Goal: Transaction & Acquisition: Purchase product/service

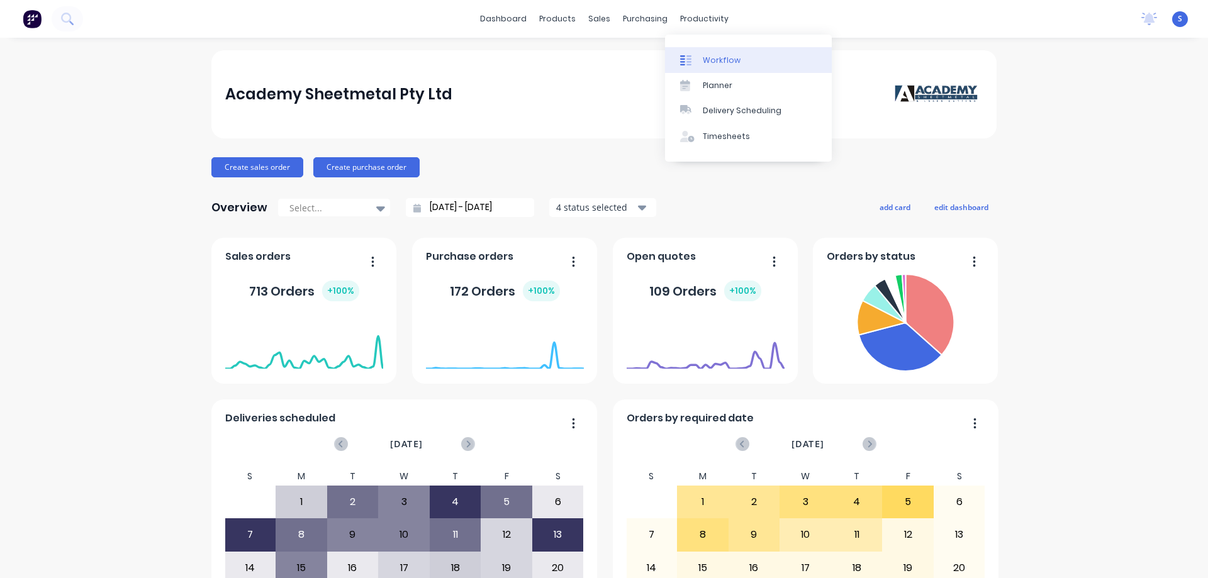
click at [707, 62] on div "Workflow" at bounding box center [722, 60] width 38 height 11
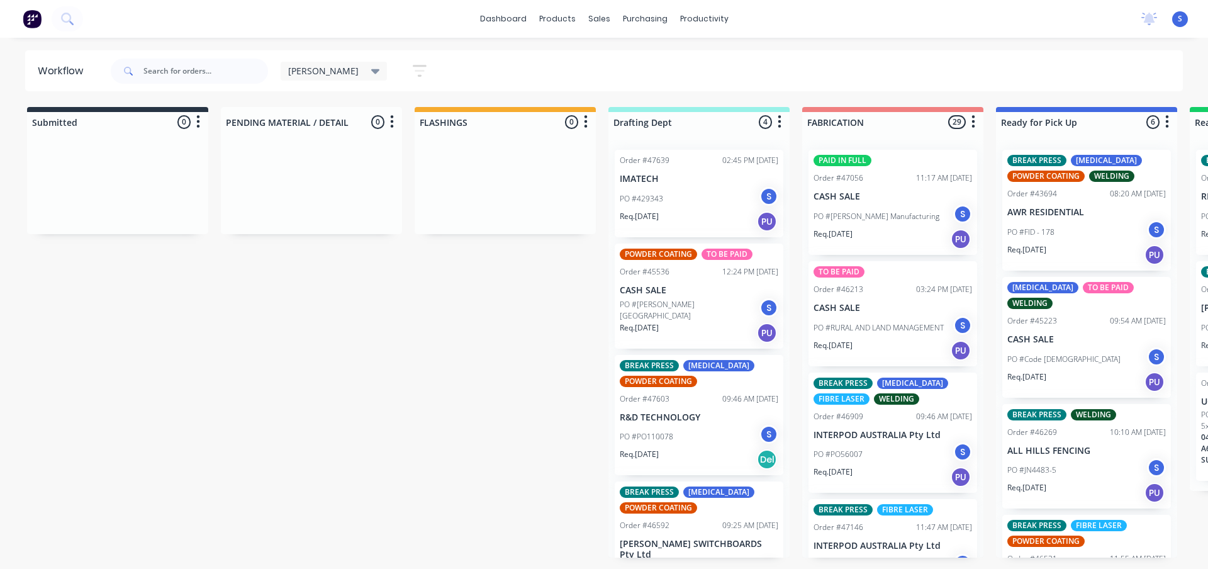
click at [345, 70] on div "[PERSON_NAME] Save new view None edit [PERSON_NAME] (Default) edit [PERSON_NAME…" at bounding box center [361, 71] width 160 height 25
click at [371, 70] on icon at bounding box center [375, 71] width 9 height 5
click at [313, 168] on button "None" at bounding box center [357, 164] width 134 height 14
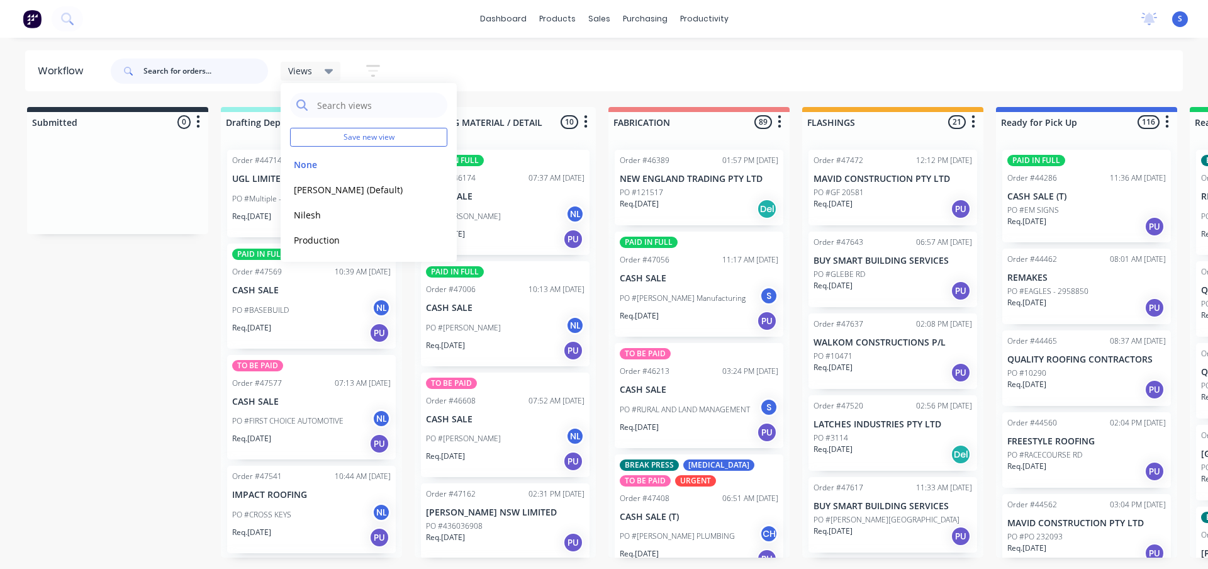
click at [194, 67] on input "text" at bounding box center [205, 71] width 125 height 25
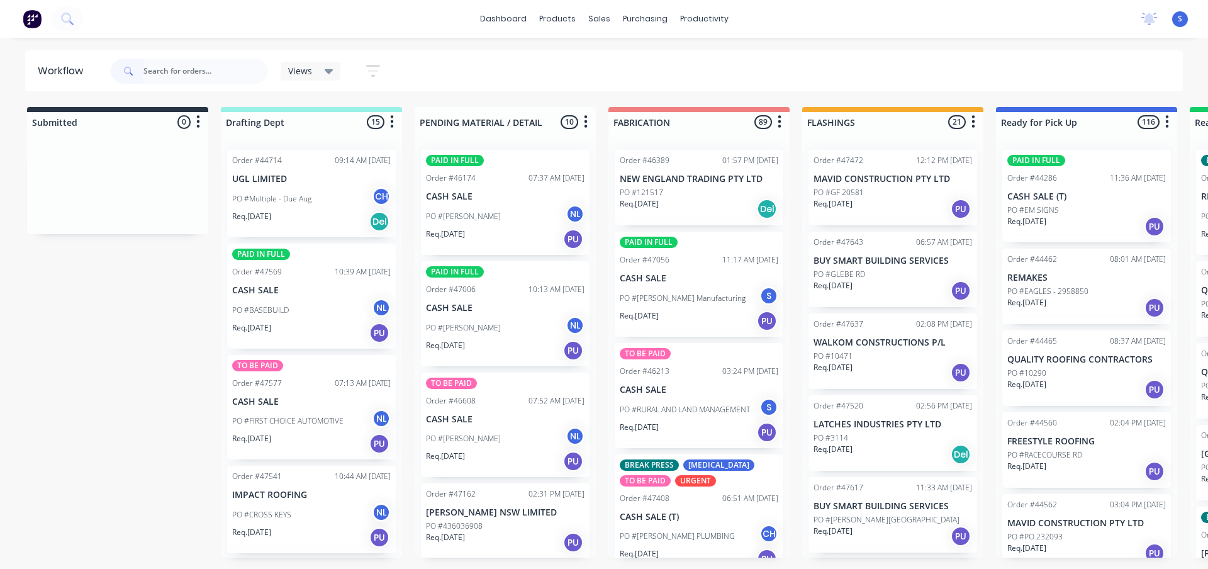
click at [332, 323] on div "Req. [DATE] PU" at bounding box center [311, 332] width 159 height 21
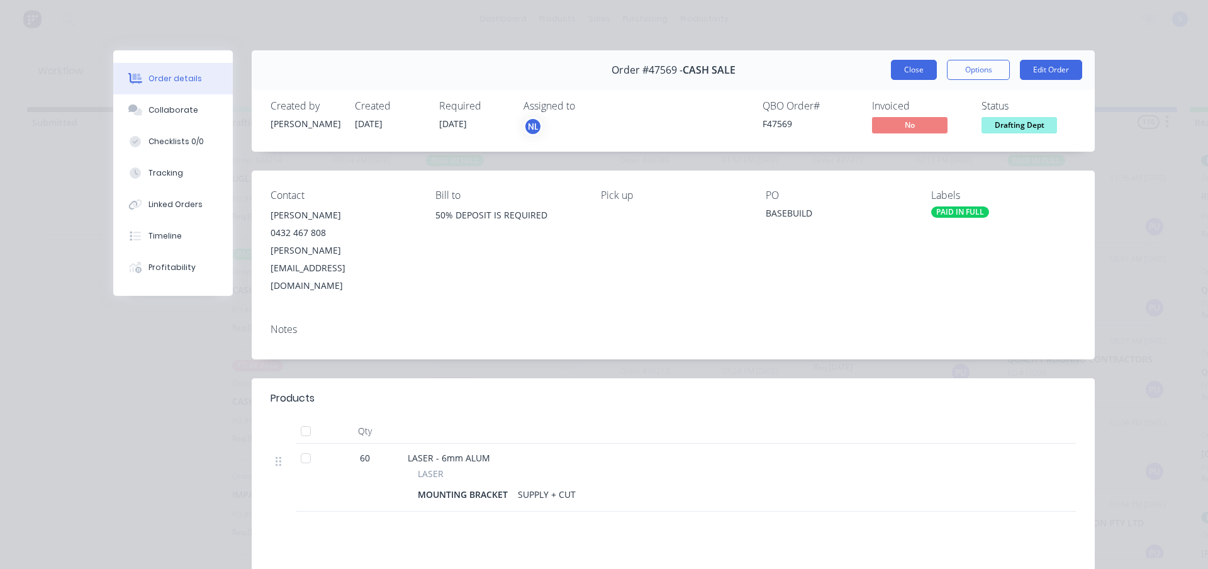
click at [914, 72] on button "Close" at bounding box center [914, 70] width 46 height 20
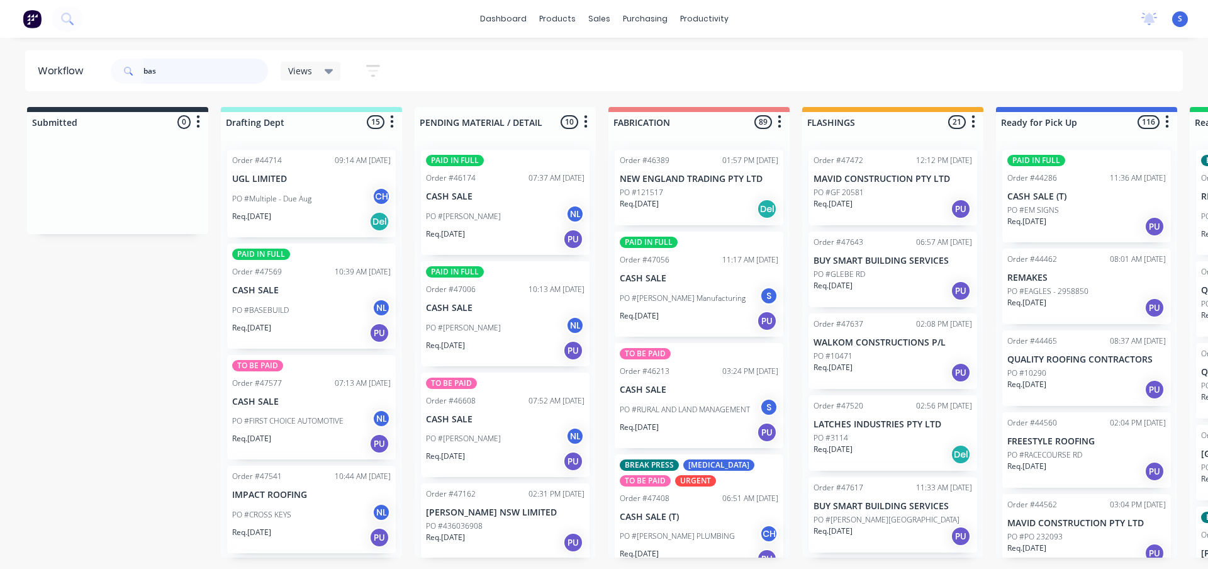
type input "base"
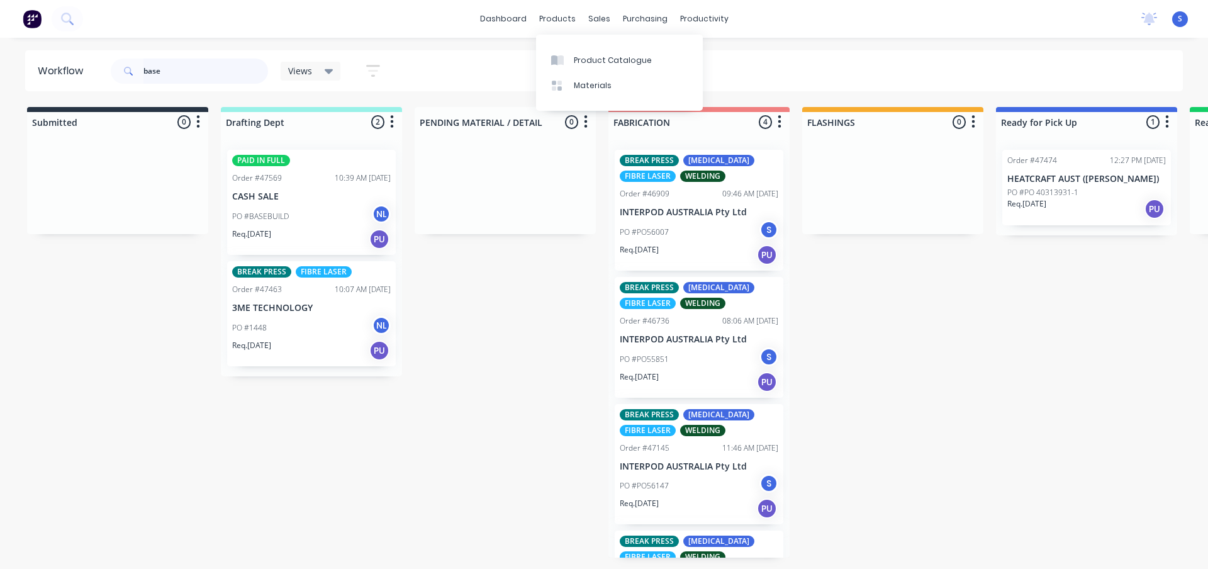
scroll to position [94, 0]
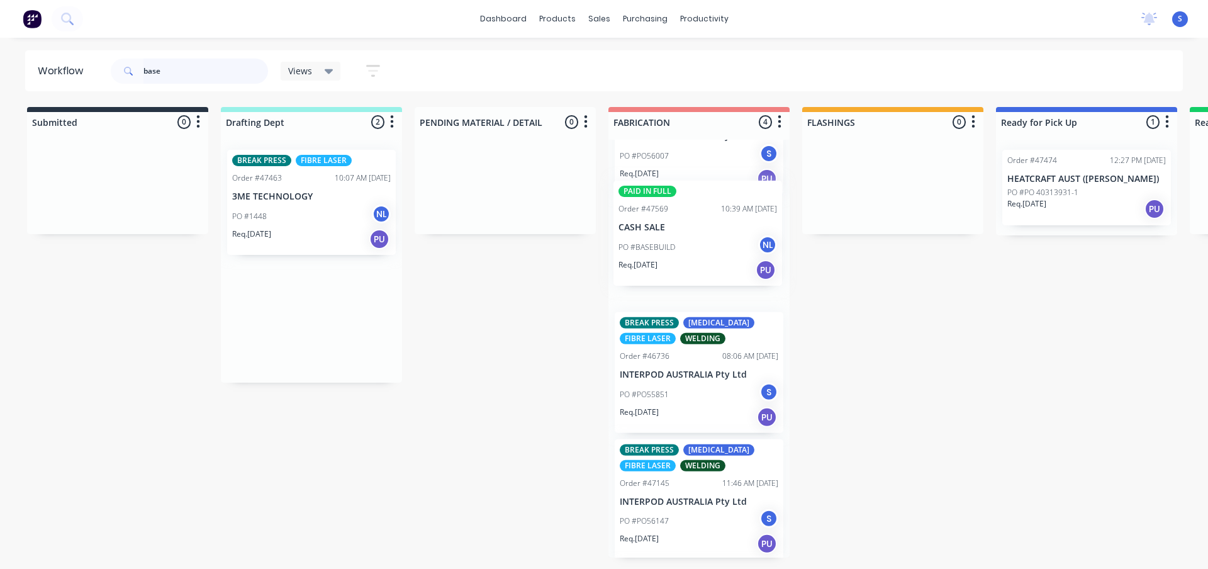
drag, startPoint x: 281, startPoint y: 225, endPoint x: 670, endPoint y: 257, distance: 390.7
click at [670, 257] on div "Submitted 0 Sort By Created date Required date Order number Customer name Most …" at bounding box center [1040, 332] width 2098 height 450
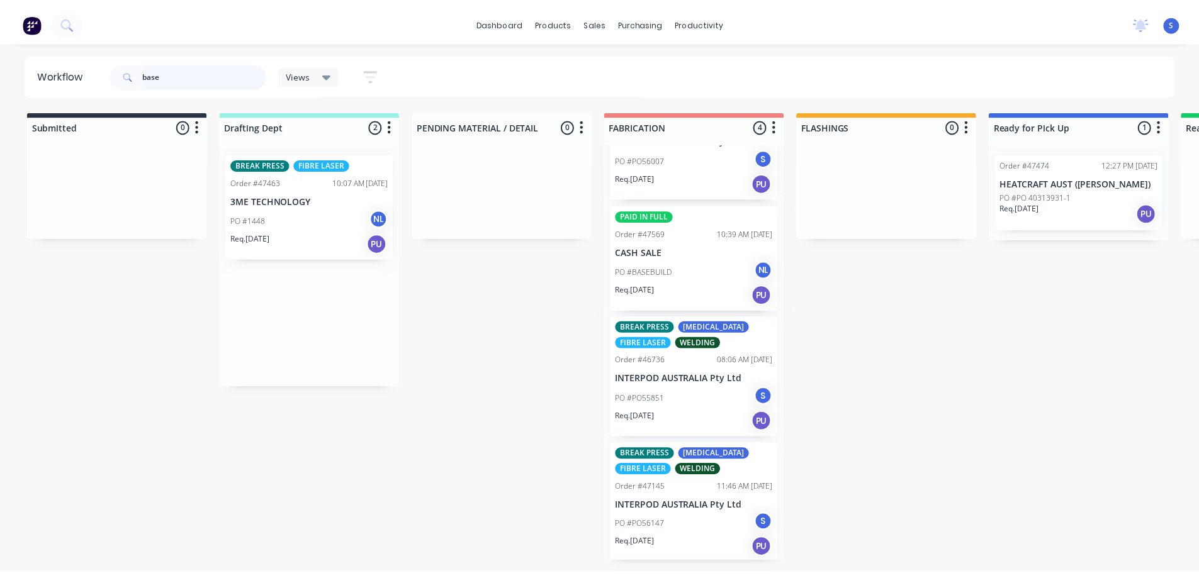
scroll to position [75, 0]
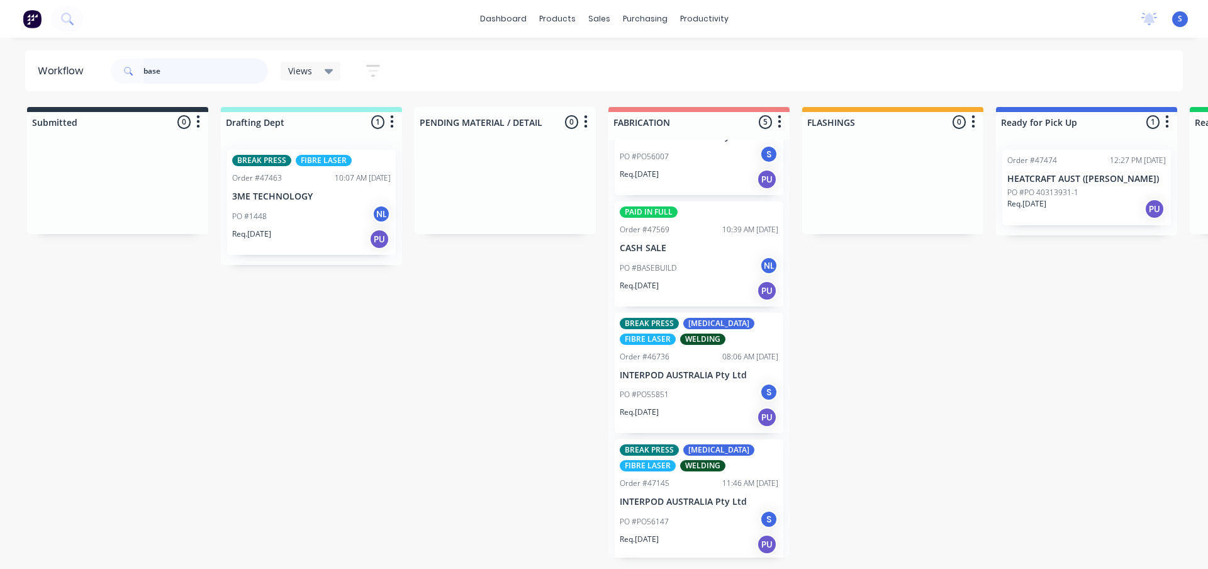
drag, startPoint x: 186, startPoint y: 71, endPoint x: 4, endPoint y: 87, distance: 181.9
click at [46, 82] on header "Workflow base Views Save new view None edit [PERSON_NAME] (Default) edit Nilesh…" at bounding box center [604, 70] width 1158 height 41
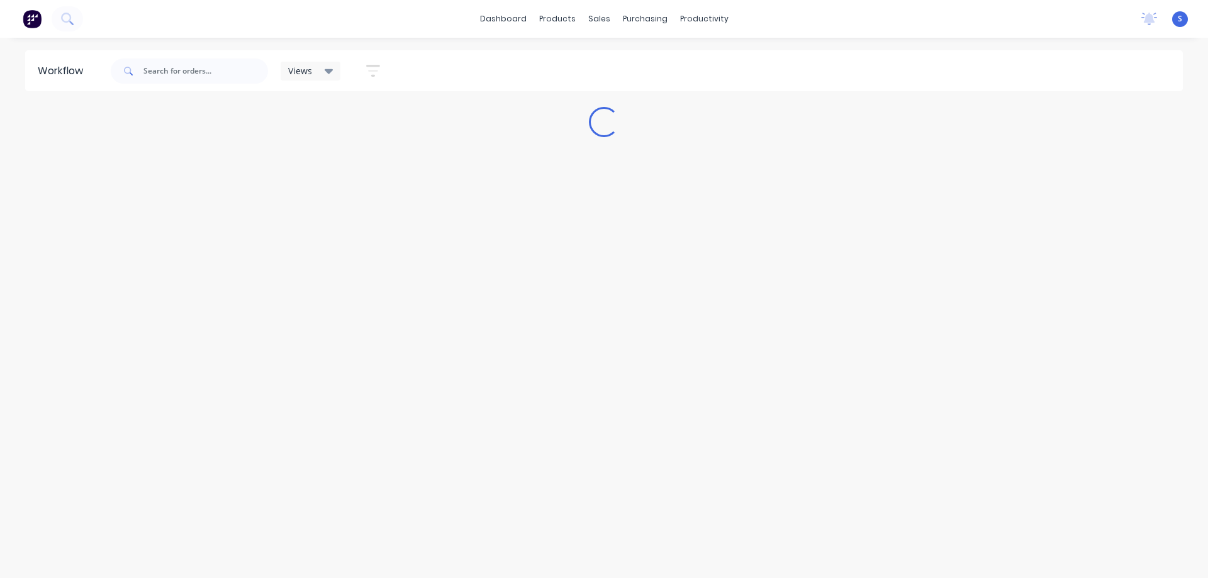
click at [491, 67] on div "Views Save new view None edit [PERSON_NAME] (Default) edit Nilesh edit Producti…" at bounding box center [645, 71] width 1075 height 38
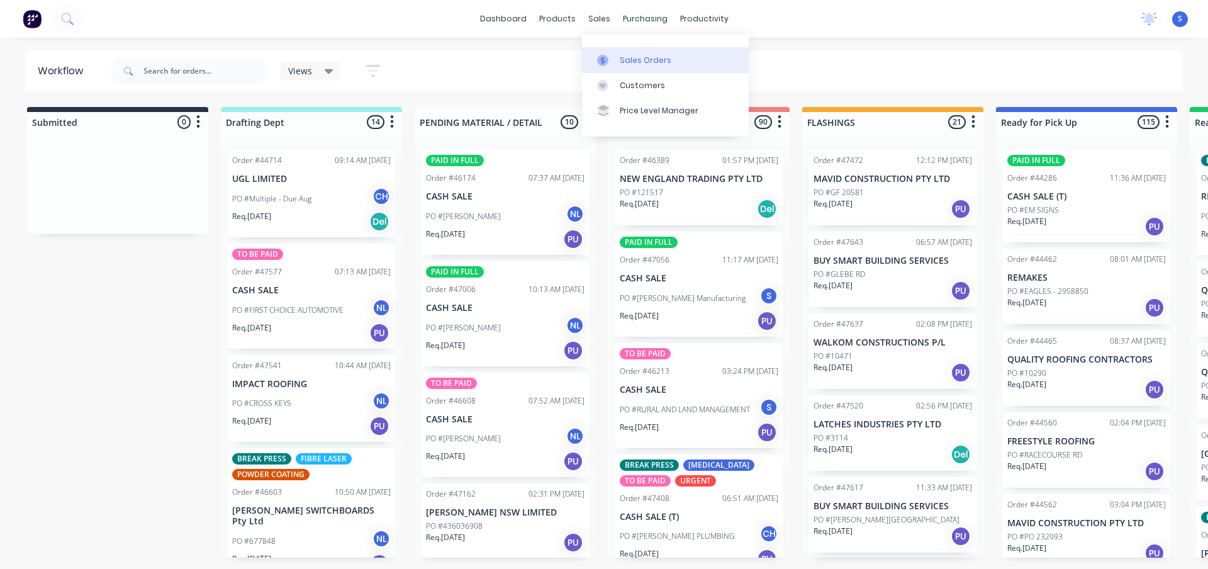
click at [629, 58] on div "Sales Orders" at bounding box center [646, 60] width 52 height 11
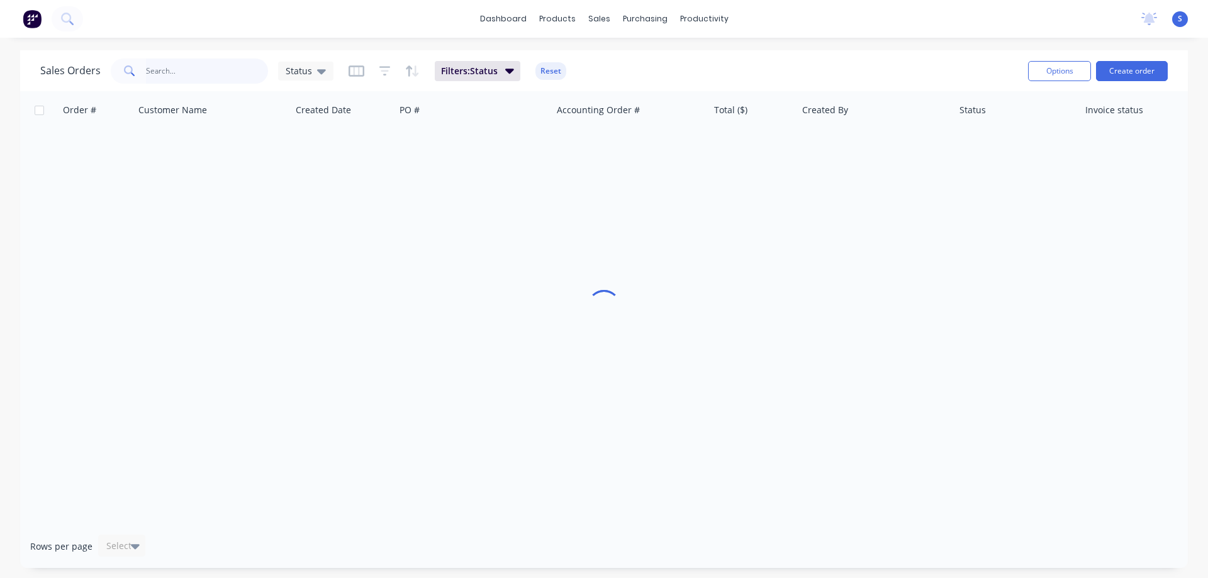
click at [224, 66] on input "text" at bounding box center [207, 71] width 123 height 25
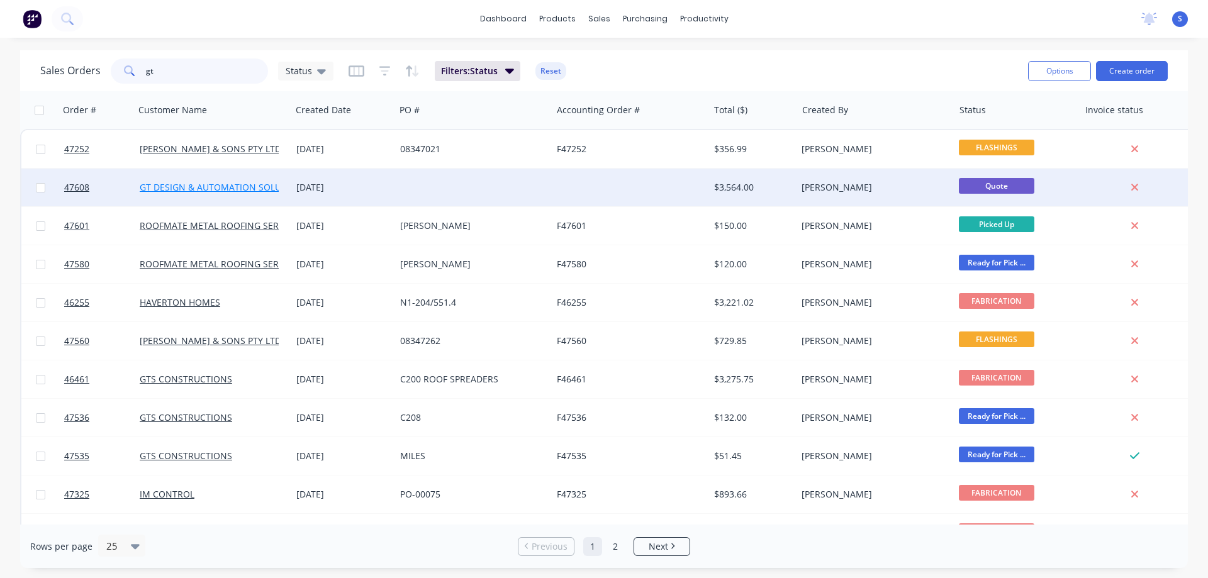
type input "gt"
click at [237, 189] on link "GT DESIGN & AUTOMATION SOLUTIONS" at bounding box center [224, 187] width 168 height 12
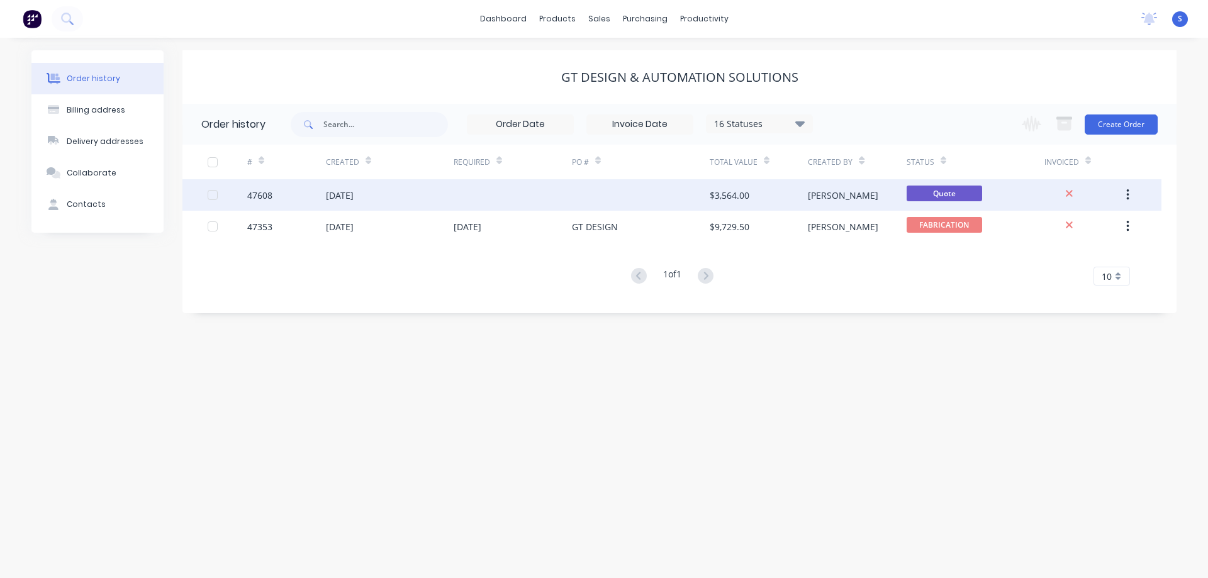
click at [862, 188] on div "[PERSON_NAME]" at bounding box center [857, 194] width 98 height 31
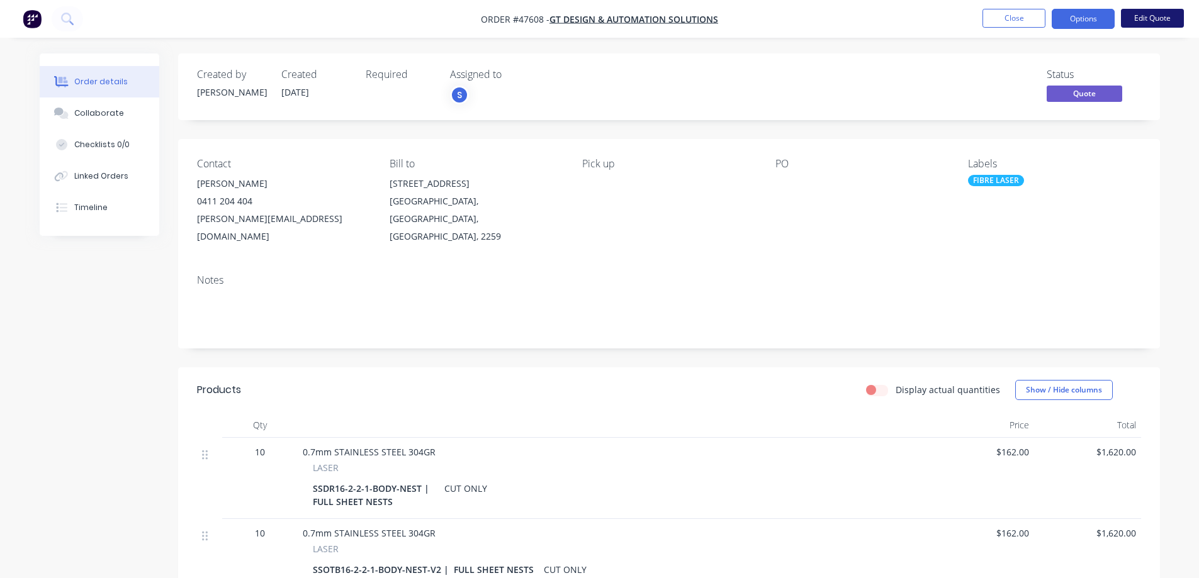
click at [1149, 14] on button "Edit Quote" at bounding box center [1152, 18] width 63 height 19
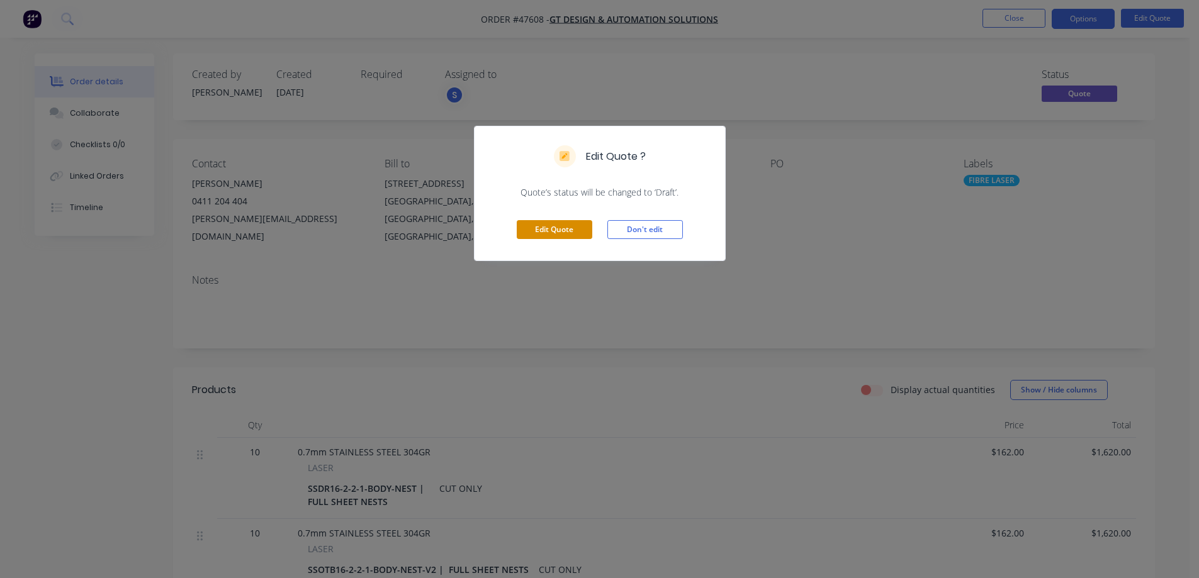
click at [549, 231] on button "Edit Quote" at bounding box center [554, 229] width 75 height 19
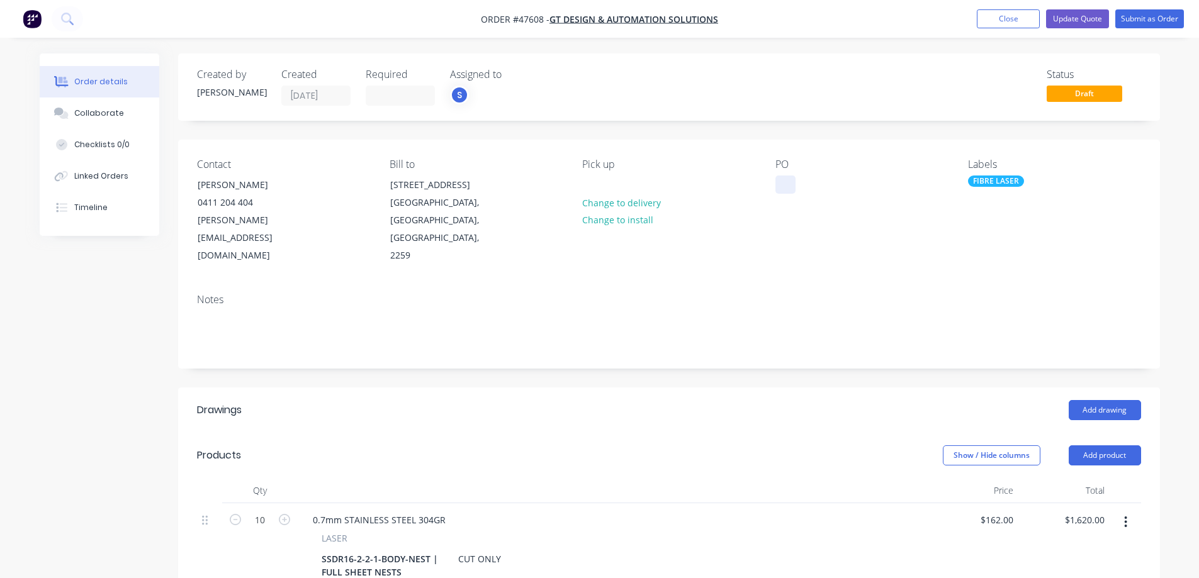
click at [785, 191] on div at bounding box center [785, 185] width 20 height 18
paste div
click at [1039, 51] on div "Order details Collaborate Checklists 0/0 Linked Orders Timeline Order details C…" at bounding box center [599, 505] width 1199 height 1010
click at [406, 88] on input at bounding box center [400, 95] width 68 height 19
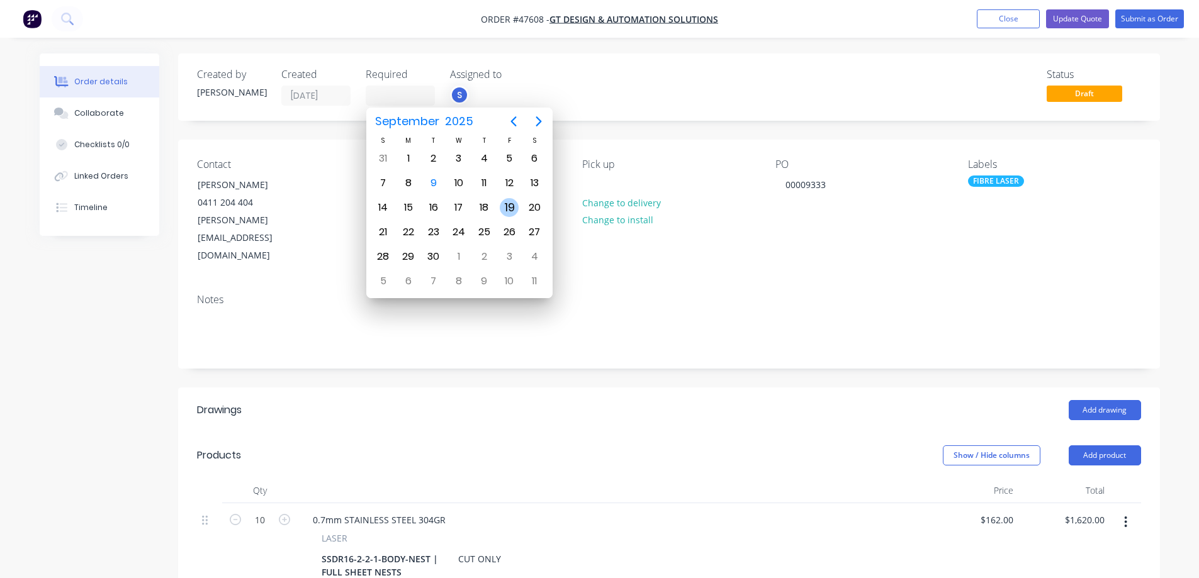
click at [512, 206] on div "19" at bounding box center [509, 207] width 19 height 19
type input "[DATE]"
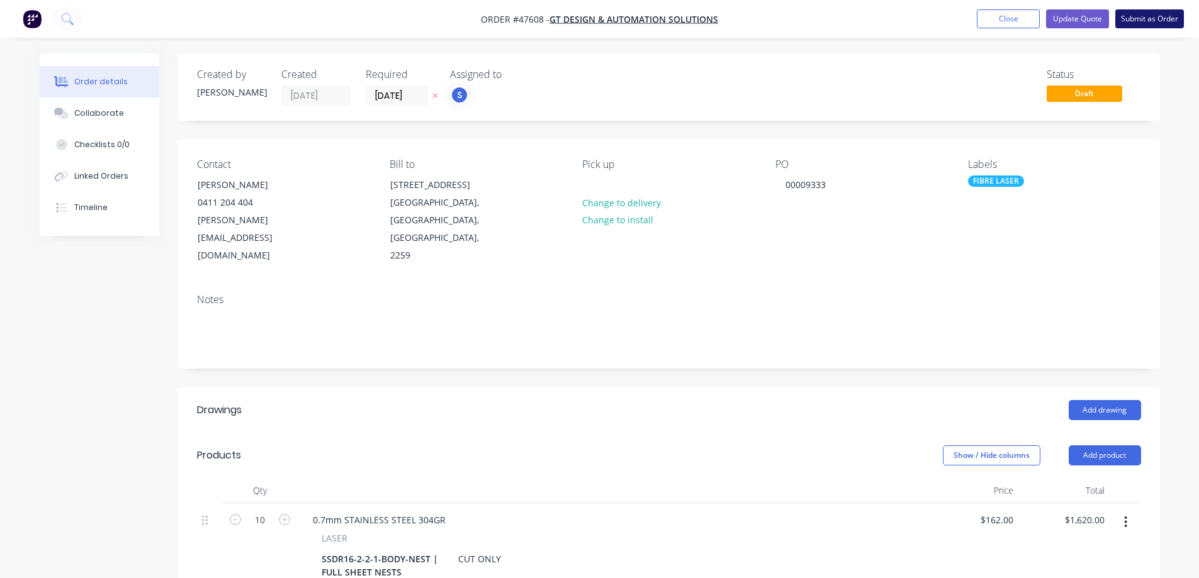
click at [1151, 18] on button "Submit as Order" at bounding box center [1149, 18] width 69 height 19
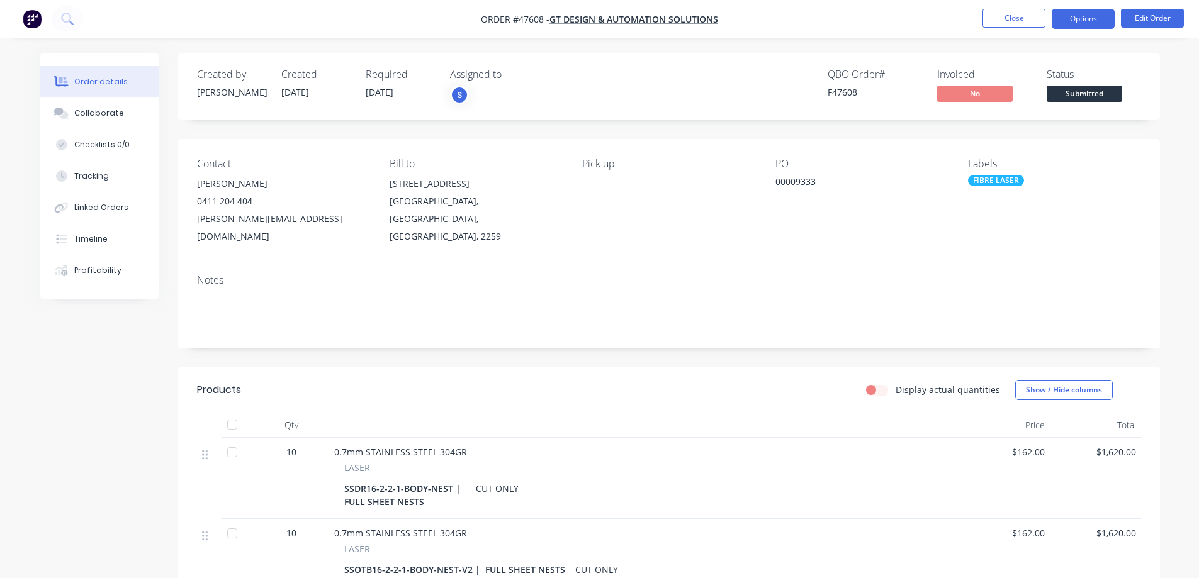
click at [1082, 21] on button "Options" at bounding box center [1082, 19] width 63 height 20
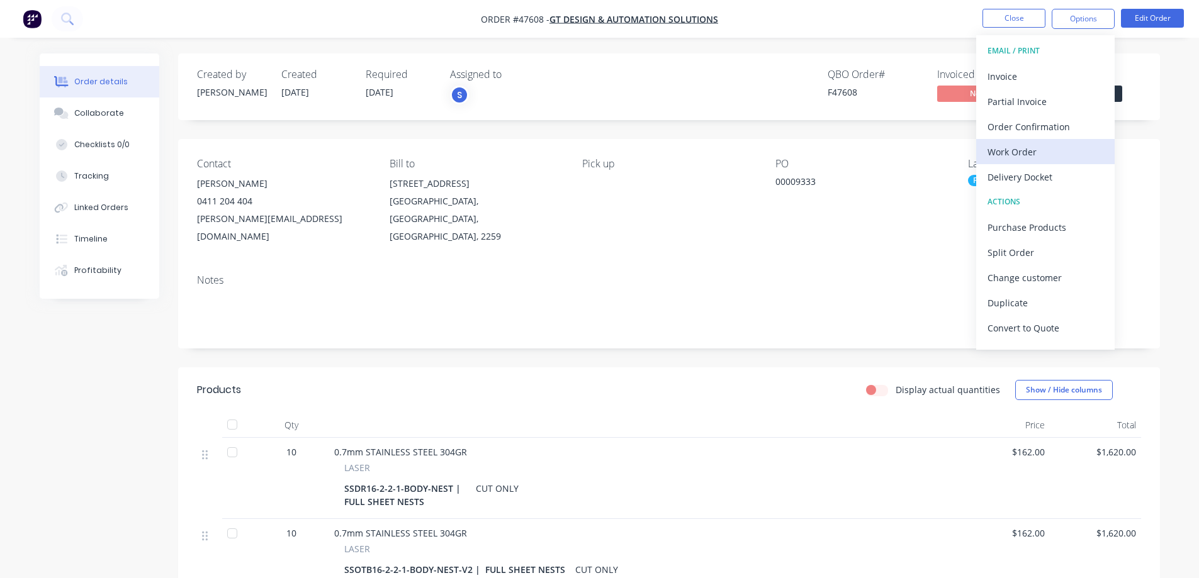
click at [1011, 144] on div "Work Order" at bounding box center [1045, 152] width 116 height 18
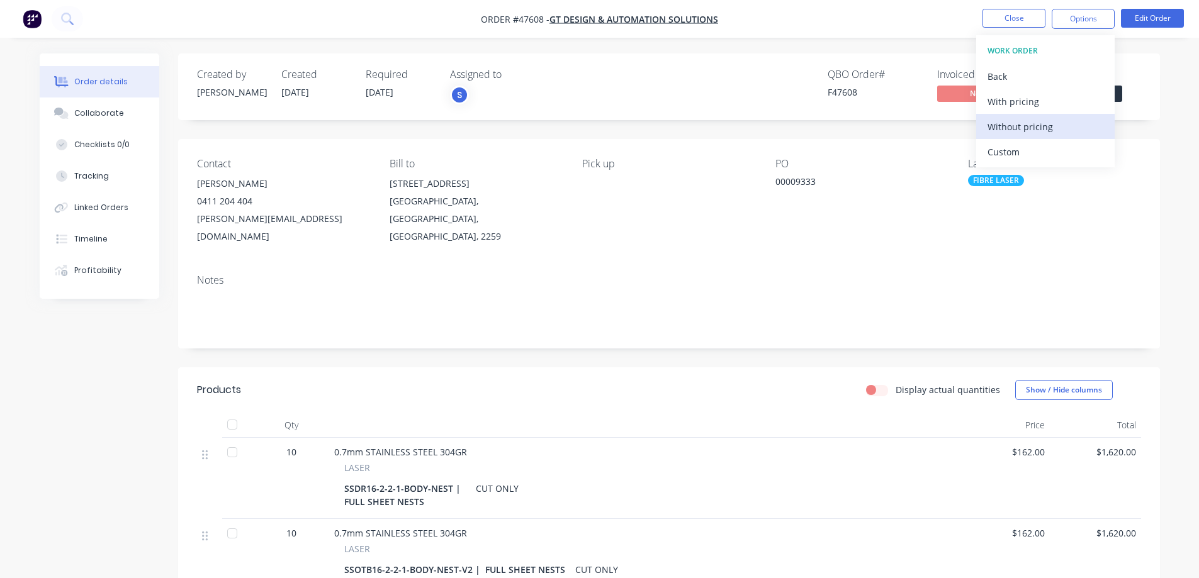
click at [1013, 122] on div "Without pricing" at bounding box center [1045, 127] width 116 height 18
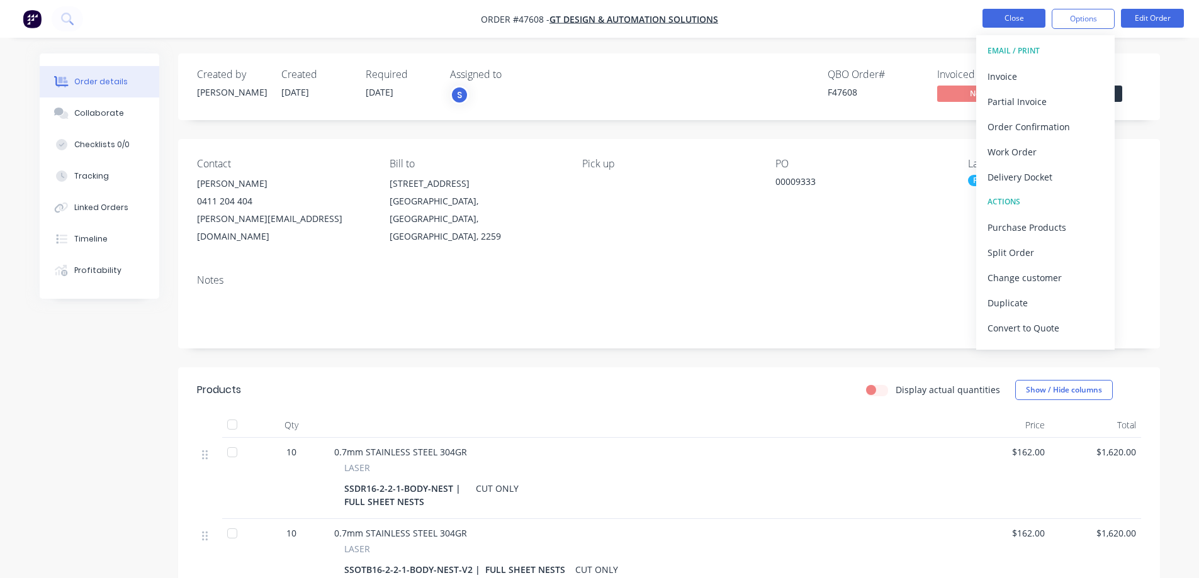
click at [1018, 11] on button "Close" at bounding box center [1013, 18] width 63 height 19
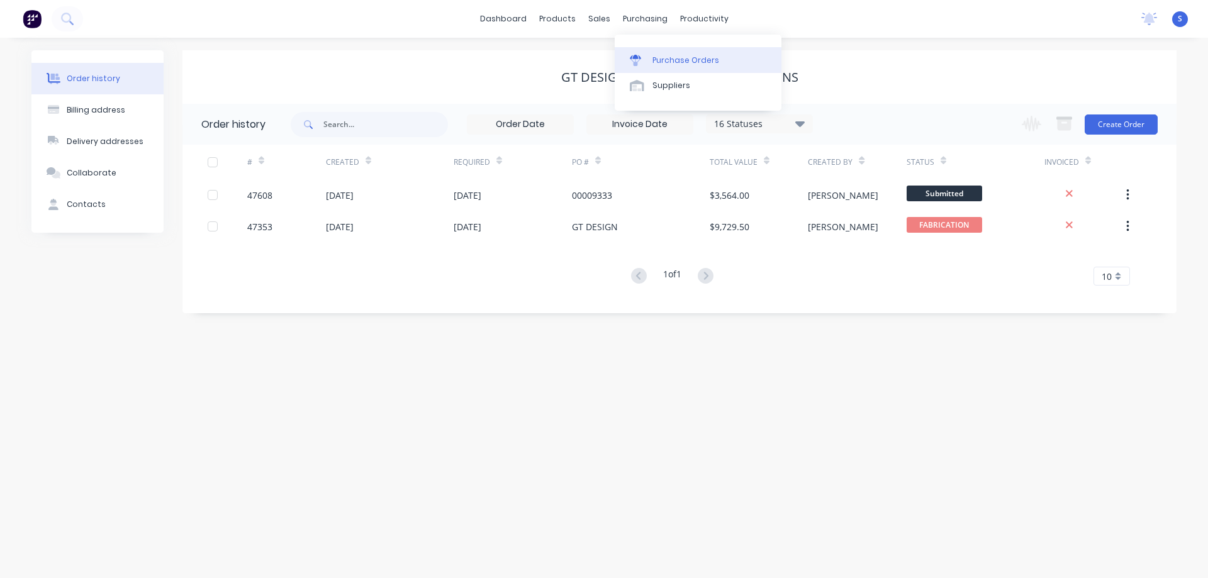
click at [671, 63] on div "Purchase Orders" at bounding box center [685, 60] width 67 height 11
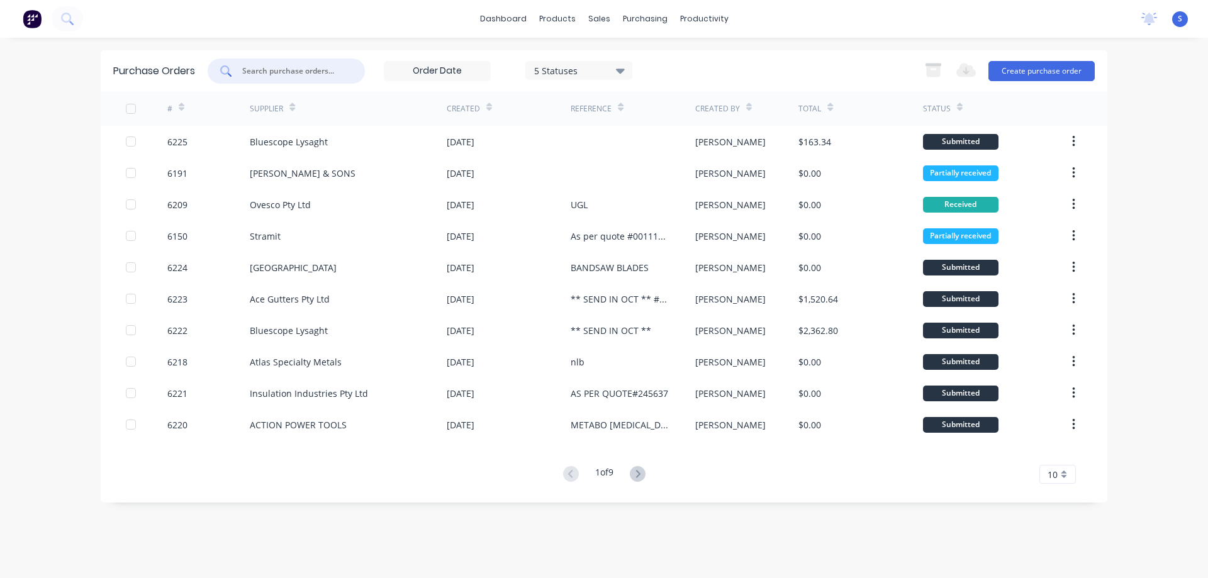
click at [332, 69] on input "text" at bounding box center [293, 71] width 104 height 13
click at [1035, 69] on button "Create purchase order" at bounding box center [1041, 71] width 106 height 20
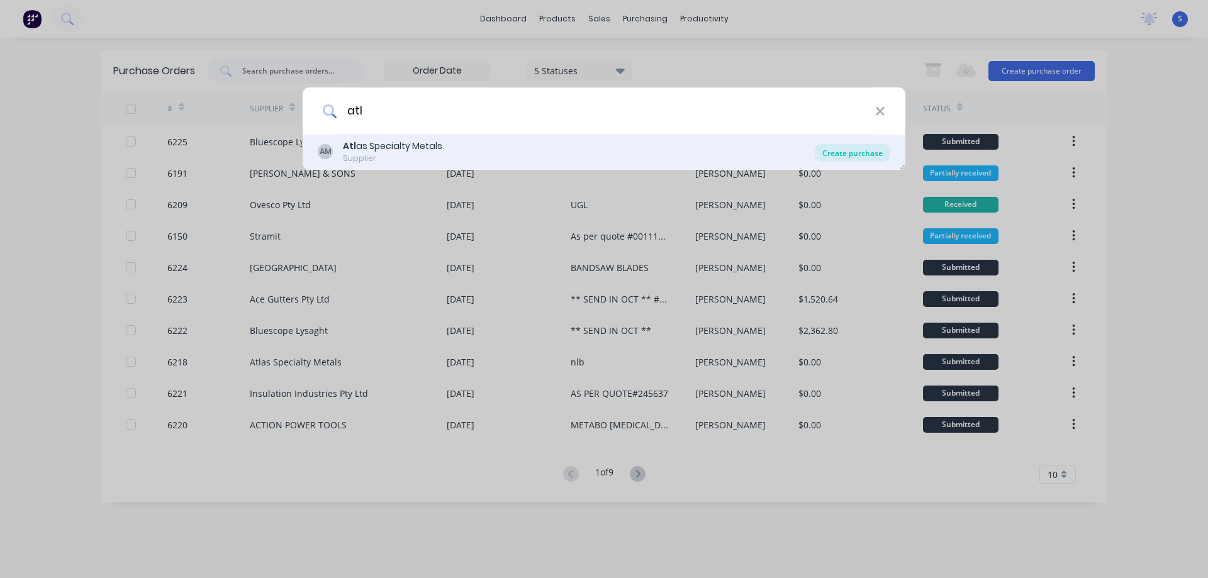
type input "atl"
click at [873, 151] on div "Create purchase" at bounding box center [852, 153] width 75 height 18
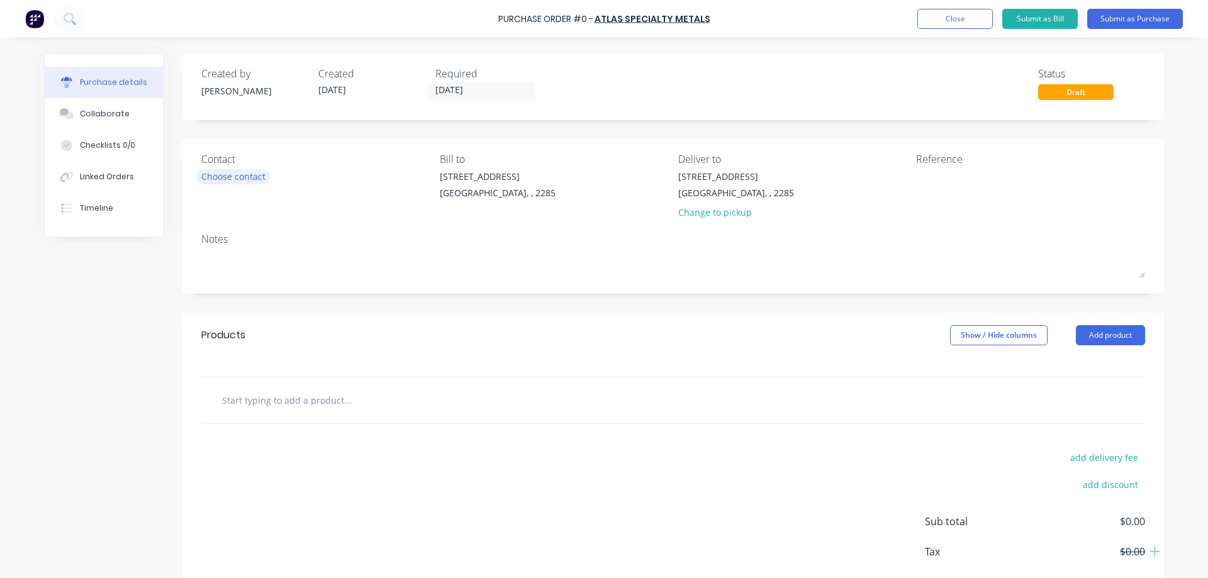
click at [220, 177] on div "Choose contact" at bounding box center [233, 176] width 64 height 13
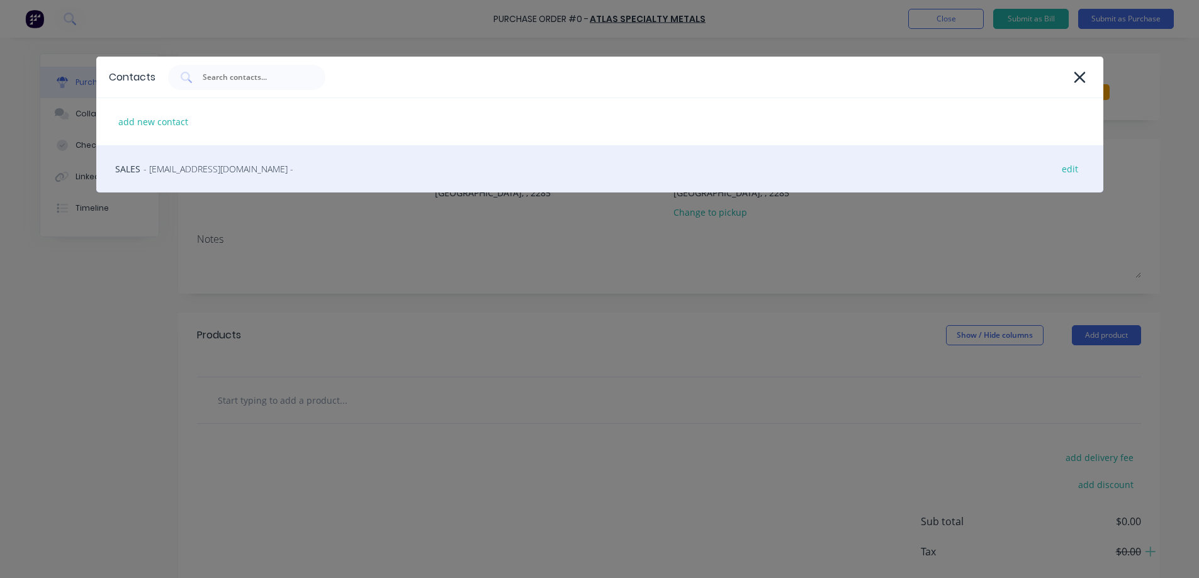
click at [209, 162] on span "- [EMAIL_ADDRESS][DOMAIN_NAME] -" at bounding box center [218, 168] width 150 height 13
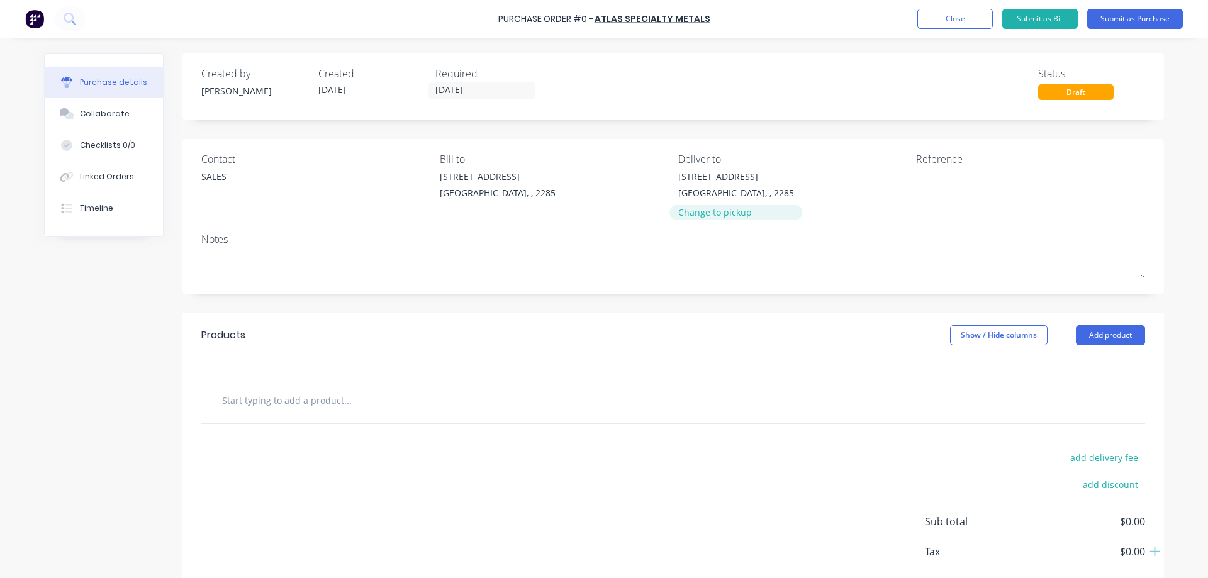
click at [702, 216] on div "Change to pickup" at bounding box center [736, 212] width 116 height 13
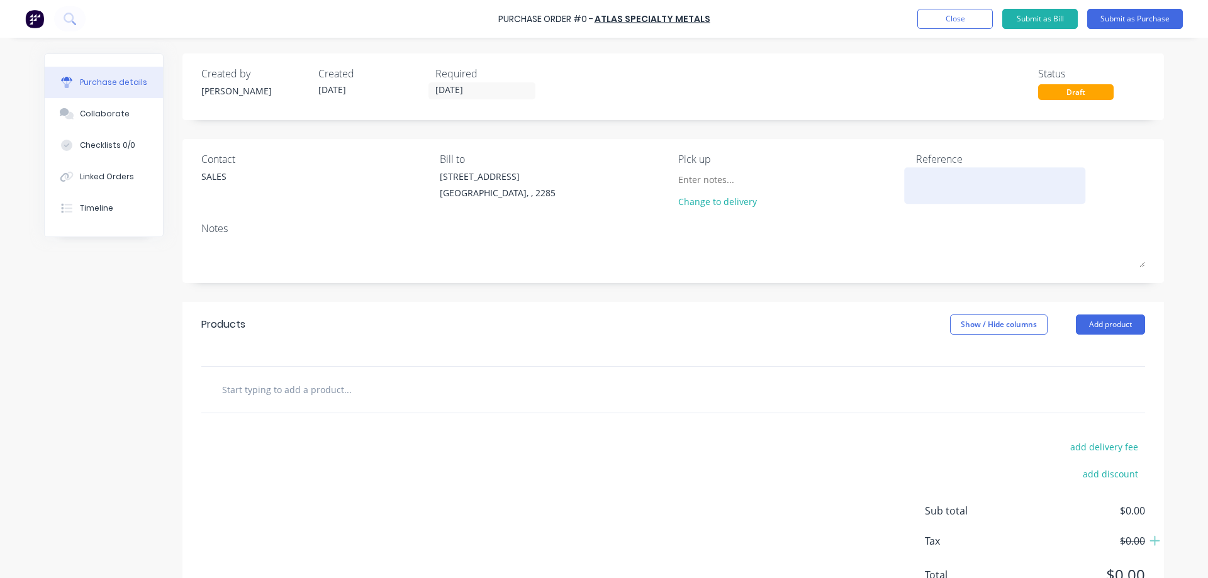
click at [926, 185] on textarea at bounding box center [994, 184] width 157 height 28
type textarea "#47608"
type textarea "x"
type textarea "#47608"
click at [1113, 325] on button "Add product" at bounding box center [1110, 325] width 69 height 20
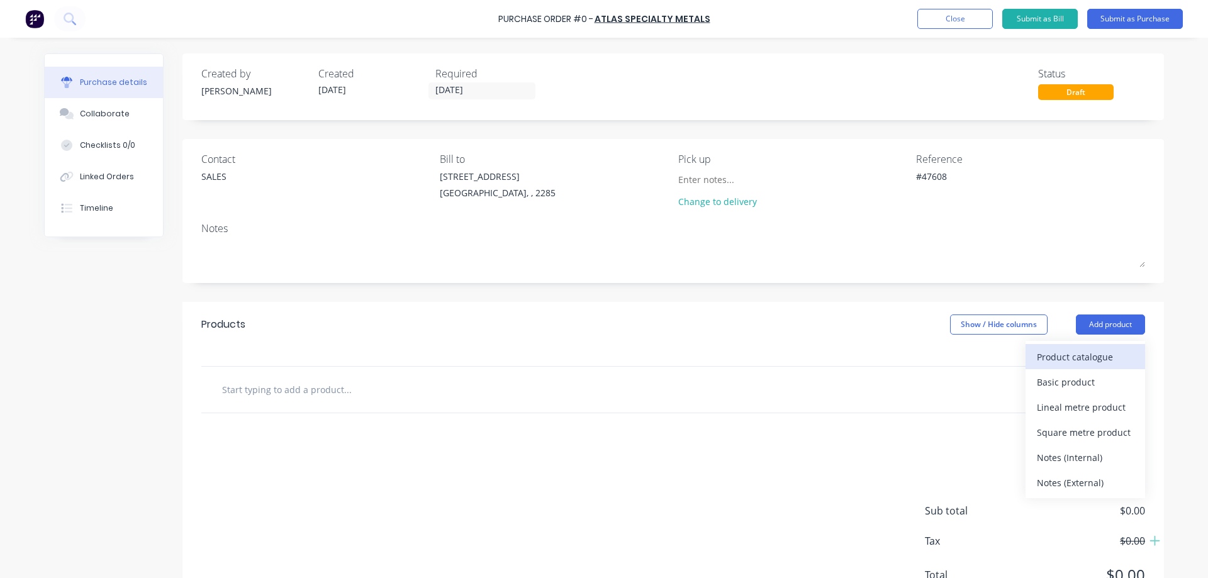
click at [1077, 352] on div "Product catalogue" at bounding box center [1085, 357] width 97 height 18
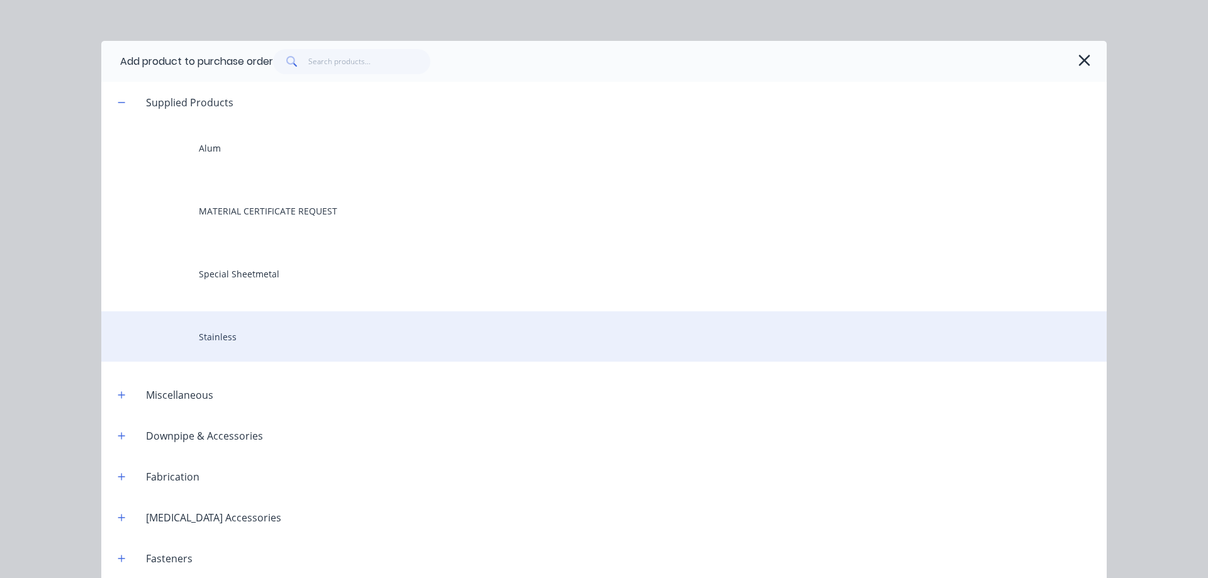
click at [250, 340] on div "Stainless" at bounding box center [603, 336] width 1005 height 50
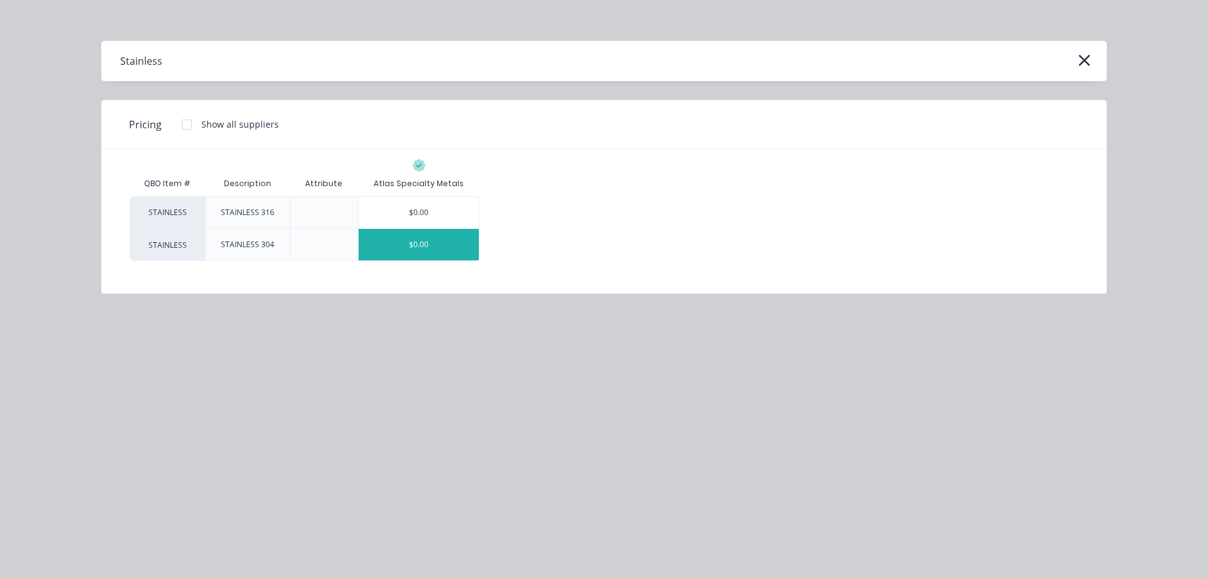
click at [428, 250] on div "$0.00" at bounding box center [419, 244] width 120 height 31
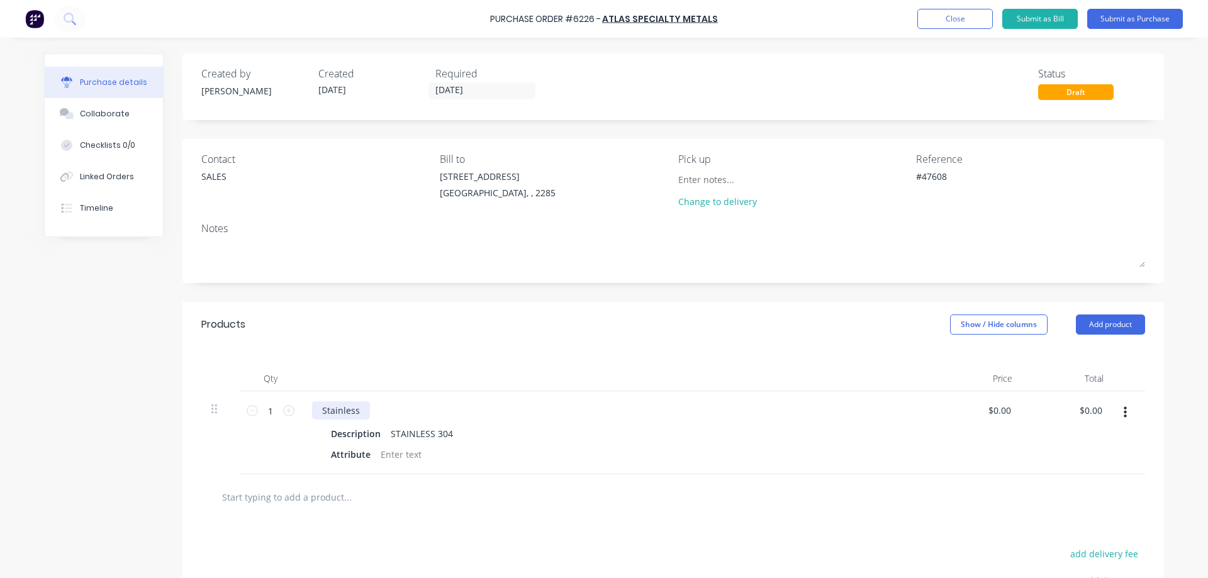
click at [347, 412] on div "Stainless" at bounding box center [341, 410] width 58 height 18
type textarea "x"
click at [347, 412] on div "Stainless" at bounding box center [341, 410] width 58 height 18
click at [349, 435] on div "Description" at bounding box center [356, 434] width 60 height 18
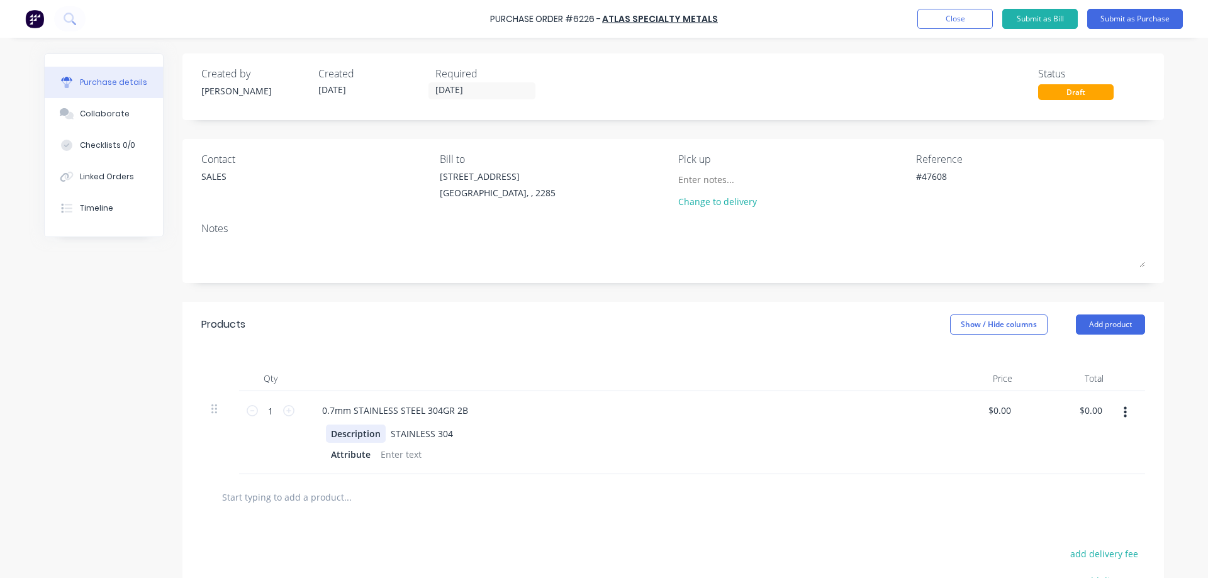
type textarea "x"
click at [349, 435] on div "Description" at bounding box center [356, 434] width 60 height 18
click at [403, 433] on div "STAINLESS 304" at bounding box center [417, 434] width 72 height 18
type textarea "x"
click at [403, 433] on div "STAINLESS 304" at bounding box center [417, 434] width 72 height 18
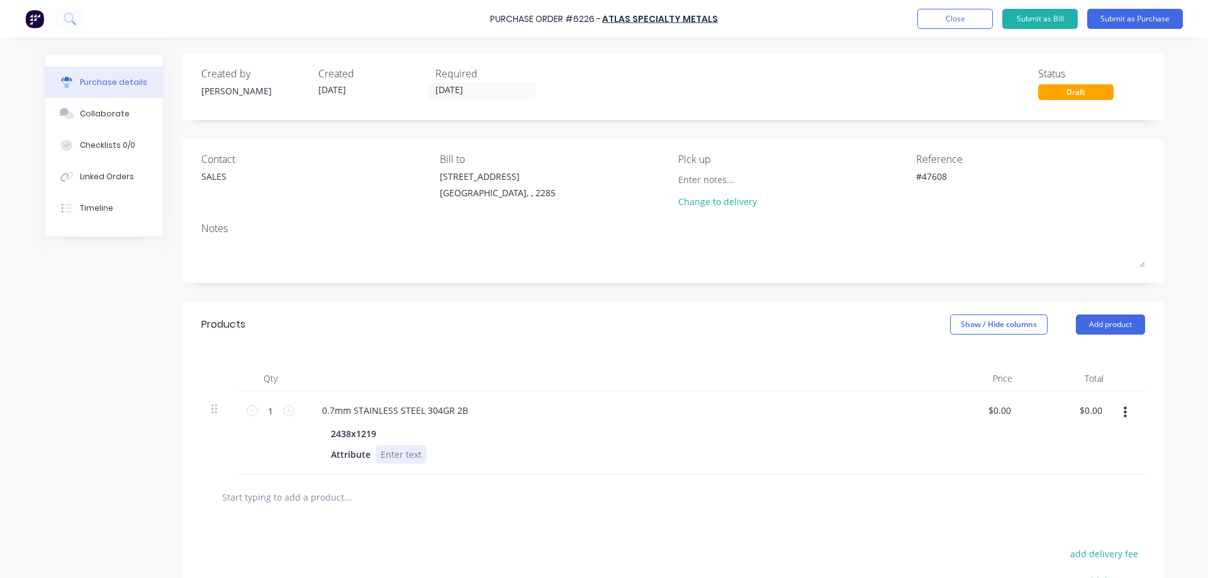
click at [381, 454] on div at bounding box center [401, 454] width 51 height 18
type textarea "x"
click at [381, 454] on div at bounding box center [401, 454] width 51 height 18
click at [157, 433] on div "Created by [PERSON_NAME] Created [DATE] Required [DATE] Status Draft Contact SA…" at bounding box center [604, 390] width 1120 height 674
click at [272, 409] on input "1" at bounding box center [270, 410] width 25 height 19
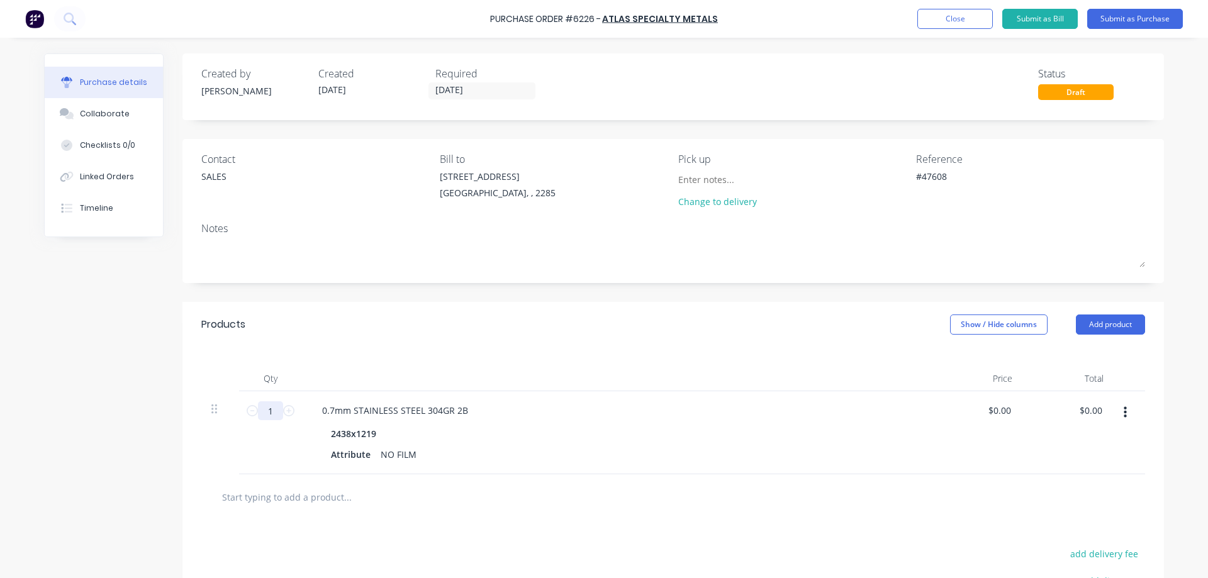
type textarea "x"
type input "2"
type textarea "x"
type input "20"
type textarea "x"
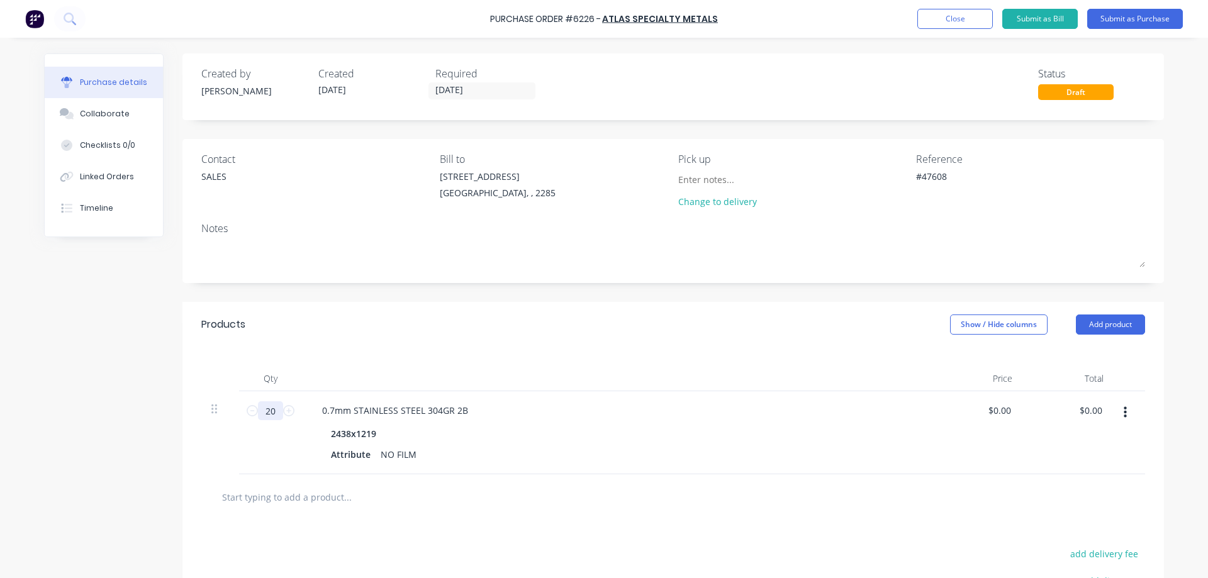
type input "20"
click at [126, 361] on div "Created by [PERSON_NAME] Created [DATE] Required [DATE] Status Draft Contact SA…" at bounding box center [604, 390] width 1120 height 674
click at [1142, 18] on button "Submit as Purchase" at bounding box center [1135, 19] width 96 height 20
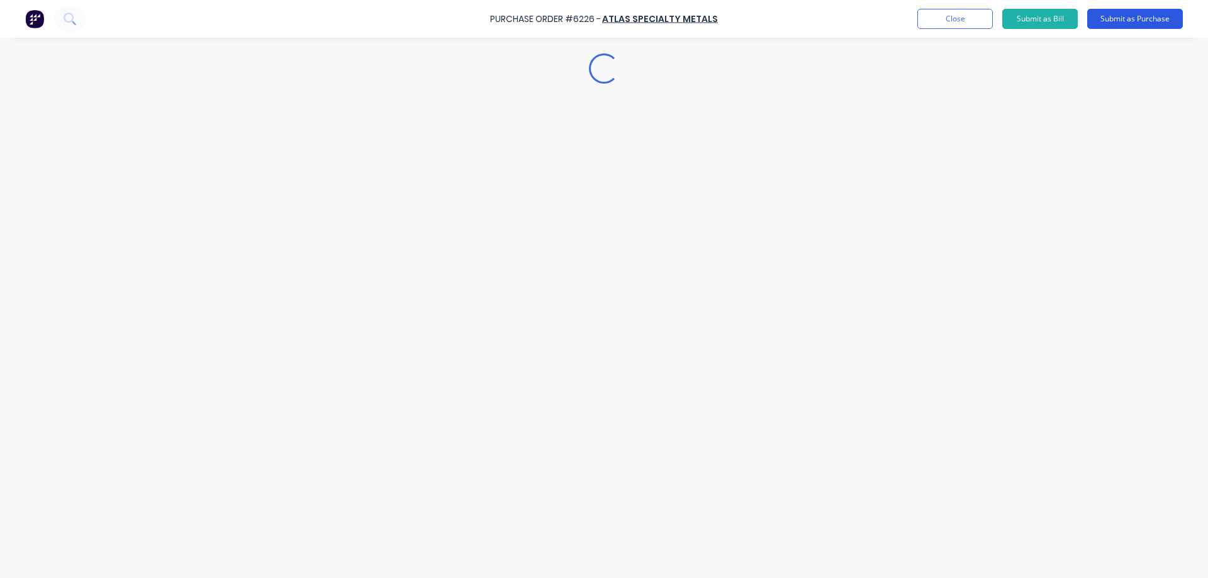
type textarea "x"
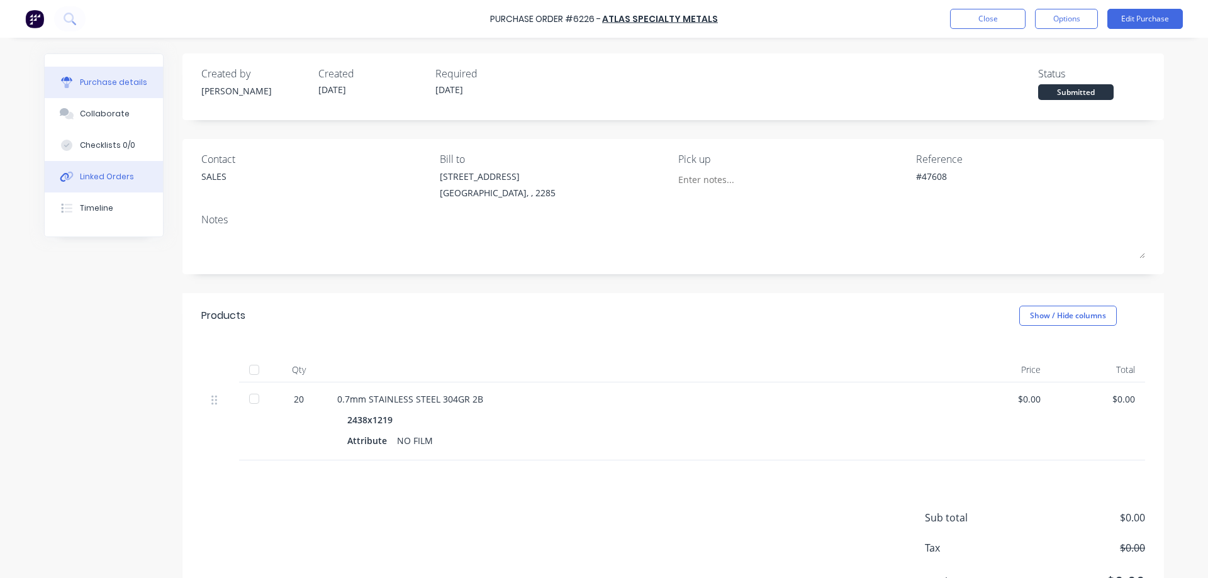
click at [96, 179] on div "Linked Orders" at bounding box center [107, 176] width 54 height 11
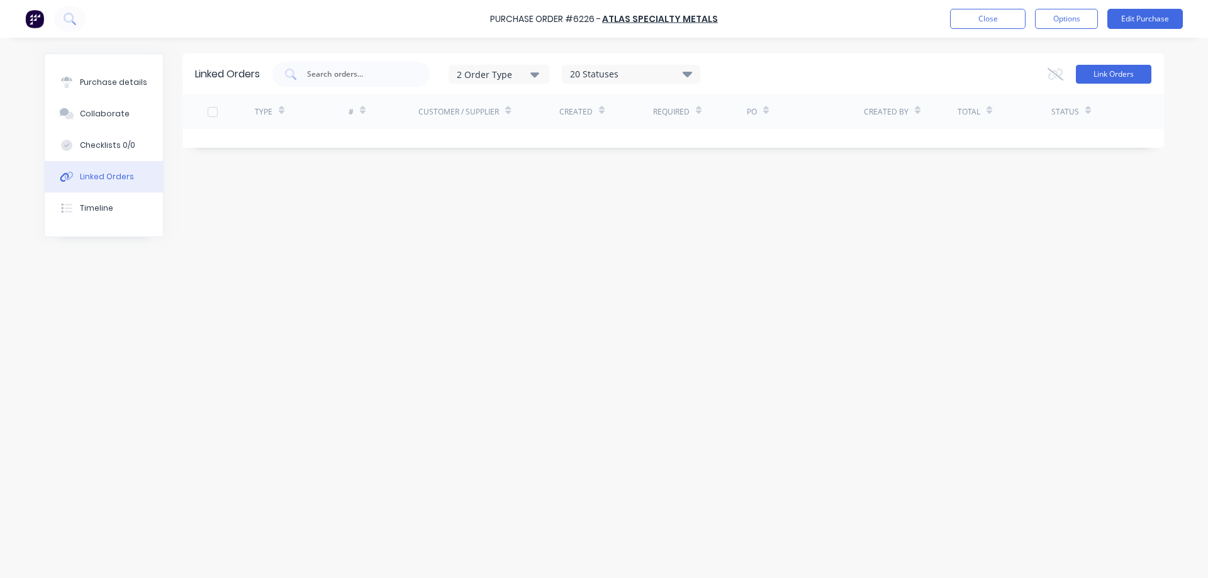
click at [1131, 75] on button "Link Orders" at bounding box center [1113, 74] width 75 height 19
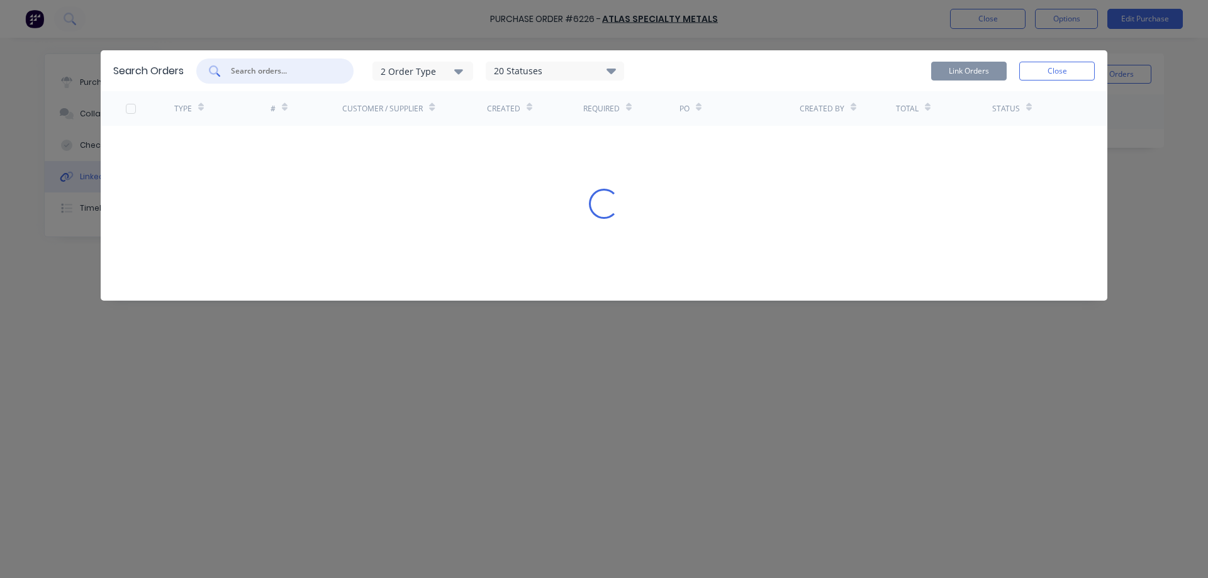
click at [278, 70] on input "text" at bounding box center [282, 71] width 104 height 13
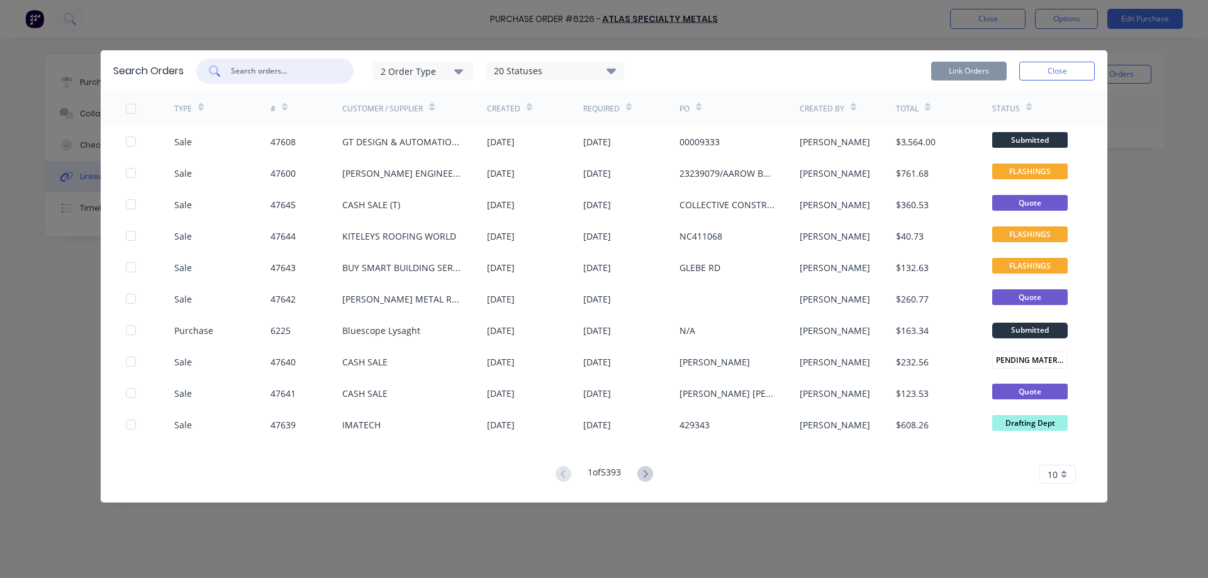
paste input "47608"
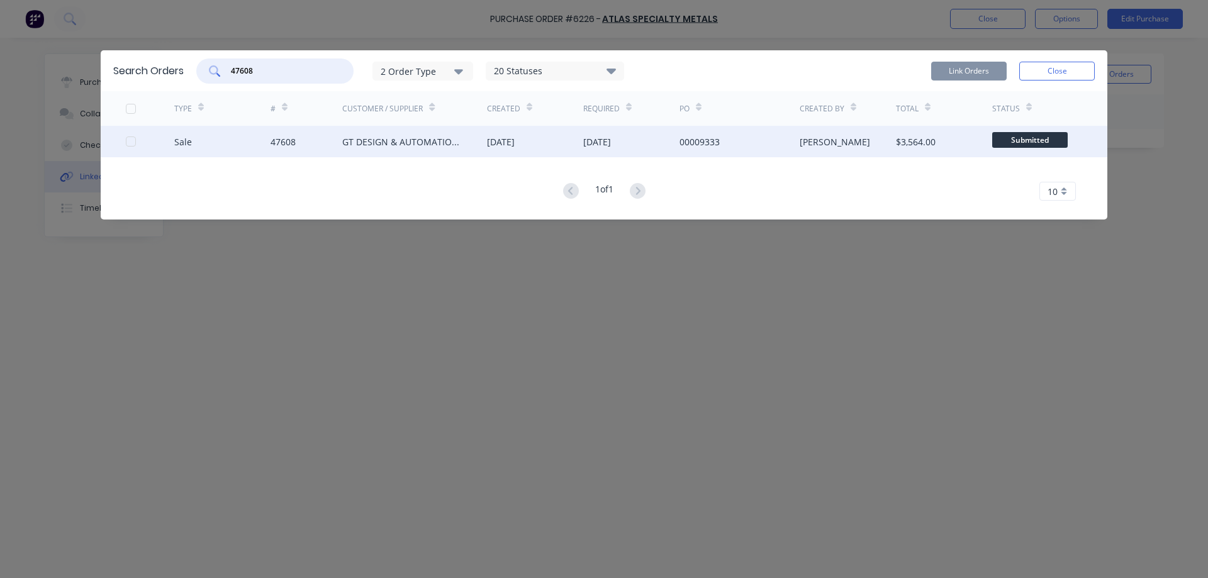
click at [128, 142] on div at bounding box center [130, 141] width 25 height 25
type input "47608"
click at [971, 73] on button "Link Orders" at bounding box center [968, 71] width 75 height 19
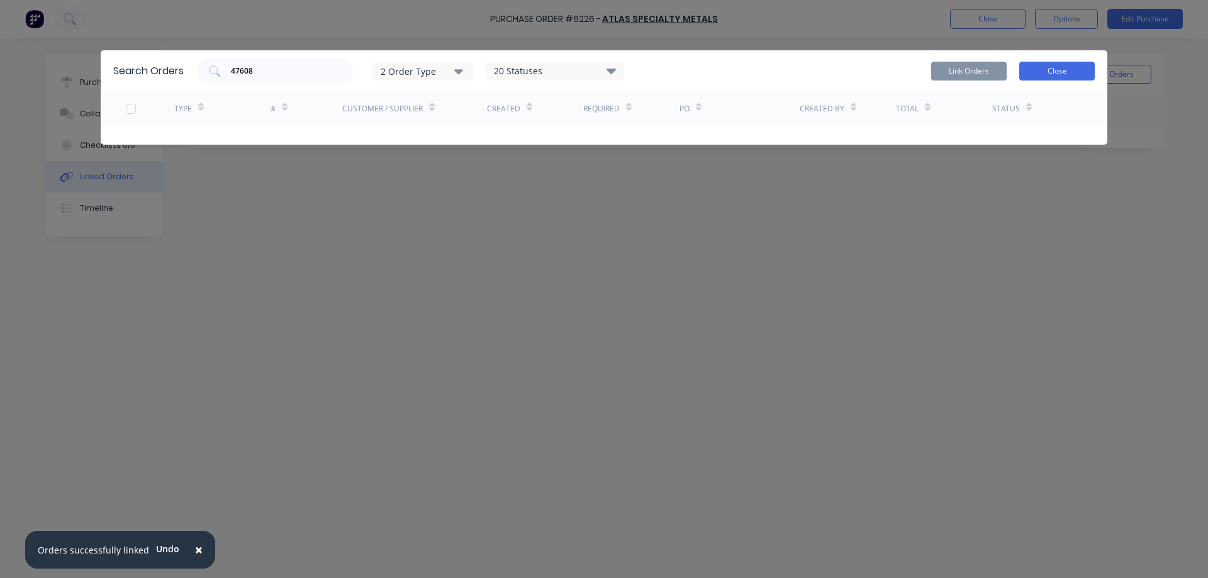
click at [1088, 74] on button "Close" at bounding box center [1056, 71] width 75 height 19
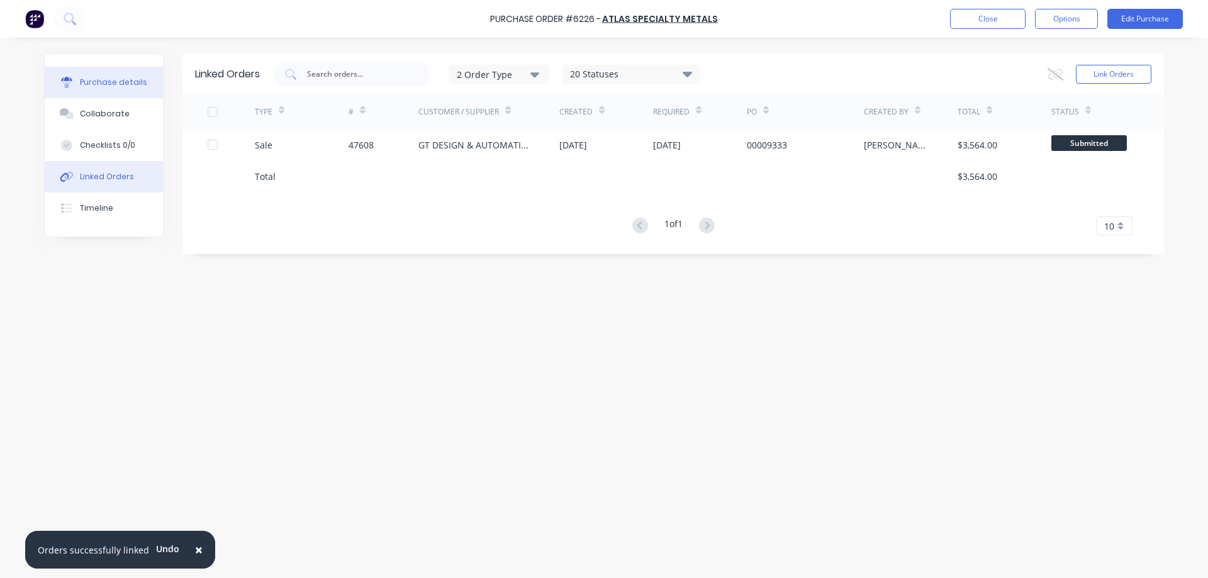
click at [125, 81] on div "Purchase details" at bounding box center [113, 82] width 67 height 11
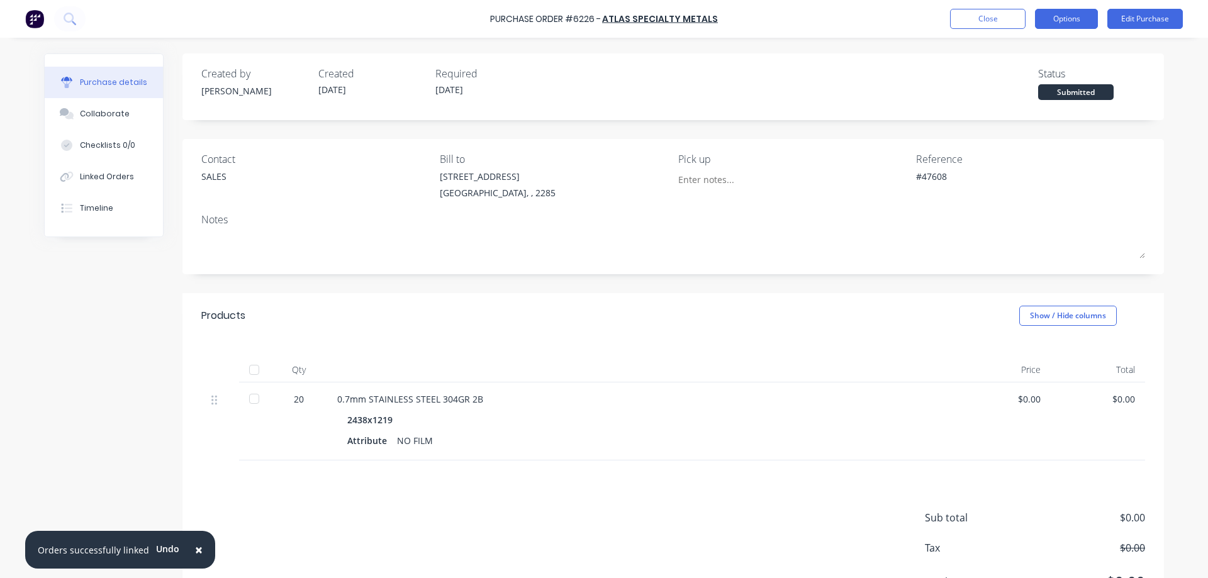
click at [1077, 16] on button "Options" at bounding box center [1066, 19] width 63 height 20
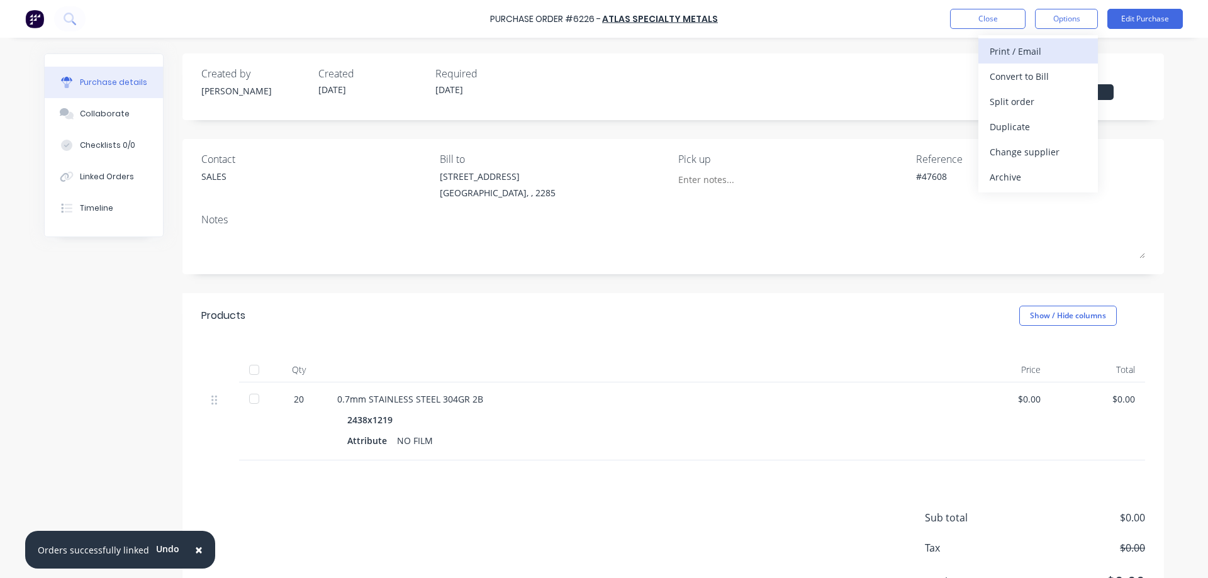
click at [1037, 44] on div "Print / Email" at bounding box center [1038, 51] width 97 height 18
click at [1014, 102] on div "Without pricing" at bounding box center [1038, 101] width 97 height 18
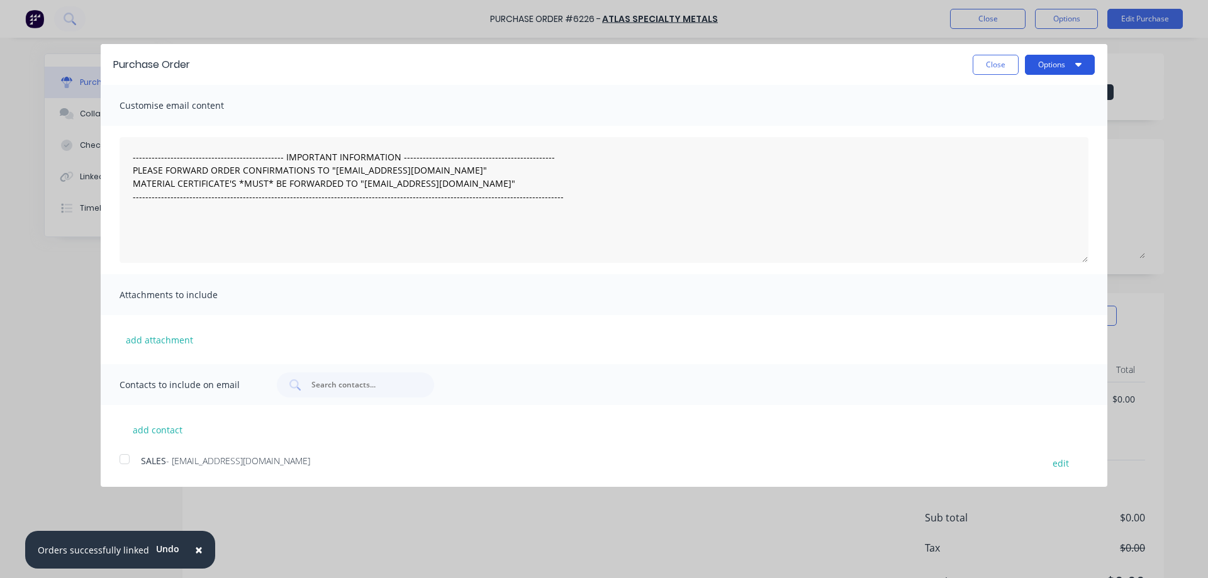
click at [1051, 65] on button "Options" at bounding box center [1060, 65] width 70 height 20
click at [1007, 96] on div "Print" at bounding box center [1035, 96] width 97 height 18
click at [997, 70] on button "Close" at bounding box center [996, 65] width 46 height 20
type textarea "x"
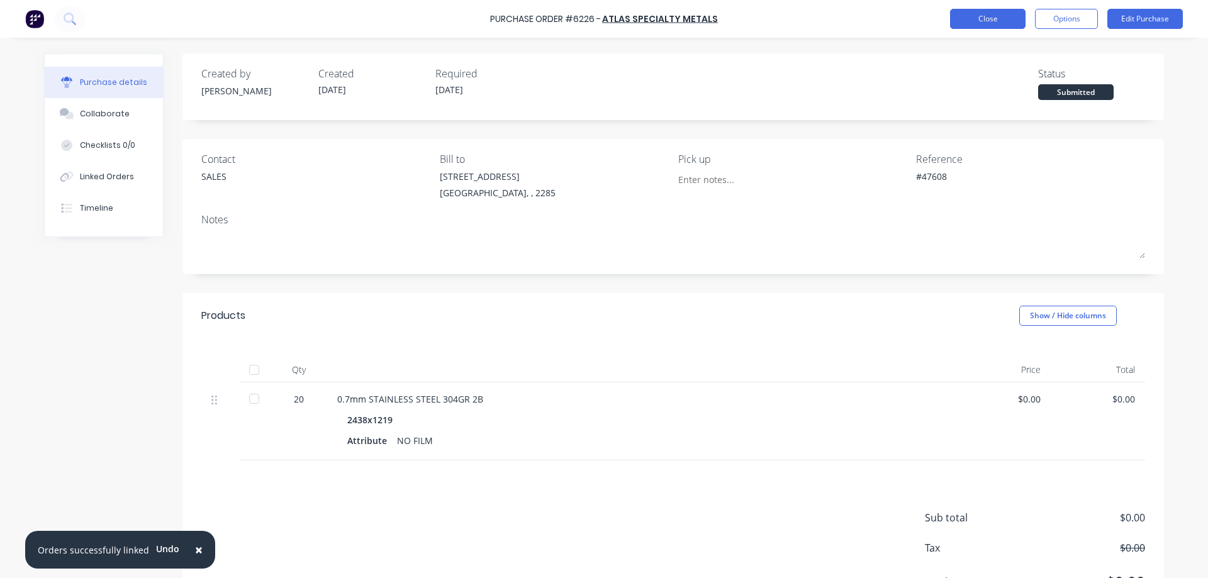
click at [1006, 21] on button "Close" at bounding box center [987, 19] width 75 height 20
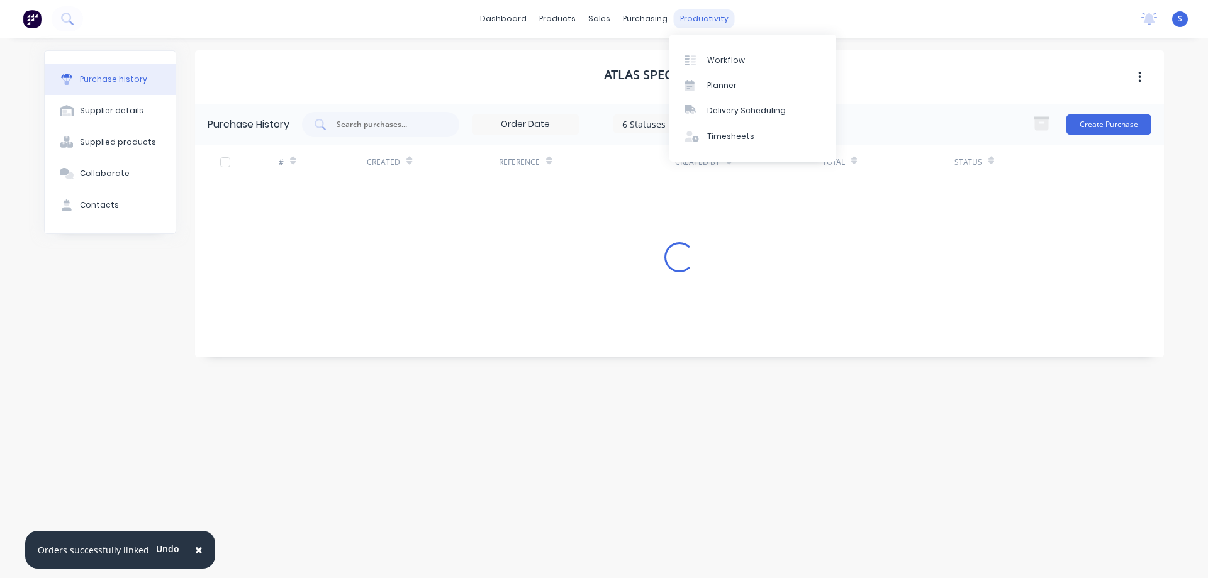
click at [703, 19] on div "productivity" at bounding box center [704, 18] width 61 height 19
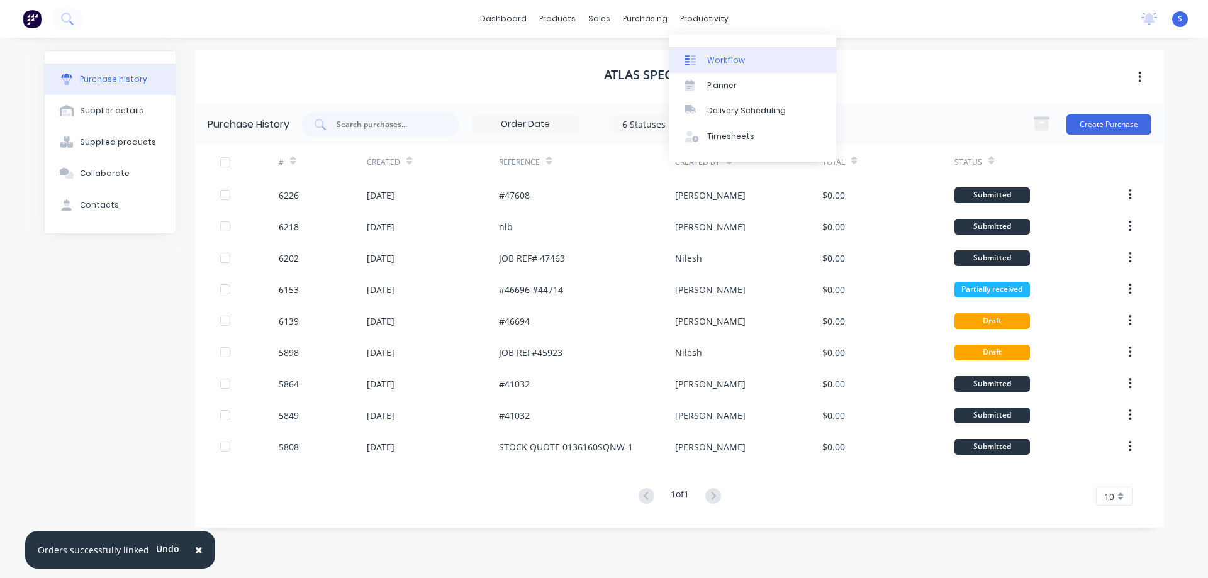
click at [722, 55] on div "Workflow" at bounding box center [726, 60] width 38 height 11
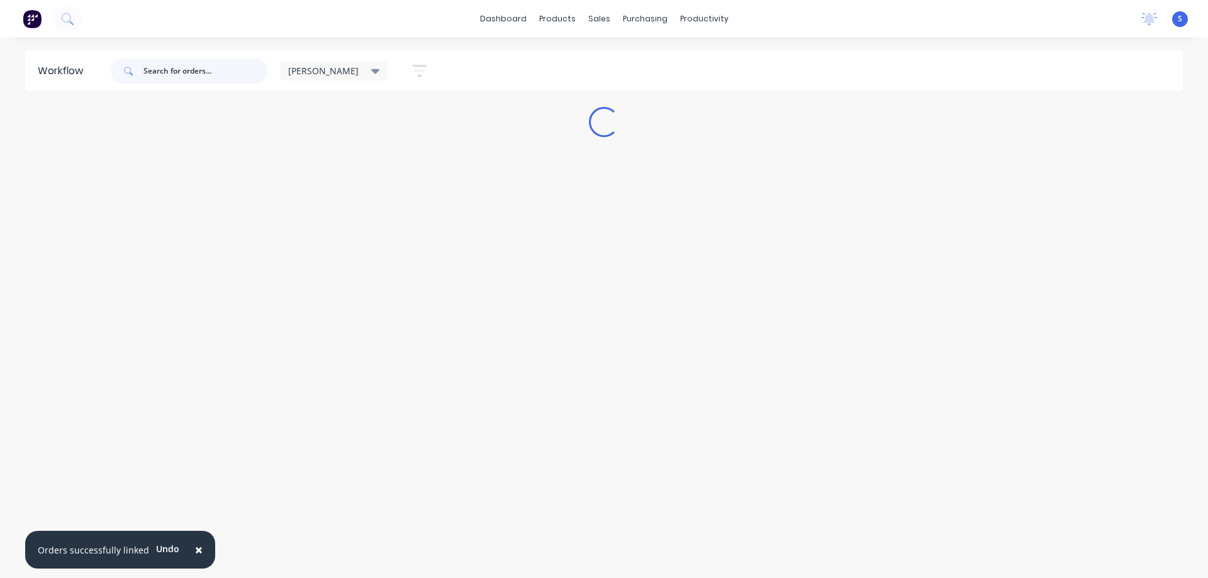
click at [194, 70] on input "text" at bounding box center [205, 71] width 125 height 25
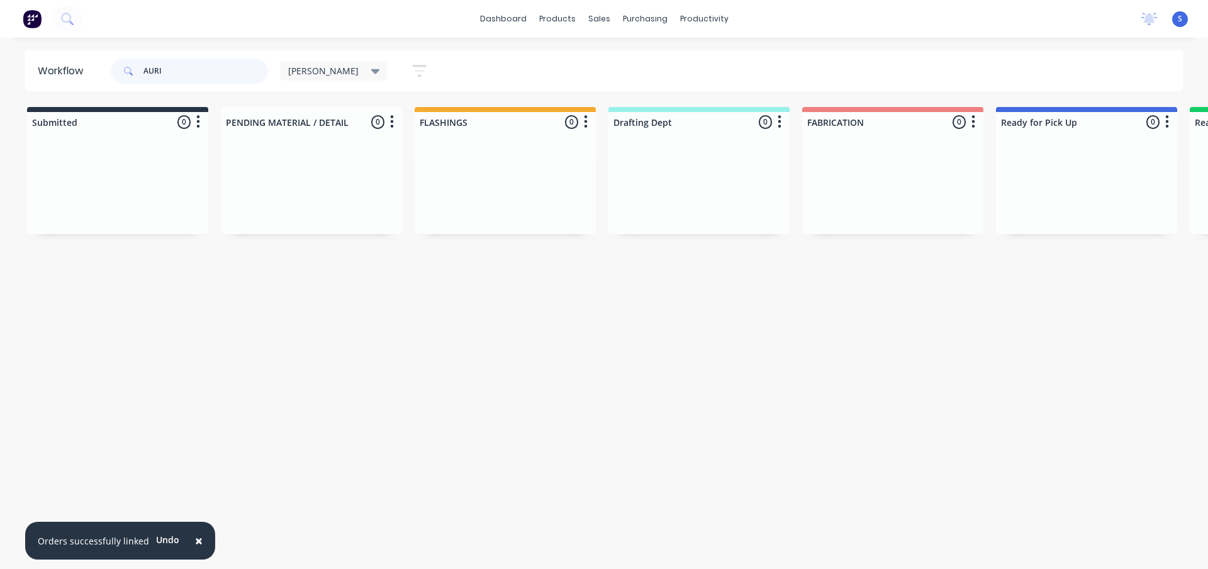
drag, startPoint x: 194, startPoint y: 70, endPoint x: 8, endPoint y: 75, distance: 186.3
click at [50, 74] on header "Workflow [PERSON_NAME] Save new view None edit [PERSON_NAME] (Default) edit [PE…" at bounding box center [604, 70] width 1158 height 41
type input "AURI"
click at [603, 22] on div "sales" at bounding box center [599, 18] width 35 height 19
click at [647, 55] on div "Sales Orders" at bounding box center [646, 60] width 52 height 11
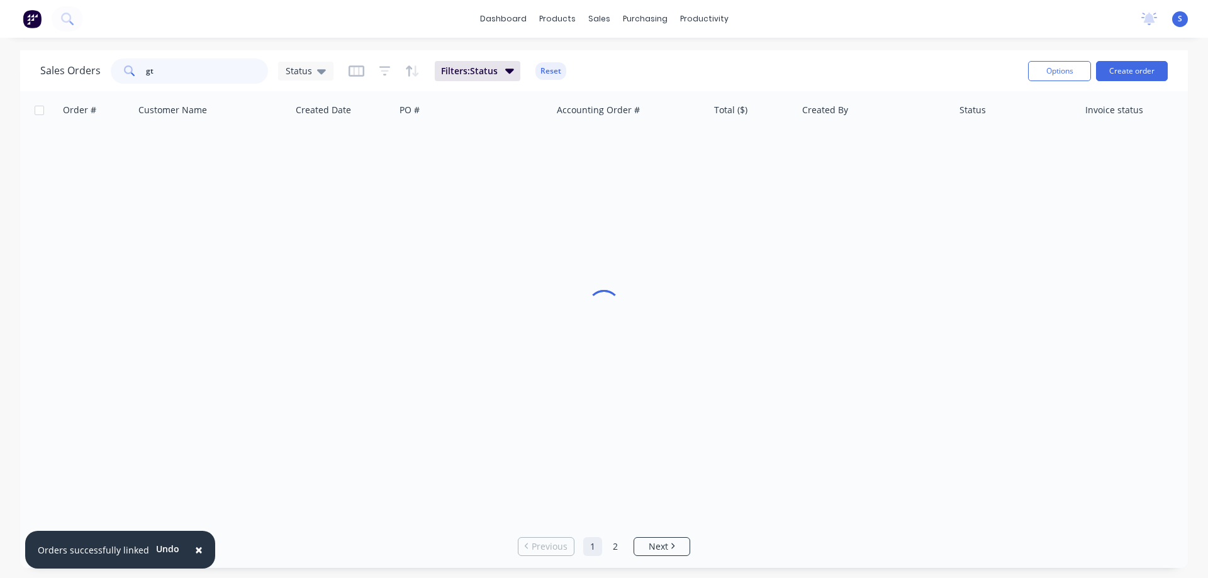
click at [166, 63] on input "gt" at bounding box center [207, 71] width 123 height 25
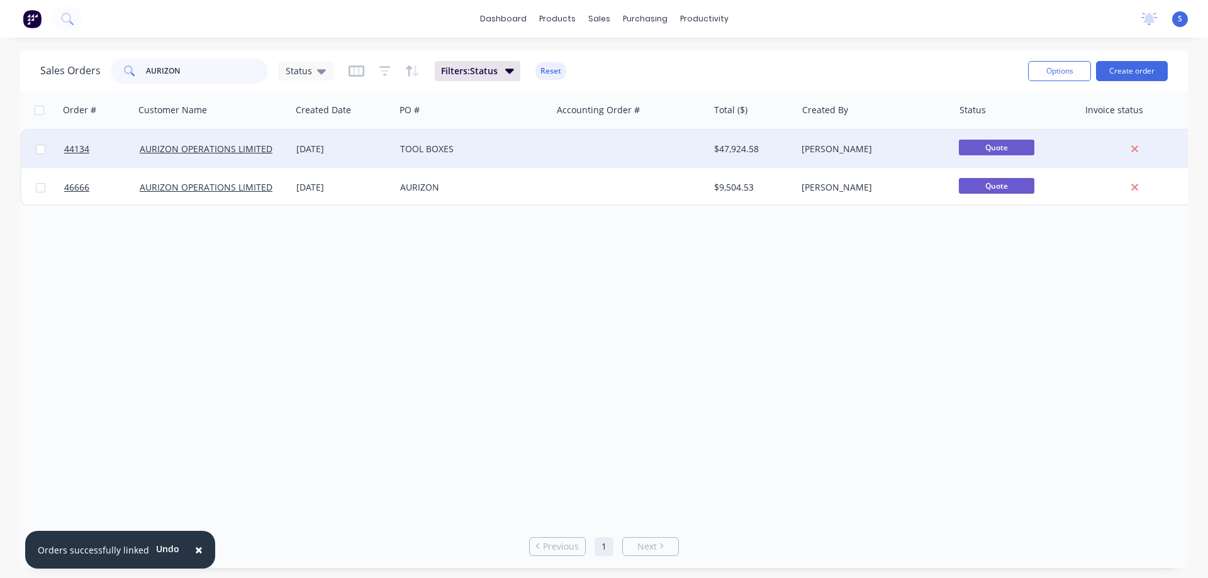
type input "AURIZON"
click at [486, 155] on div "TOOL BOXES" at bounding box center [470, 149] width 140 height 13
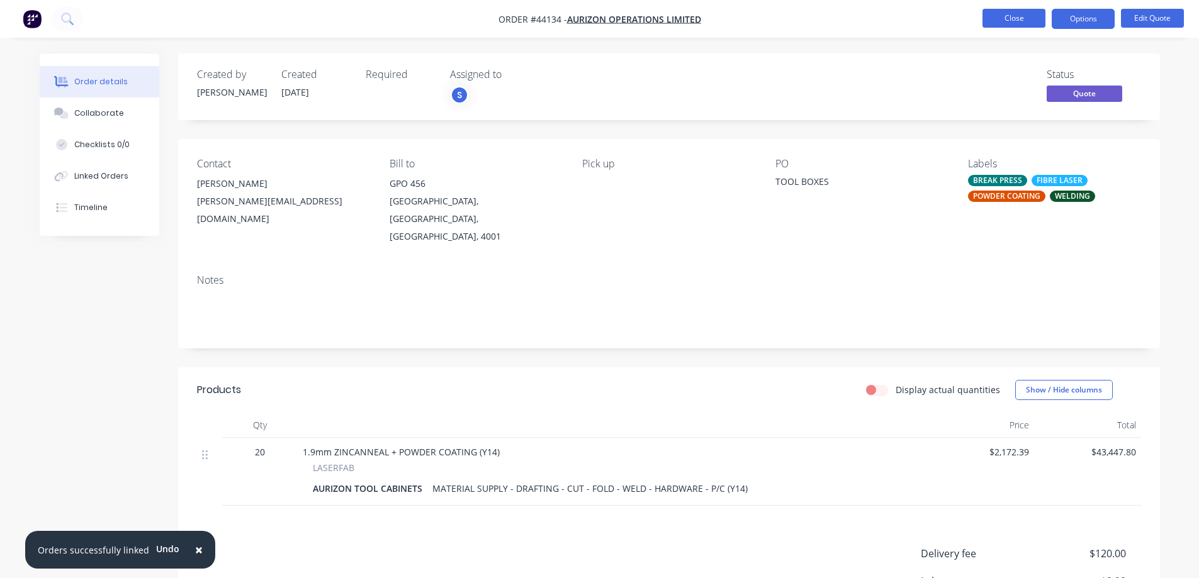
click at [1015, 21] on button "Close" at bounding box center [1013, 18] width 63 height 19
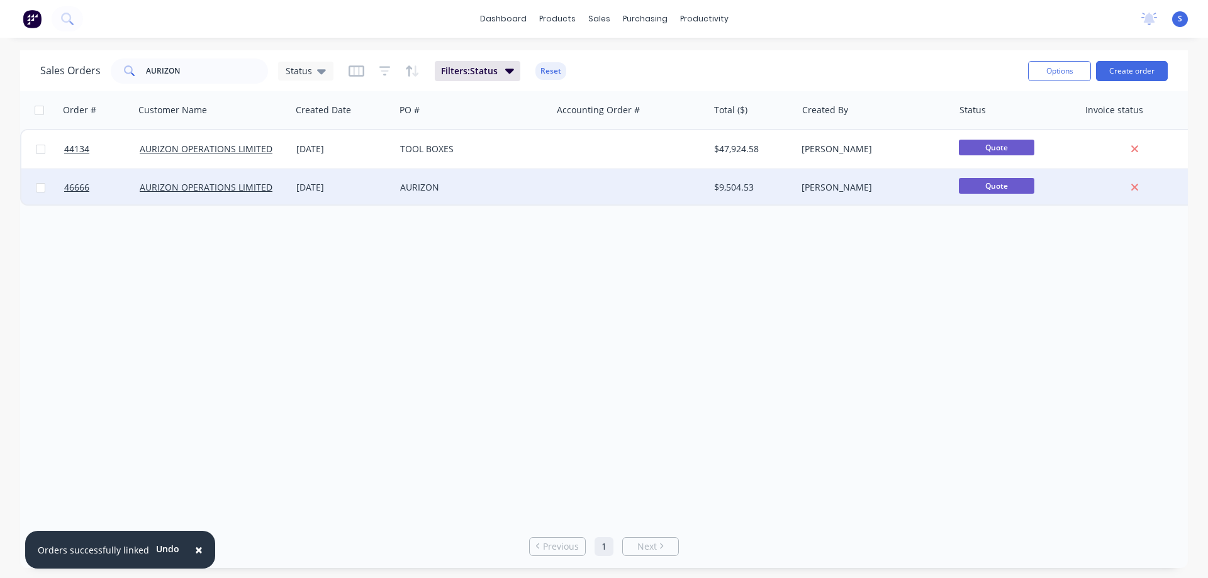
click at [449, 183] on div "AURIZON" at bounding box center [470, 187] width 140 height 13
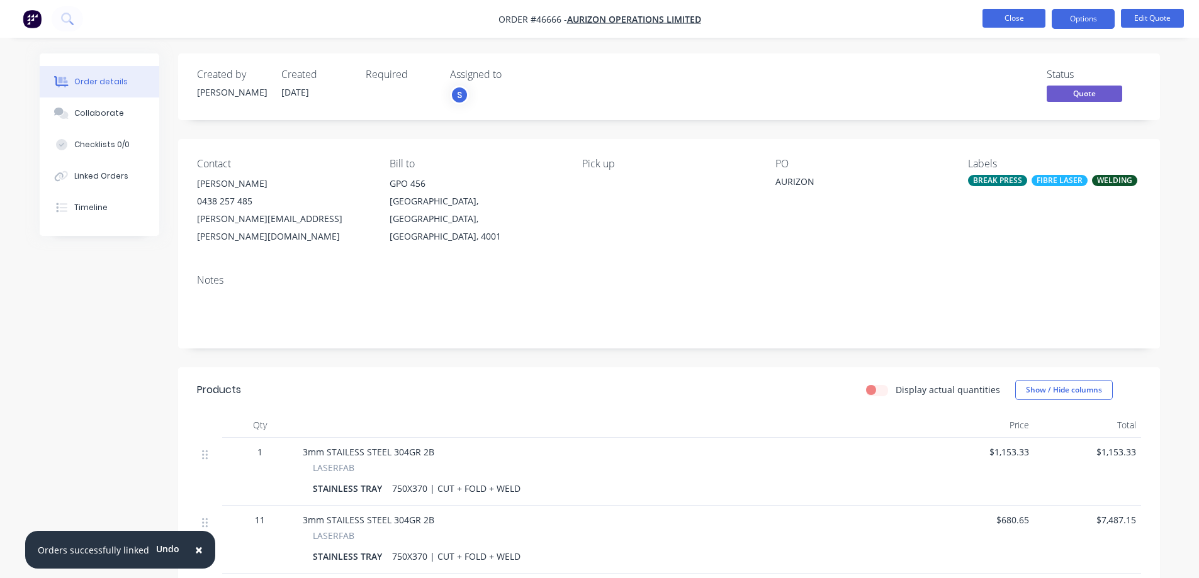
click at [1007, 20] on button "Close" at bounding box center [1013, 18] width 63 height 19
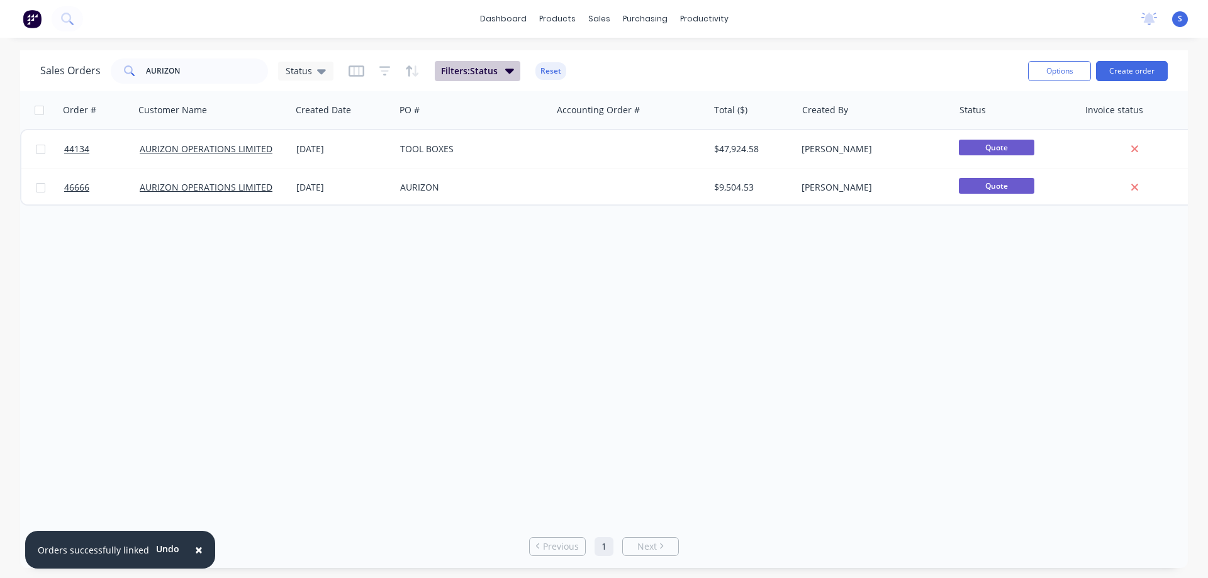
click at [498, 70] on button "Filters: Status" at bounding box center [478, 71] width 86 height 20
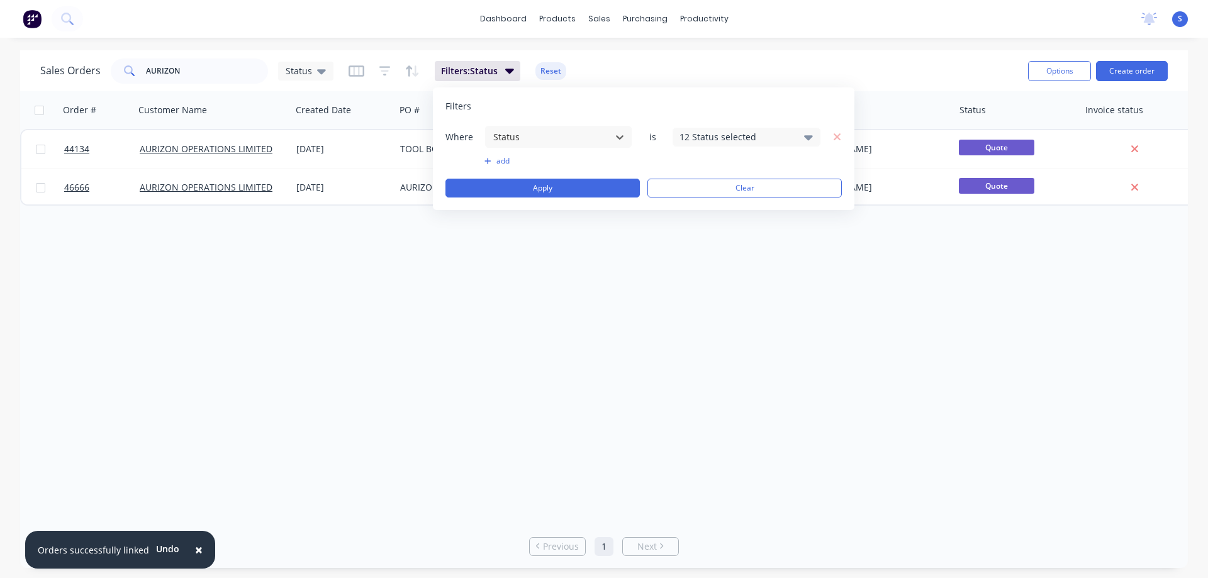
click at [748, 140] on div "12 Status selected" at bounding box center [736, 136] width 114 height 13
click at [700, 240] on div at bounding box center [693, 231] width 25 height 25
click at [893, 77] on div "Sales Orders AURIZON Status Filters: Status Reset" at bounding box center [529, 70] width 978 height 31
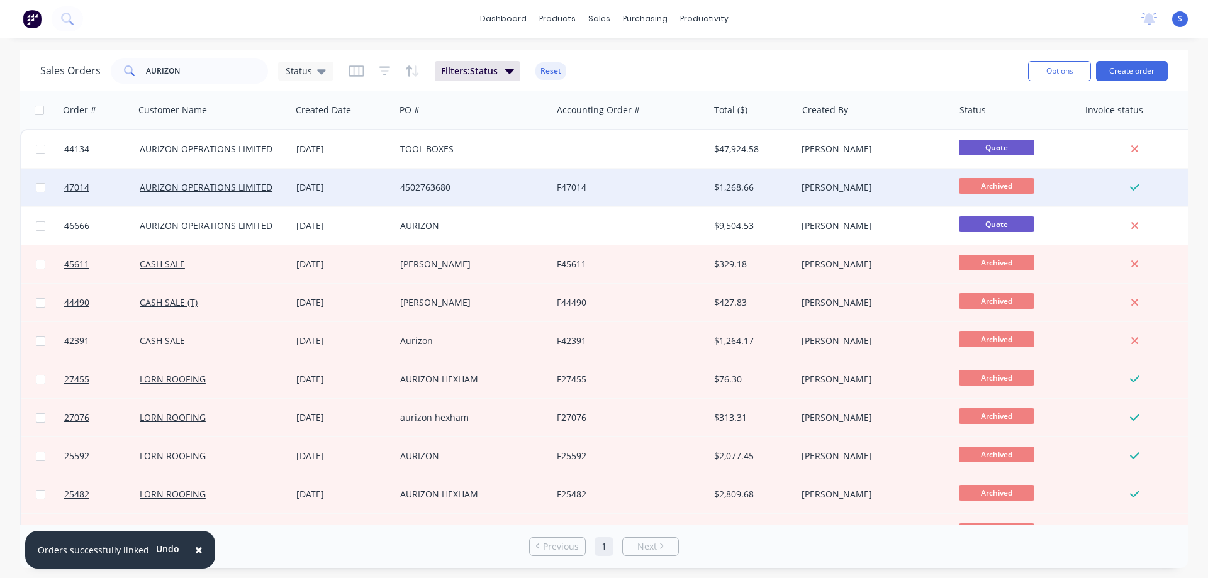
click at [605, 184] on div "F47014" at bounding box center [627, 187] width 140 height 13
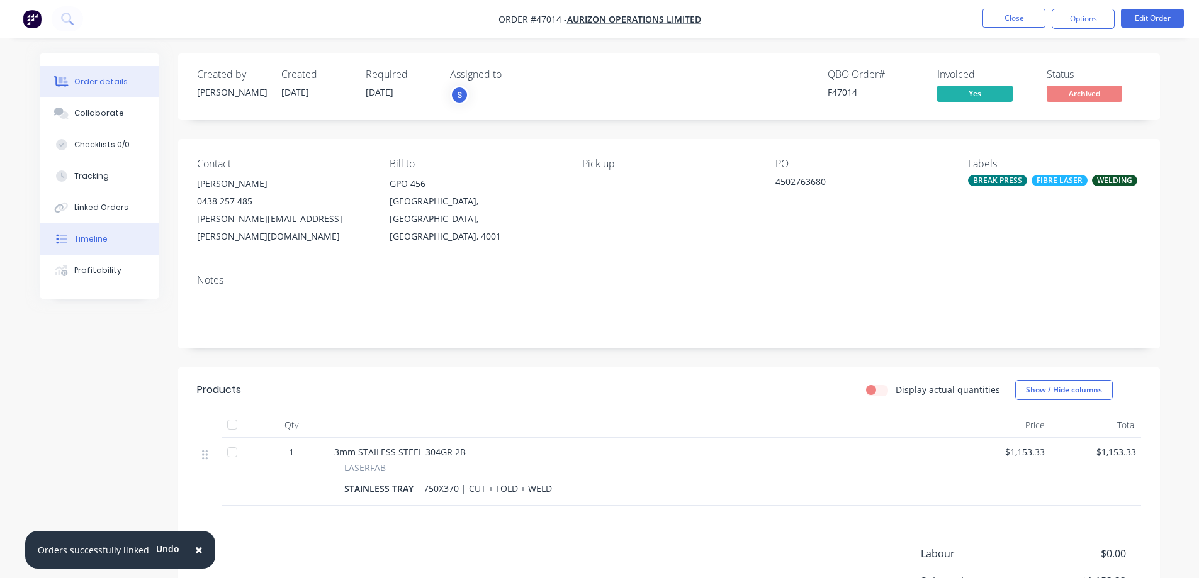
click at [91, 234] on div "Timeline" at bounding box center [90, 238] width 33 height 11
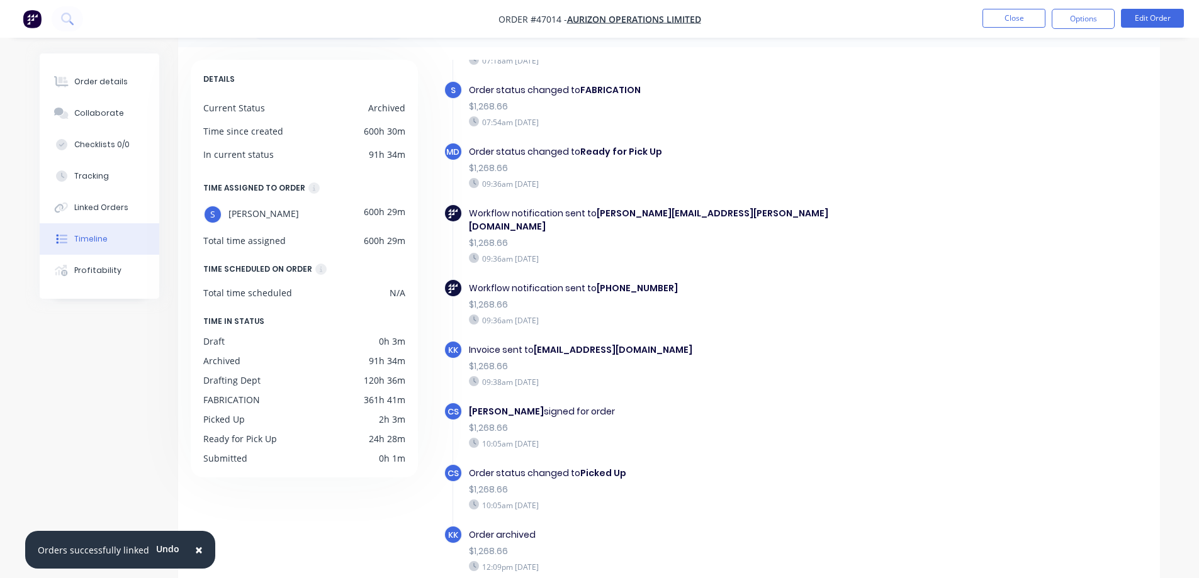
scroll to position [97, 0]
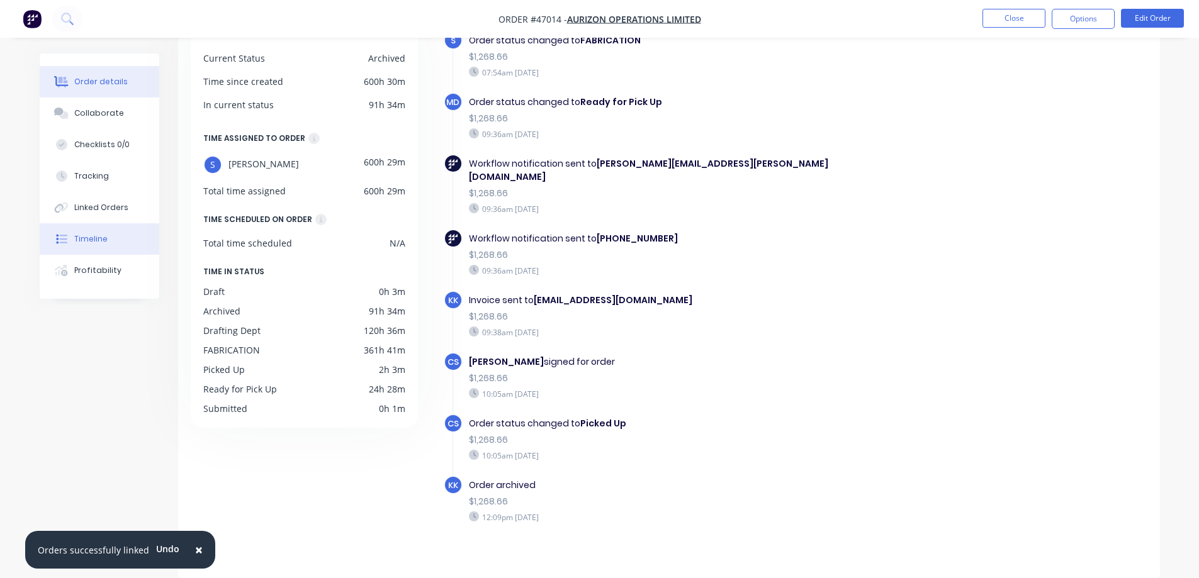
click at [79, 84] on div "Order details" at bounding box center [100, 81] width 53 height 11
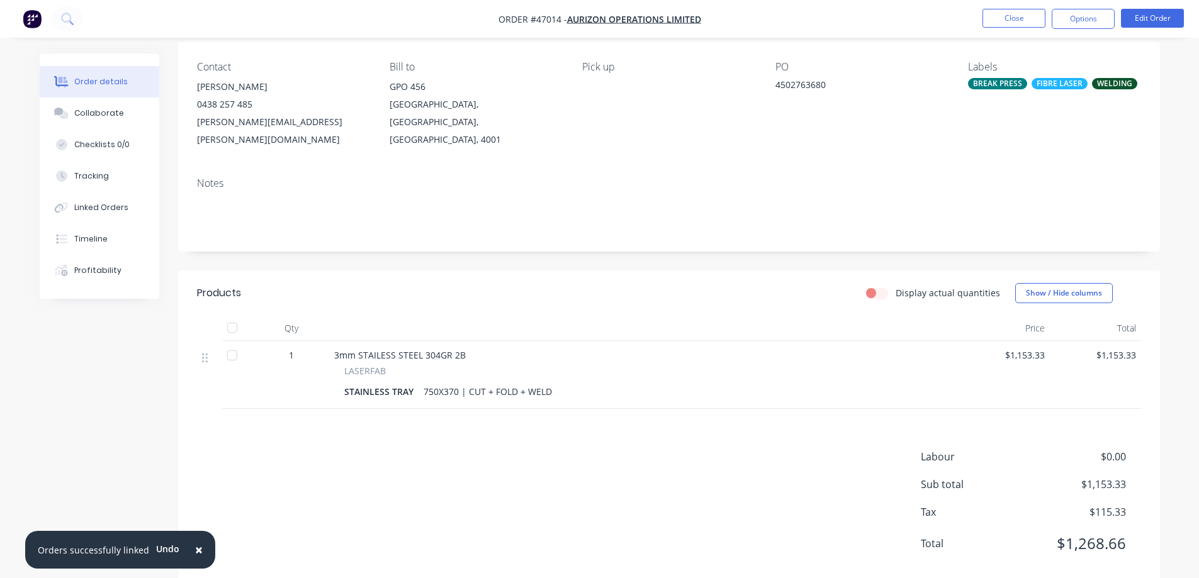
click at [195, 551] on span "×" at bounding box center [199, 550] width 8 height 18
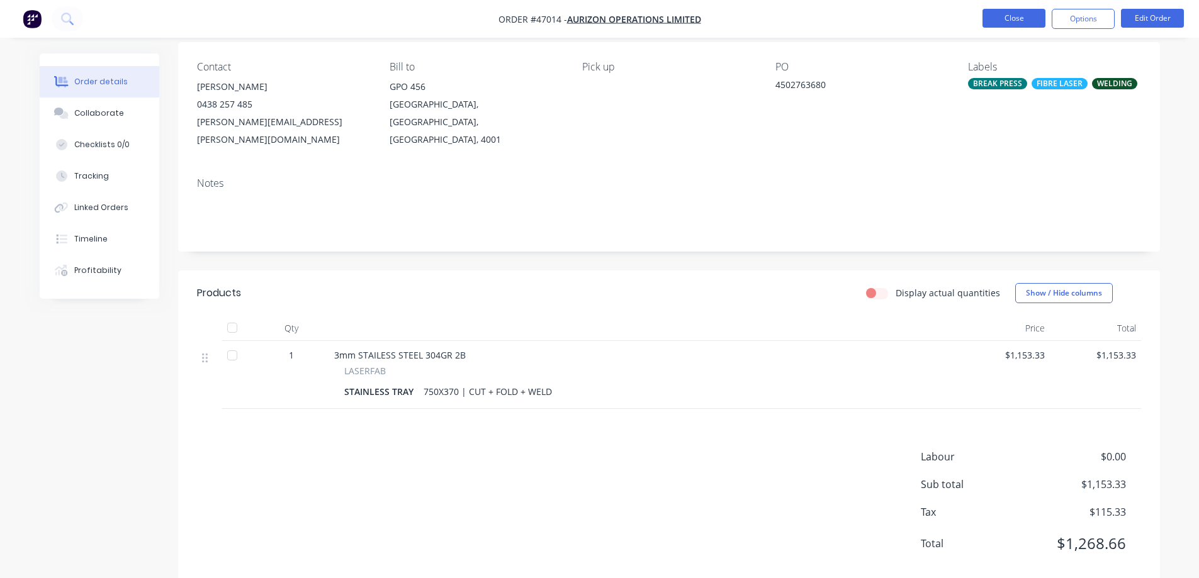
click at [1009, 15] on button "Close" at bounding box center [1013, 18] width 63 height 19
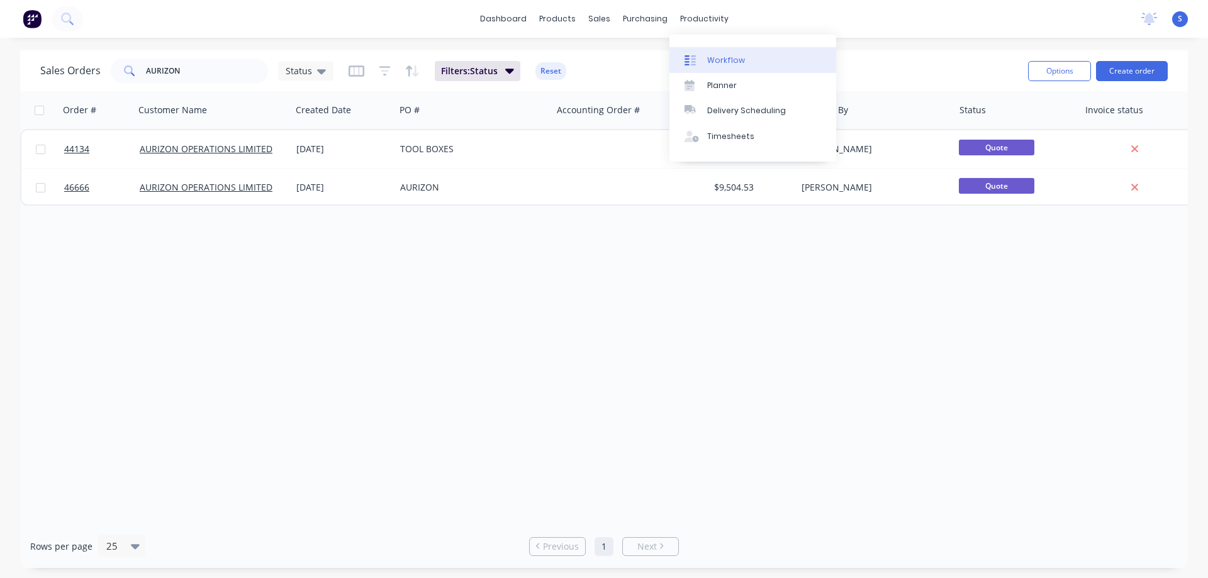
click at [737, 60] on div "Workflow" at bounding box center [726, 60] width 38 height 11
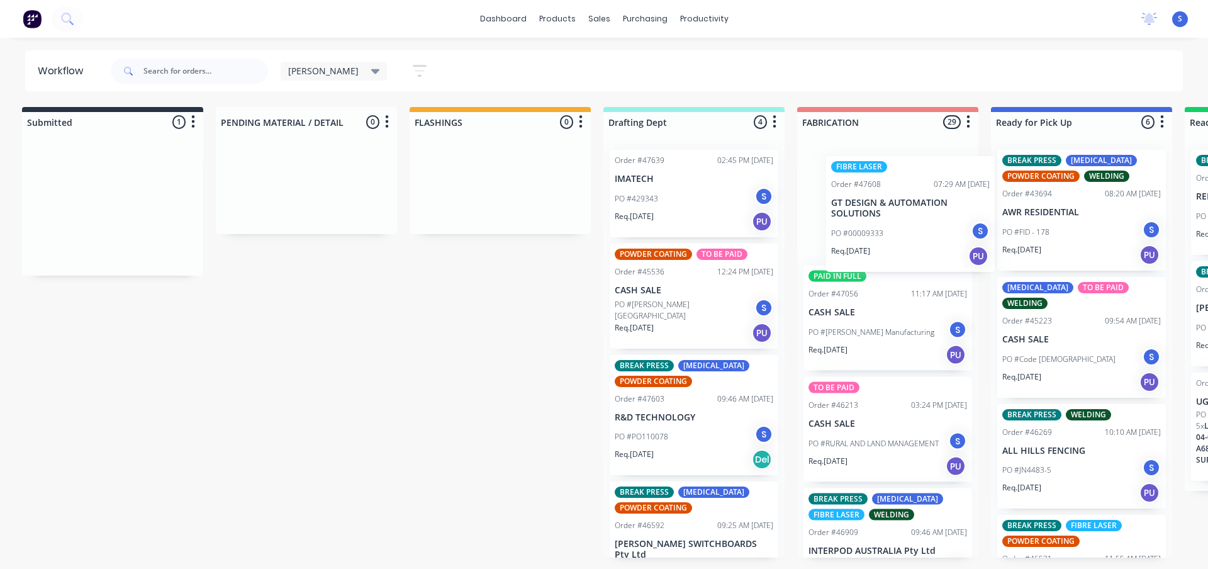
scroll to position [0, 9]
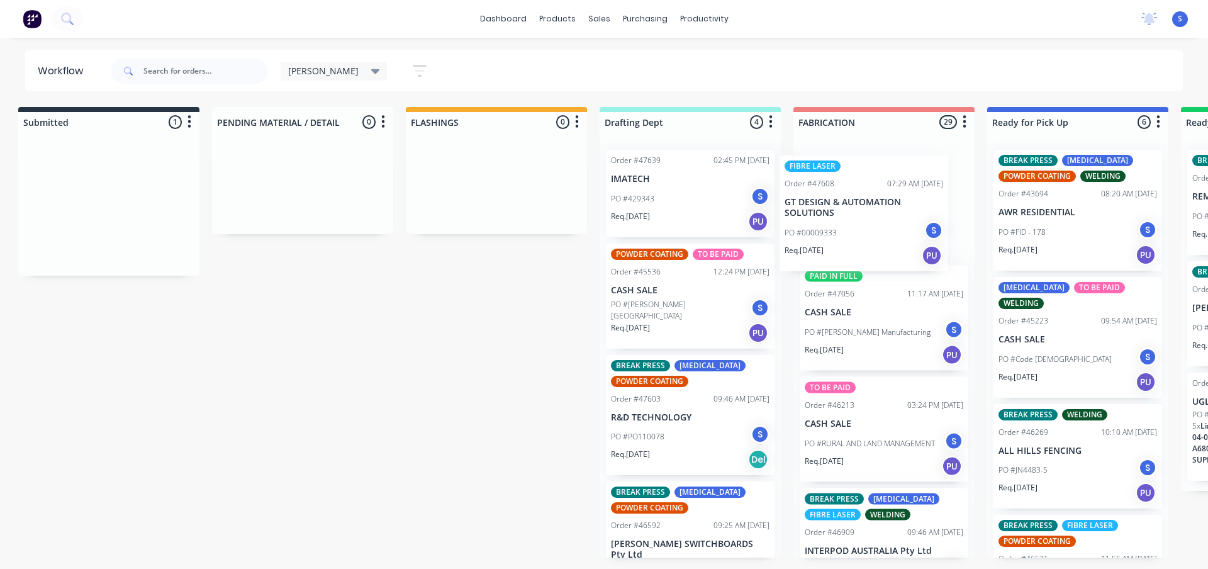
drag, startPoint x: 138, startPoint y: 216, endPoint x: 893, endPoint y: 221, distance: 755.0
click at [893, 221] on div "Submitted 1 Sort By Created date Required date Order number Customer name Most …" at bounding box center [1031, 332] width 2098 height 450
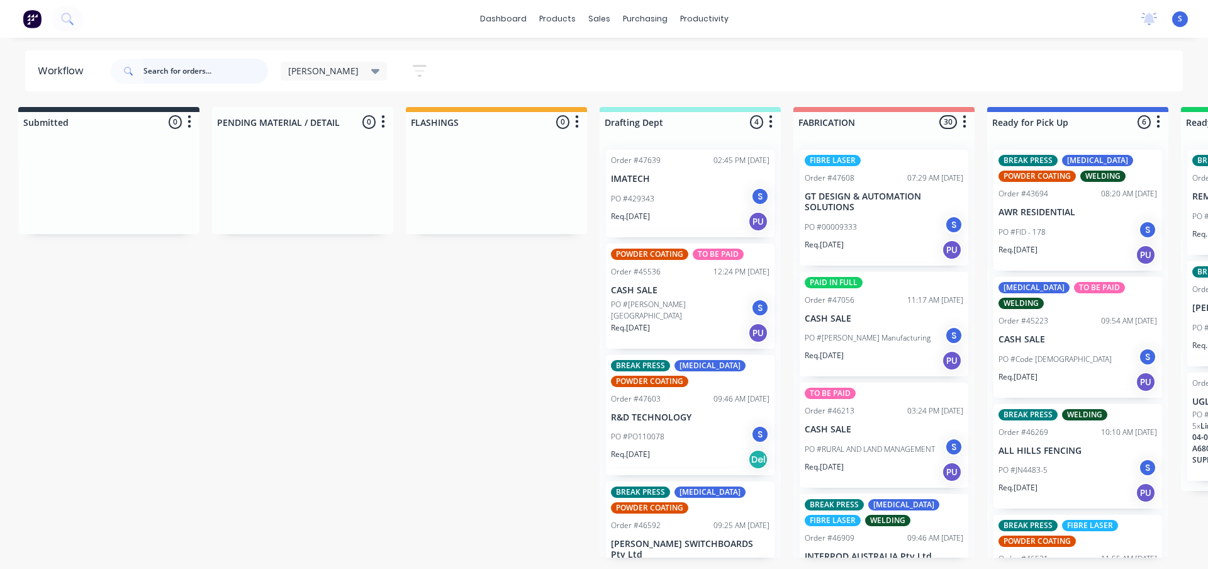
click at [171, 70] on input "text" at bounding box center [205, 71] width 125 height 25
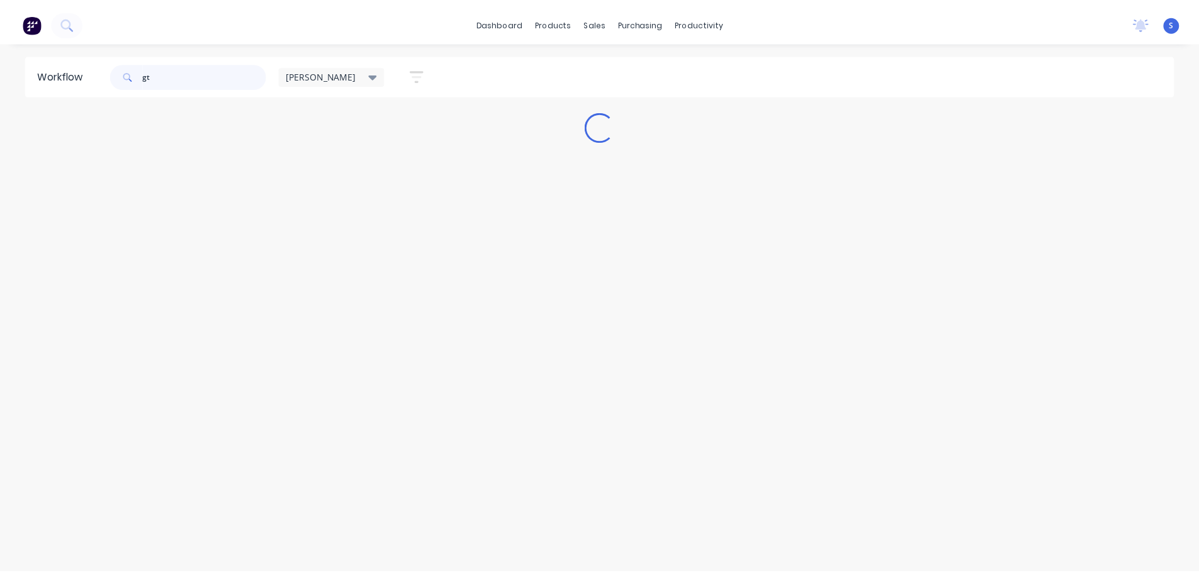
scroll to position [0, 0]
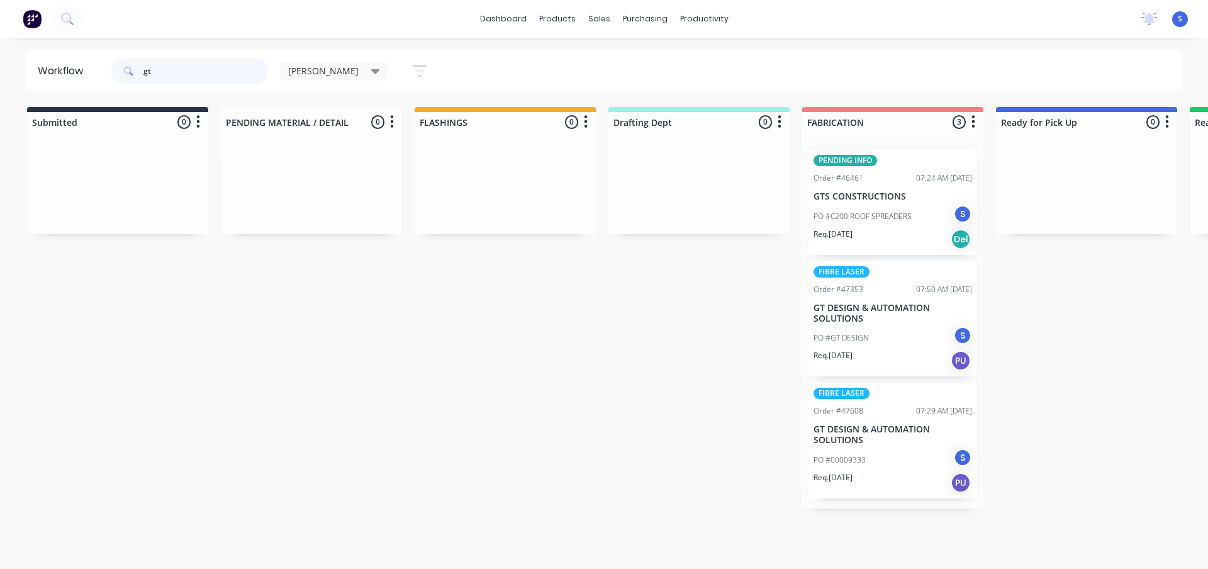
type input "gt"
click at [894, 345] on div "PO #GT DESIGN S" at bounding box center [893, 338] width 159 height 24
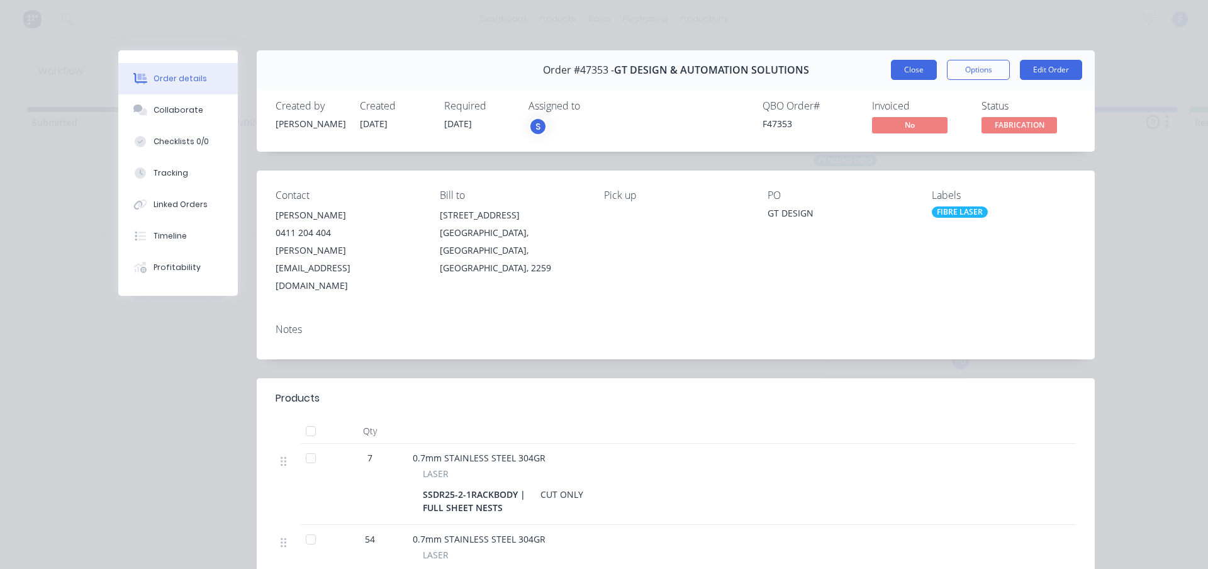
click at [915, 65] on button "Close" at bounding box center [914, 70] width 46 height 20
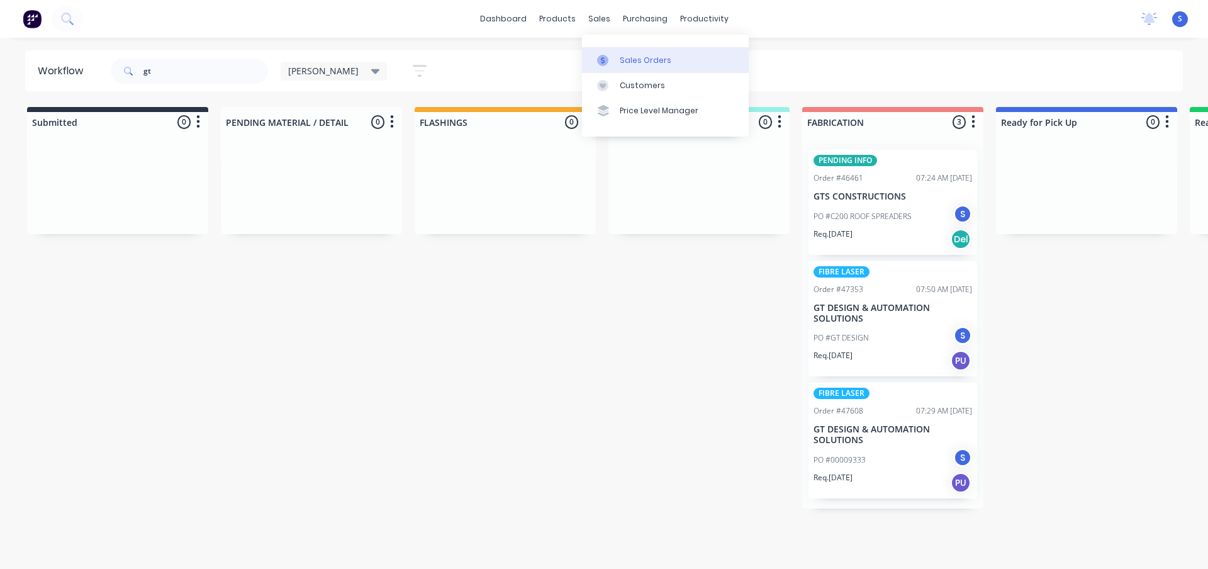
click at [636, 59] on div "Sales Orders" at bounding box center [646, 60] width 52 height 11
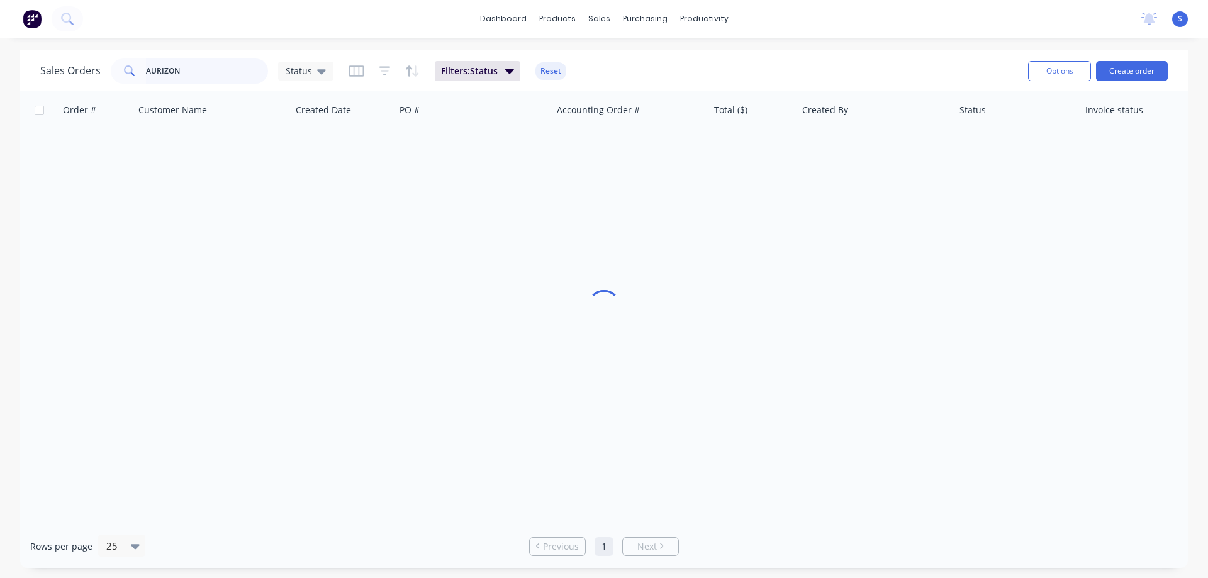
click at [195, 67] on input "AURIZON" at bounding box center [207, 71] width 123 height 25
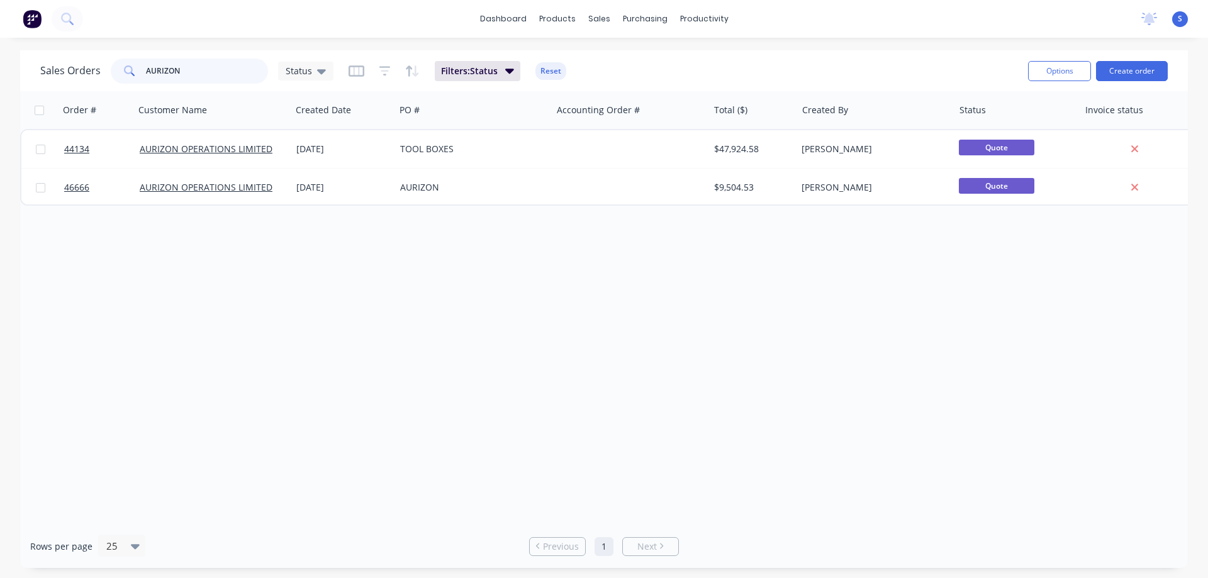
click at [195, 67] on input "AURIZON" at bounding box center [207, 71] width 123 height 25
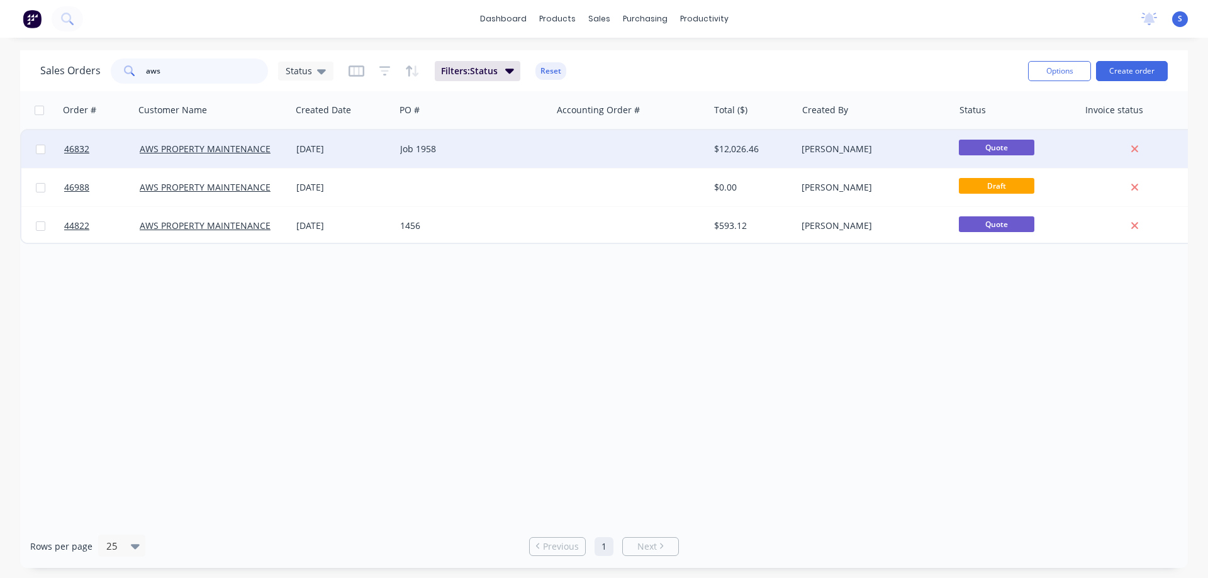
type input "aws"
click at [504, 152] on div "Job 1958" at bounding box center [470, 149] width 140 height 13
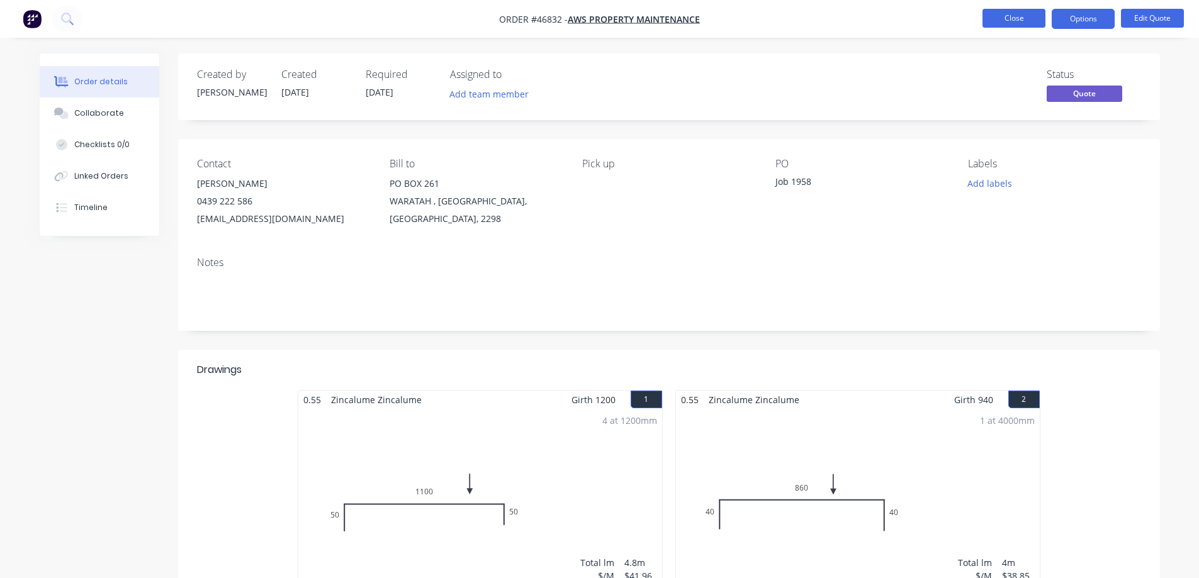
click at [1022, 18] on button "Close" at bounding box center [1013, 18] width 63 height 19
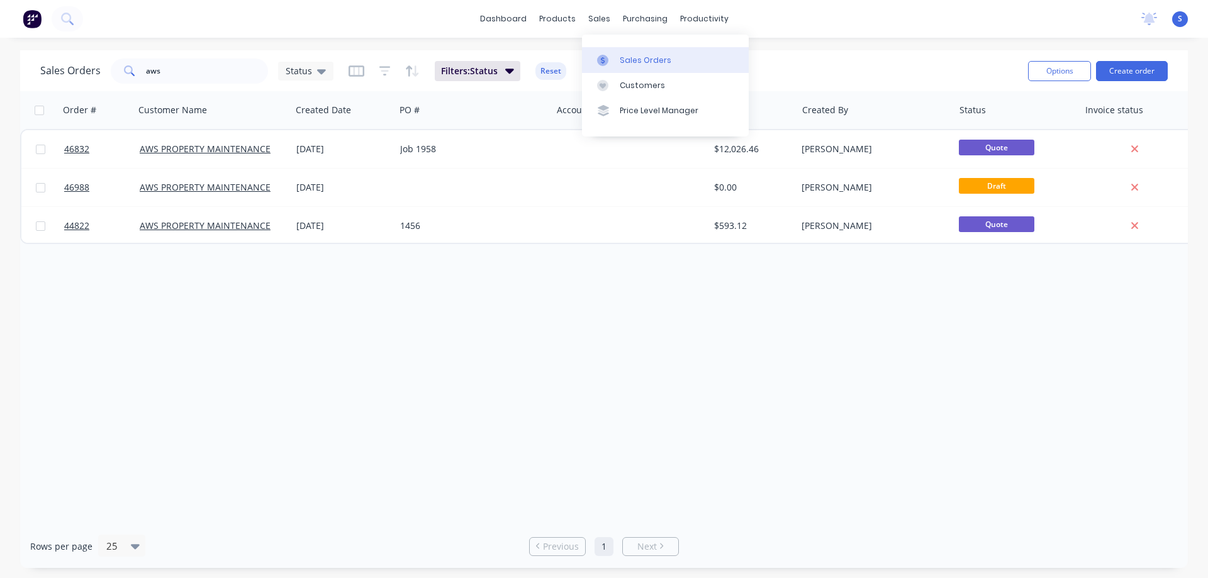
click at [620, 51] on link "Sales Orders" at bounding box center [665, 59] width 167 height 25
click at [200, 77] on input "aws" at bounding box center [207, 71] width 123 height 25
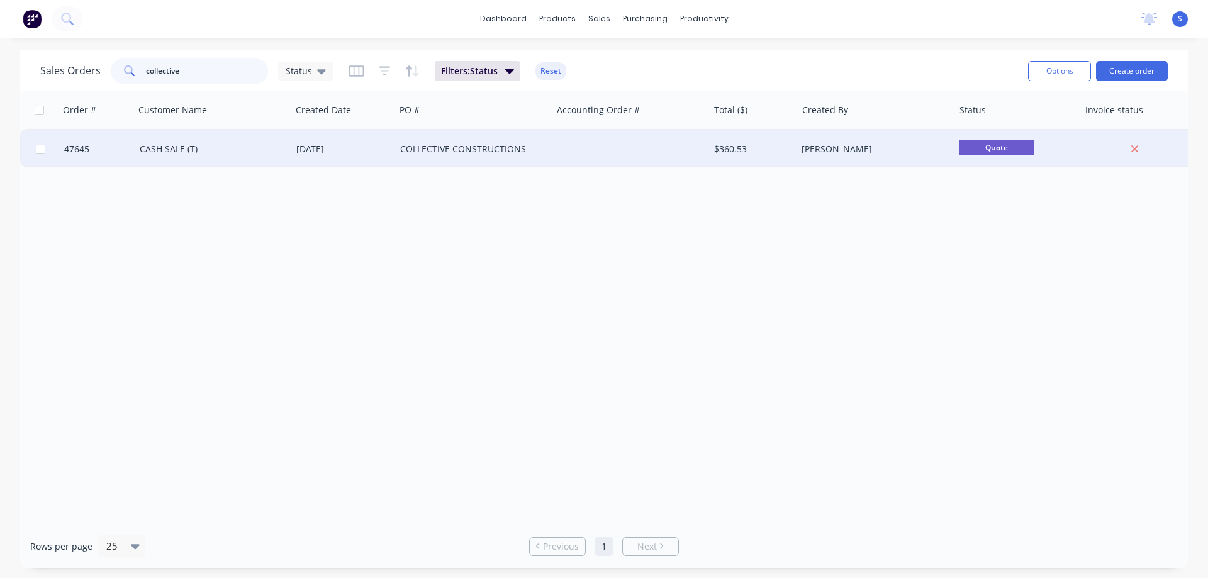
type input "collective"
click at [264, 150] on div "CASH SALE (T)" at bounding box center [210, 149] width 140 height 13
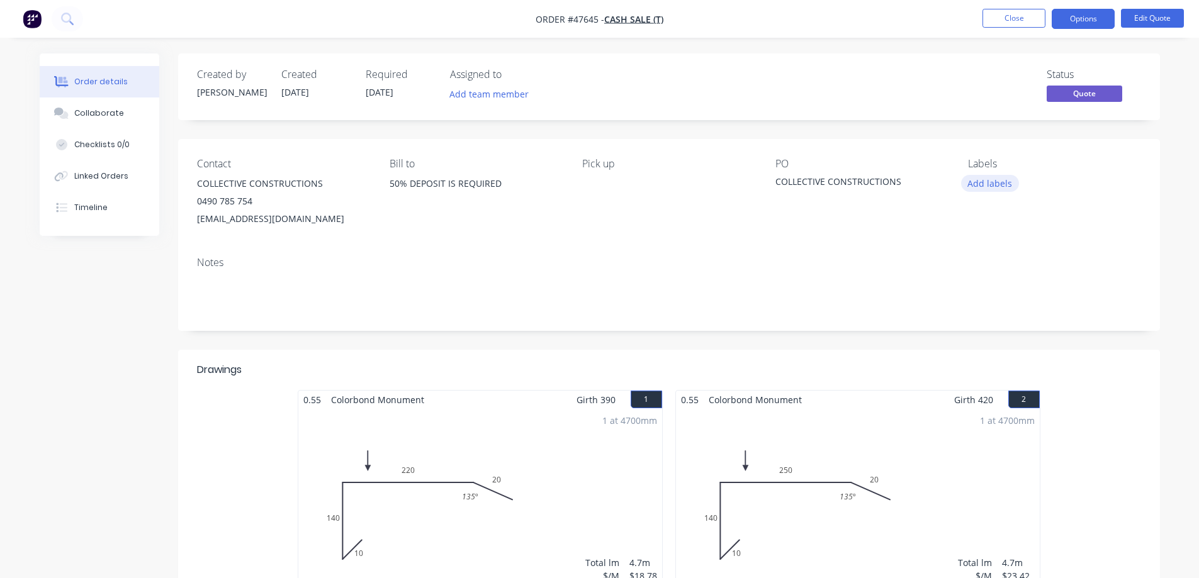
click at [1007, 177] on button "Add labels" at bounding box center [990, 183] width 58 height 17
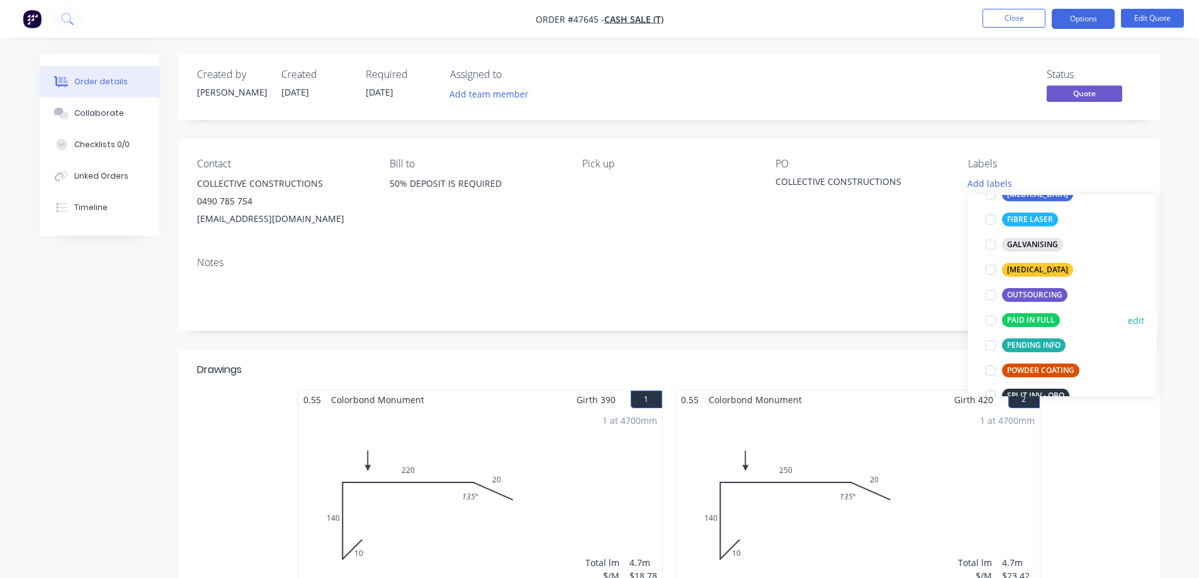
scroll to position [126, 0]
click at [992, 321] on div at bounding box center [990, 320] width 25 height 25
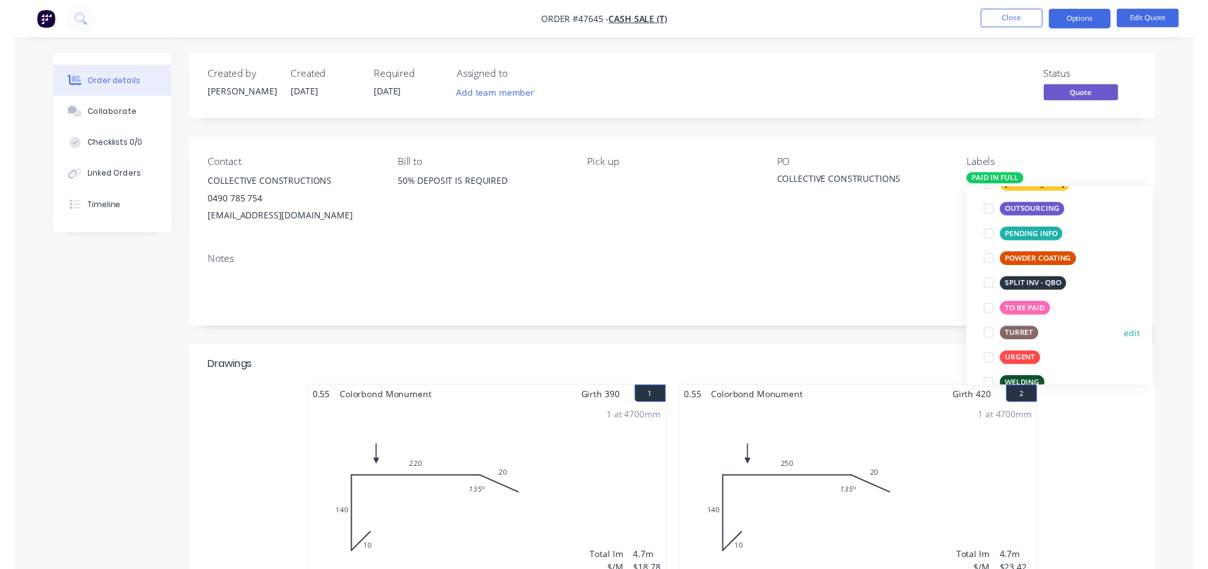
scroll to position [252, 0]
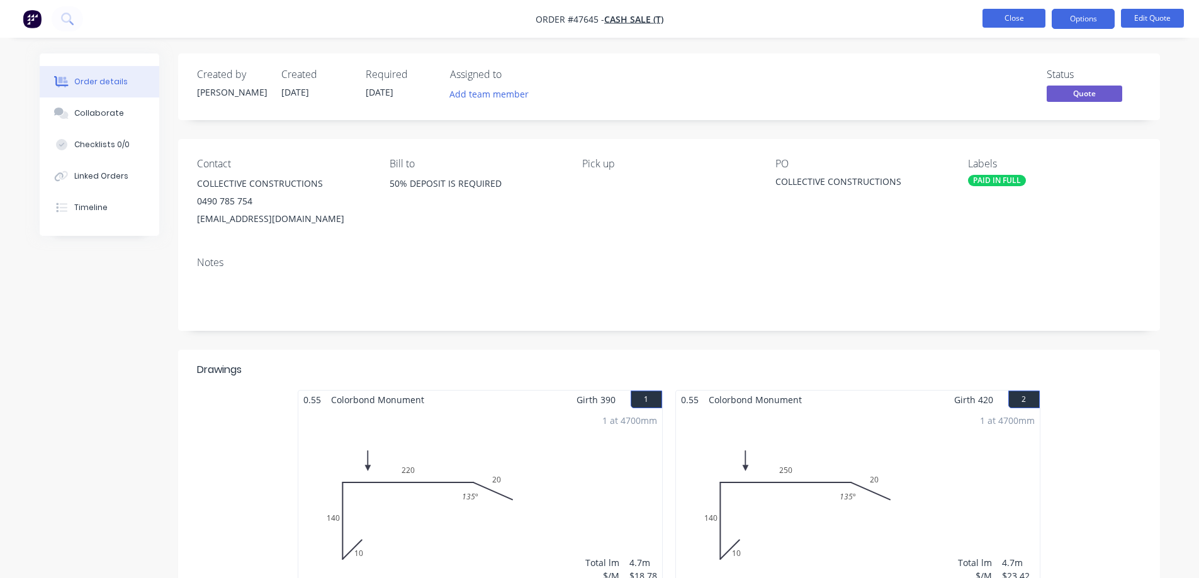
click at [1003, 18] on button "Close" at bounding box center [1013, 18] width 63 height 19
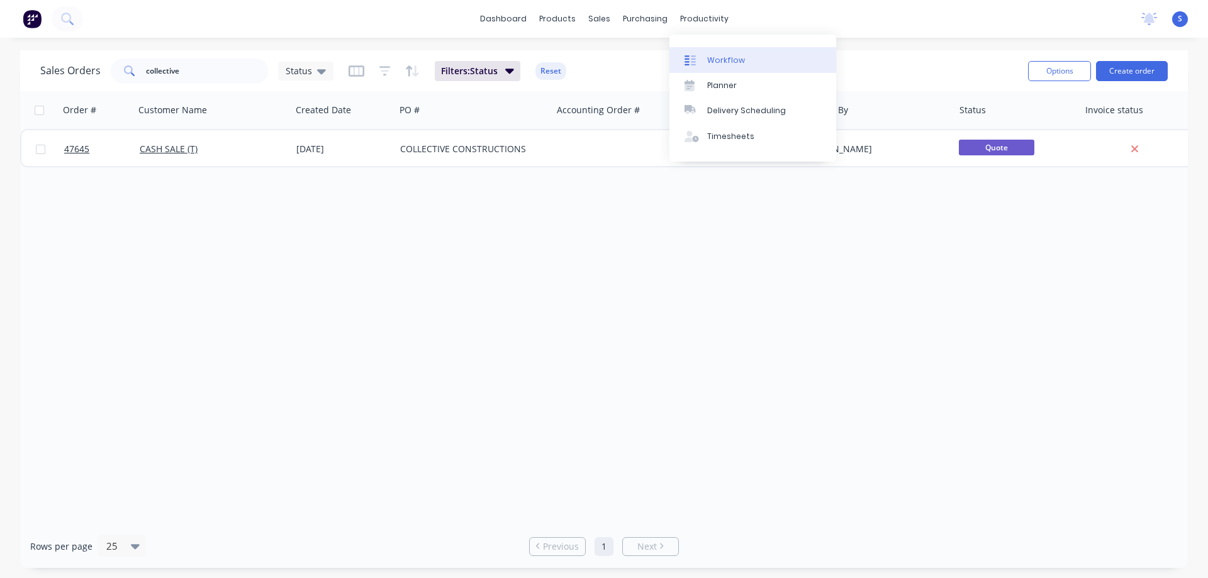
click at [759, 61] on link "Workflow" at bounding box center [752, 59] width 167 height 25
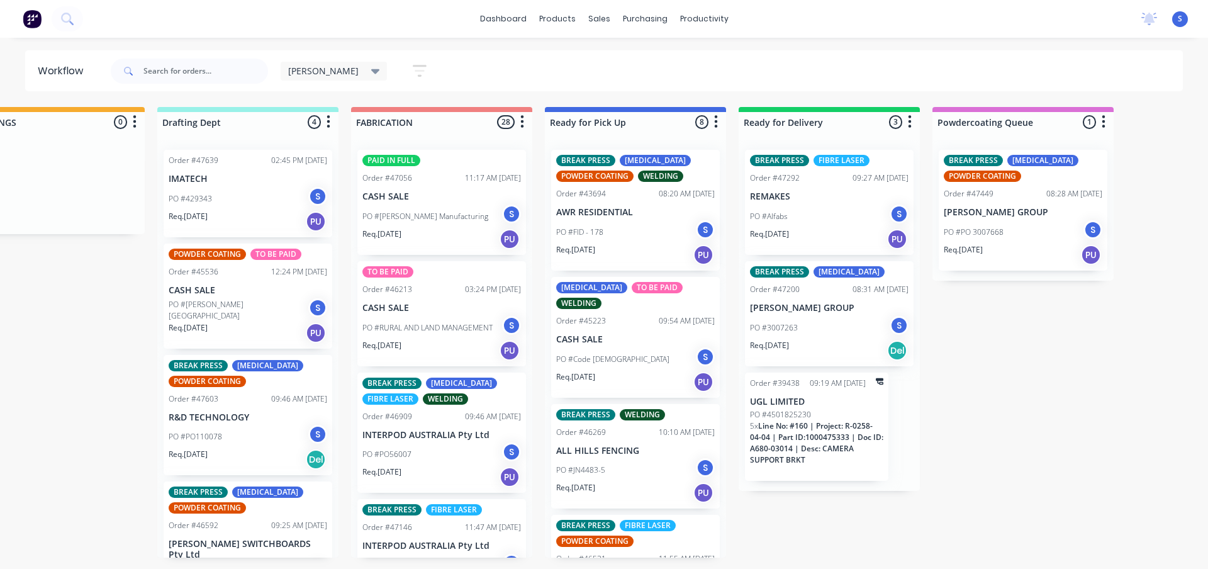
scroll to position [0, 403]
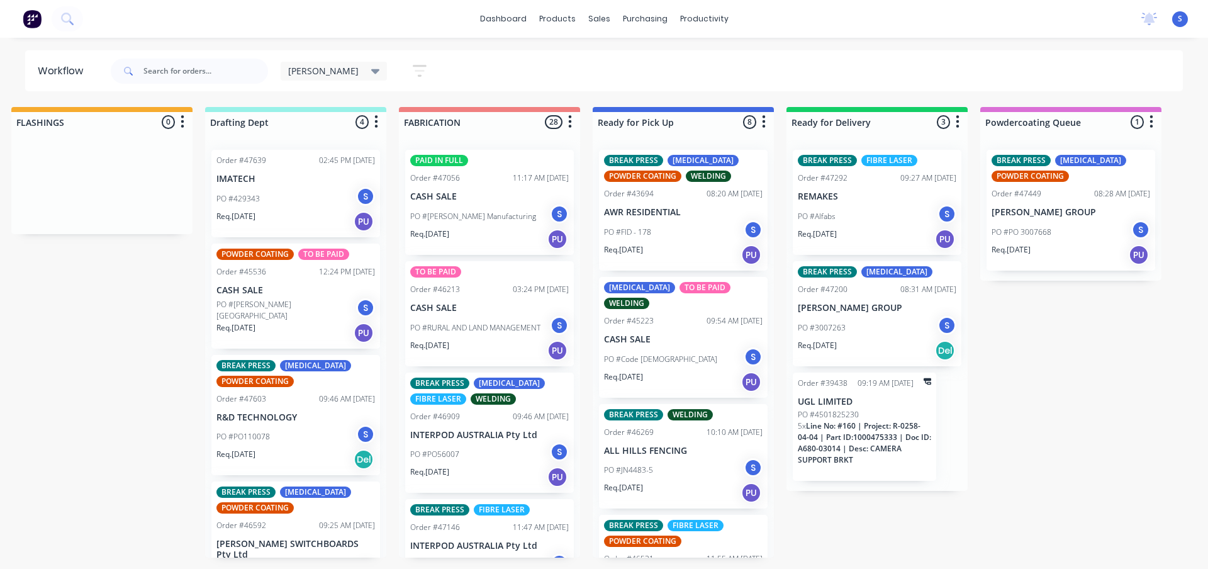
click at [371, 69] on icon at bounding box center [375, 71] width 9 height 5
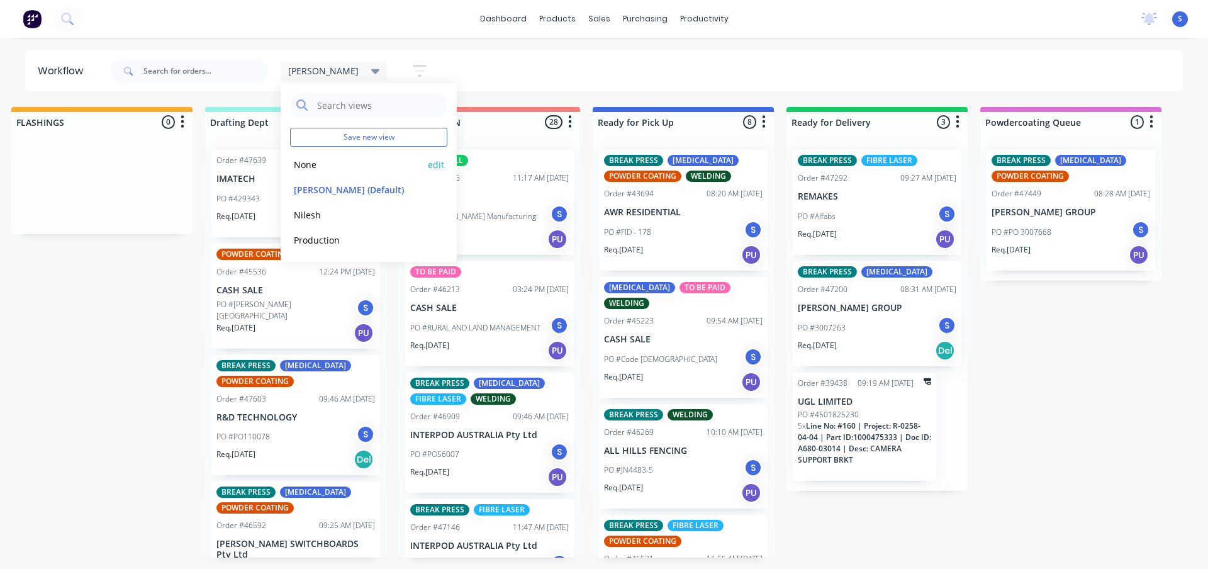
click at [309, 161] on button "None" at bounding box center [357, 164] width 134 height 14
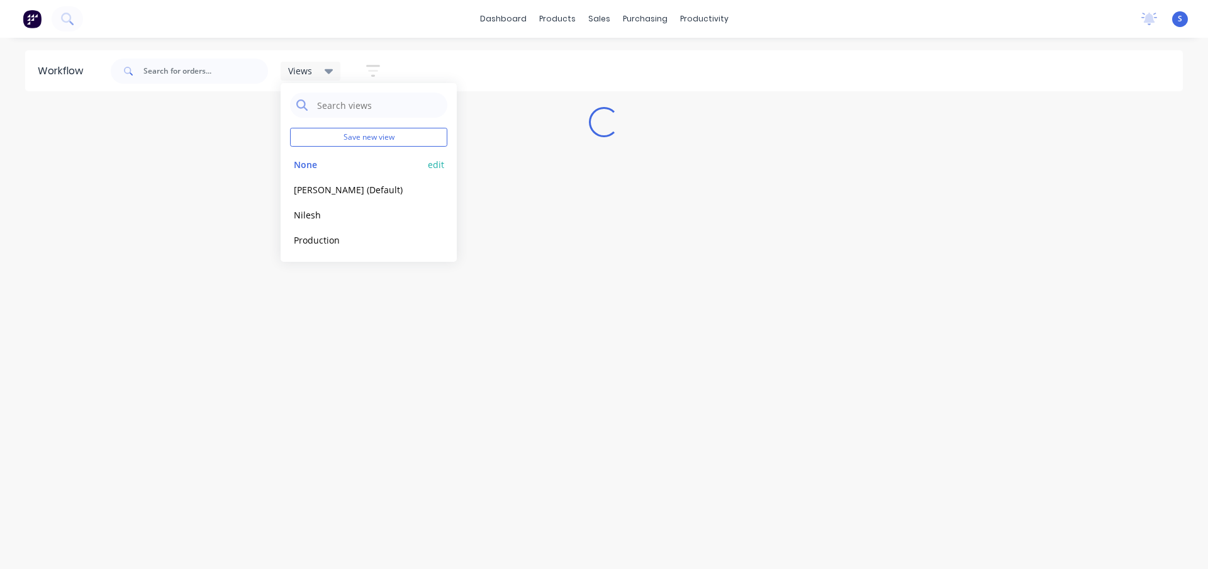
scroll to position [0, 0]
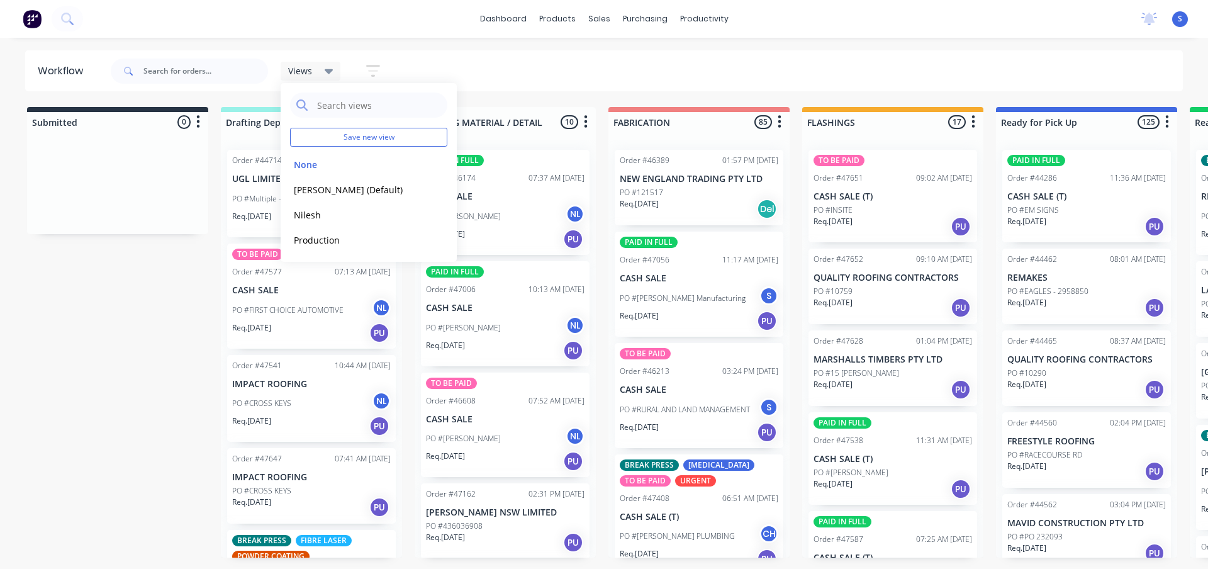
click at [541, 50] on header "Workflow Views Save new view None edit [PERSON_NAME] (Default) edit Nilesh edit…" at bounding box center [604, 70] width 1158 height 41
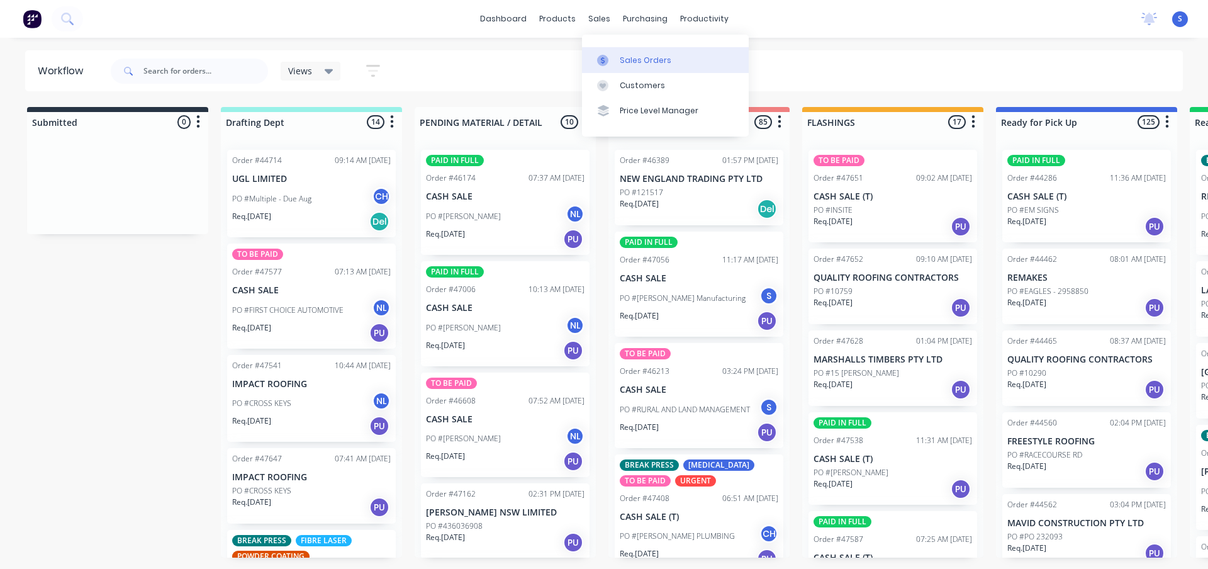
click at [650, 56] on div "Sales Orders" at bounding box center [646, 60] width 52 height 11
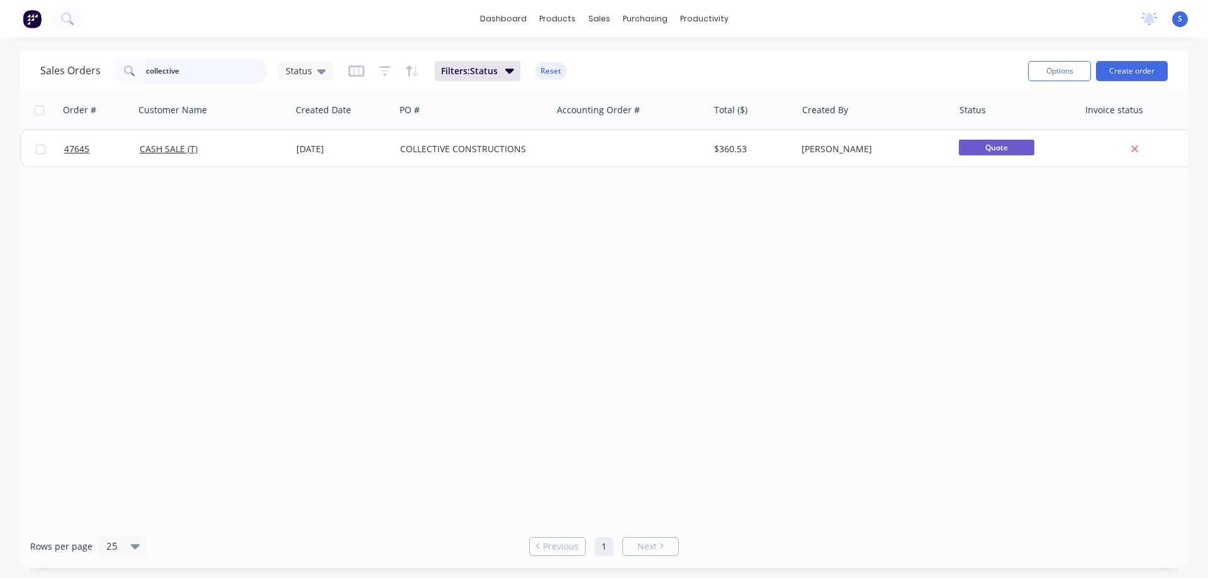
click at [215, 76] on input "collective" at bounding box center [207, 71] width 123 height 25
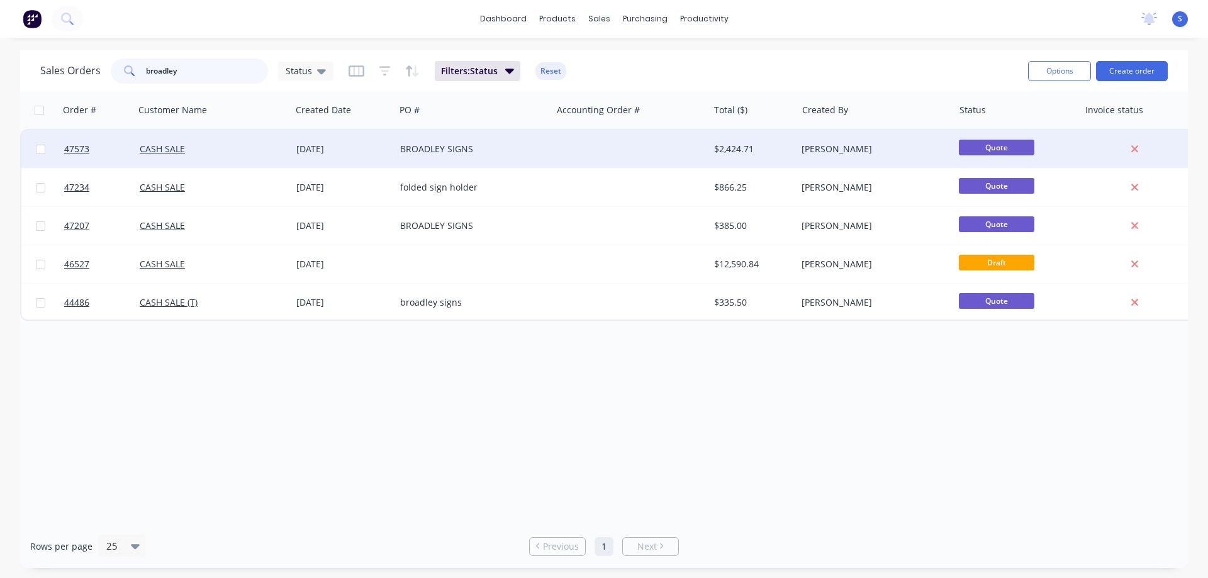
type input "broadley"
click at [461, 154] on div "BROADLEY SIGNS" at bounding box center [470, 149] width 140 height 13
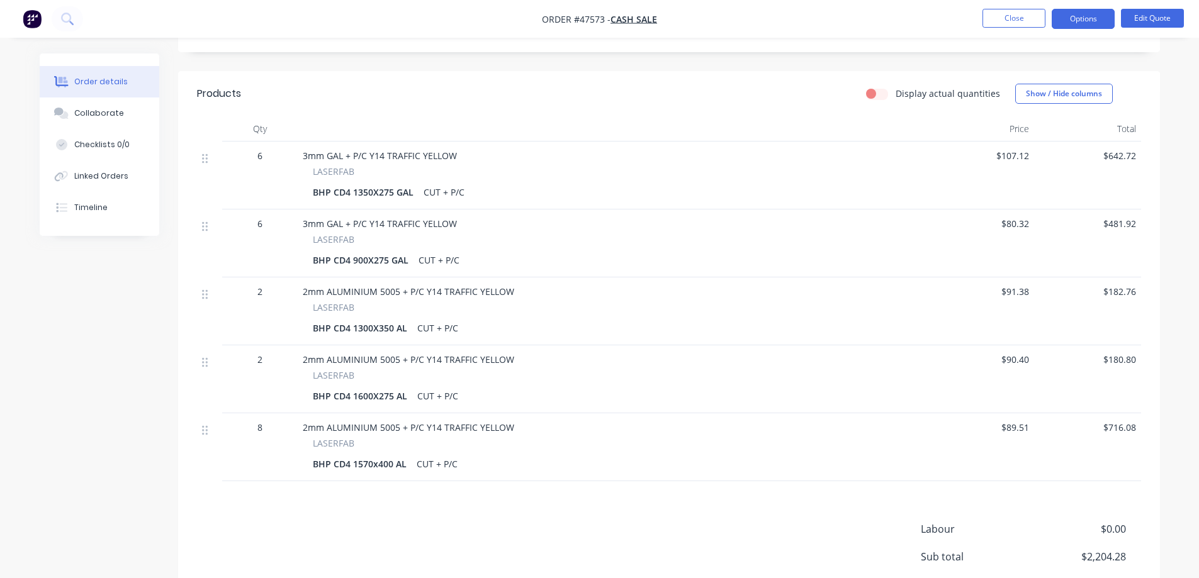
scroll to position [126, 0]
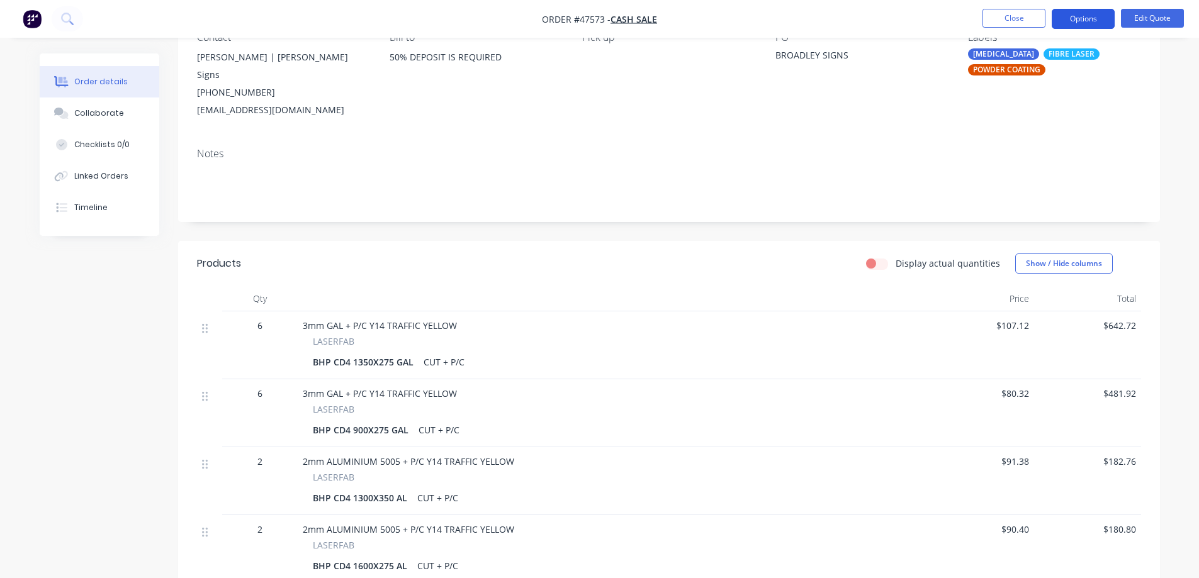
click at [1094, 17] on button "Options" at bounding box center [1082, 19] width 63 height 20
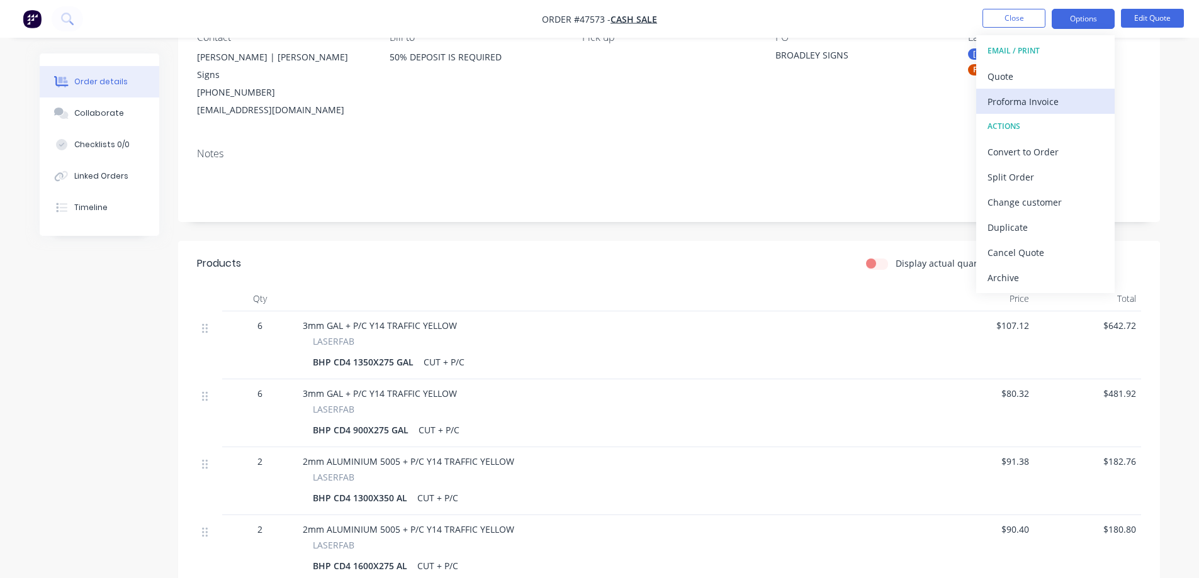
click at [1035, 96] on div "Proforma Invoice" at bounding box center [1045, 101] width 116 height 18
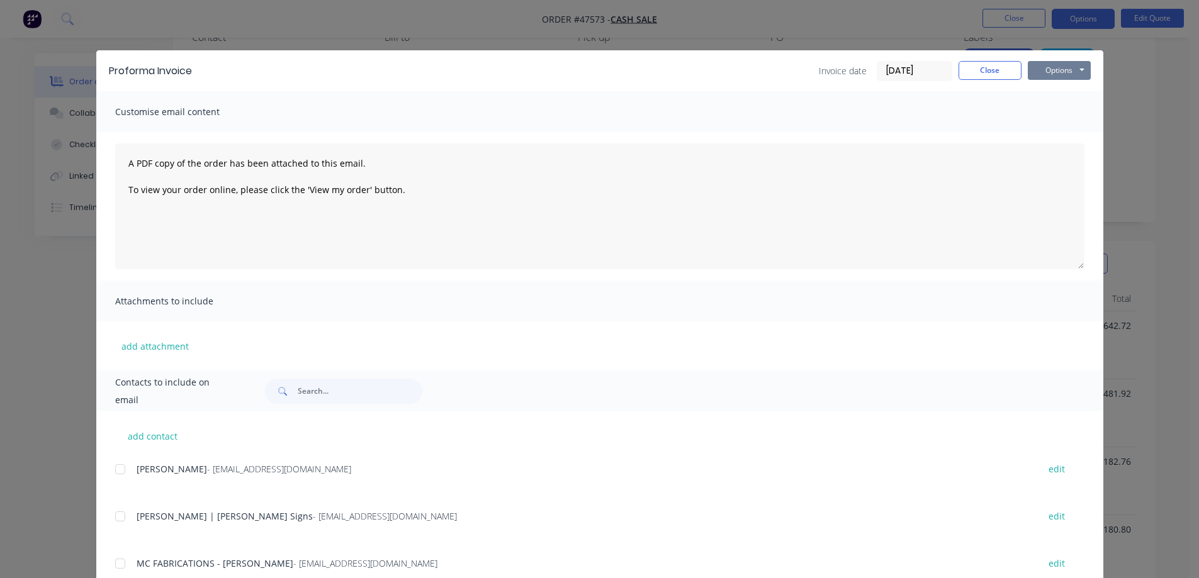
click at [1045, 70] on button "Options" at bounding box center [1058, 70] width 63 height 19
click at [985, 63] on button "Close" at bounding box center [989, 70] width 63 height 19
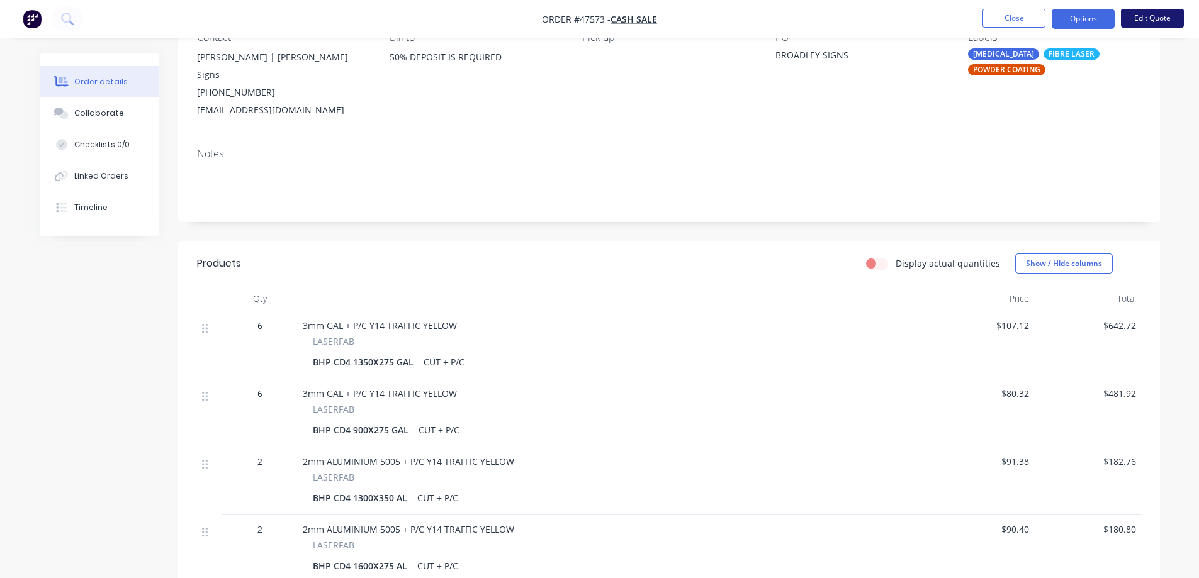
click at [1160, 17] on button "Edit Quote" at bounding box center [1152, 18] width 63 height 19
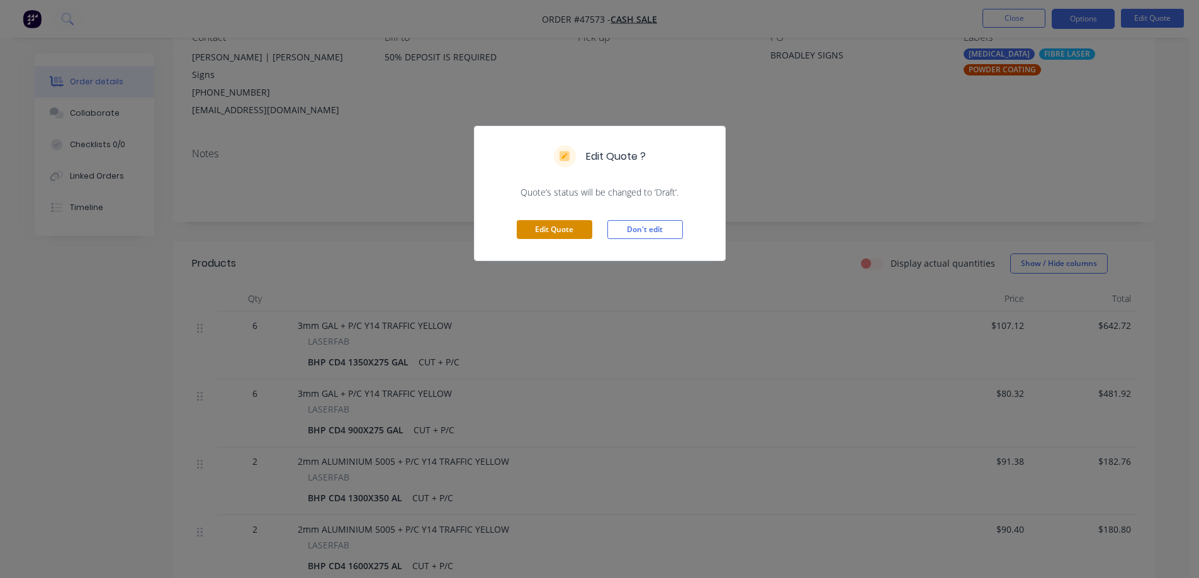
click at [568, 226] on button "Edit Quote" at bounding box center [554, 229] width 75 height 19
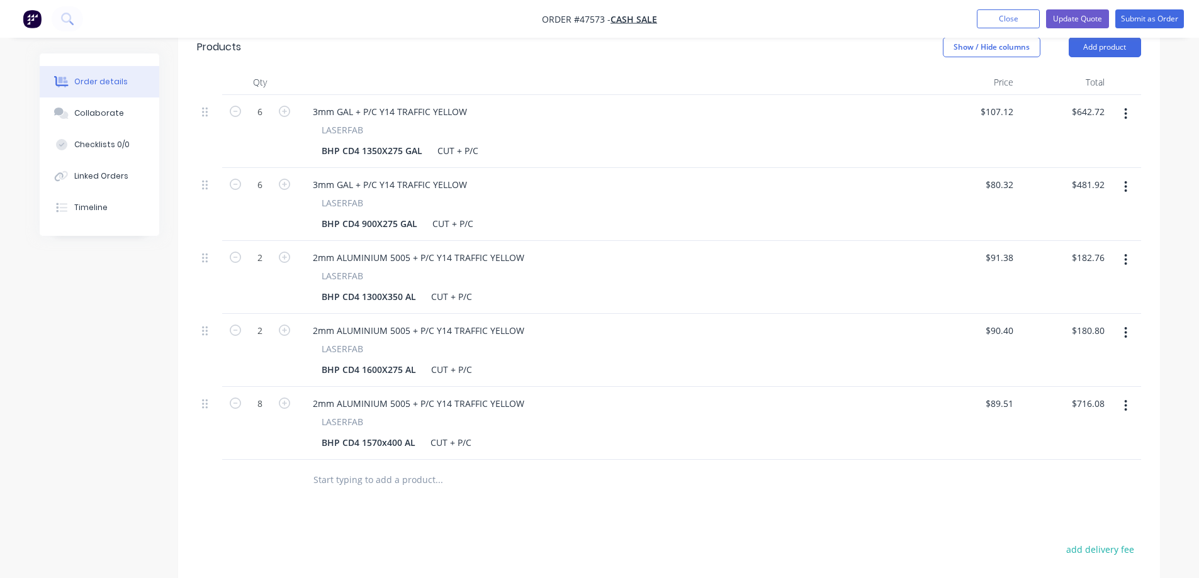
scroll to position [355, 0]
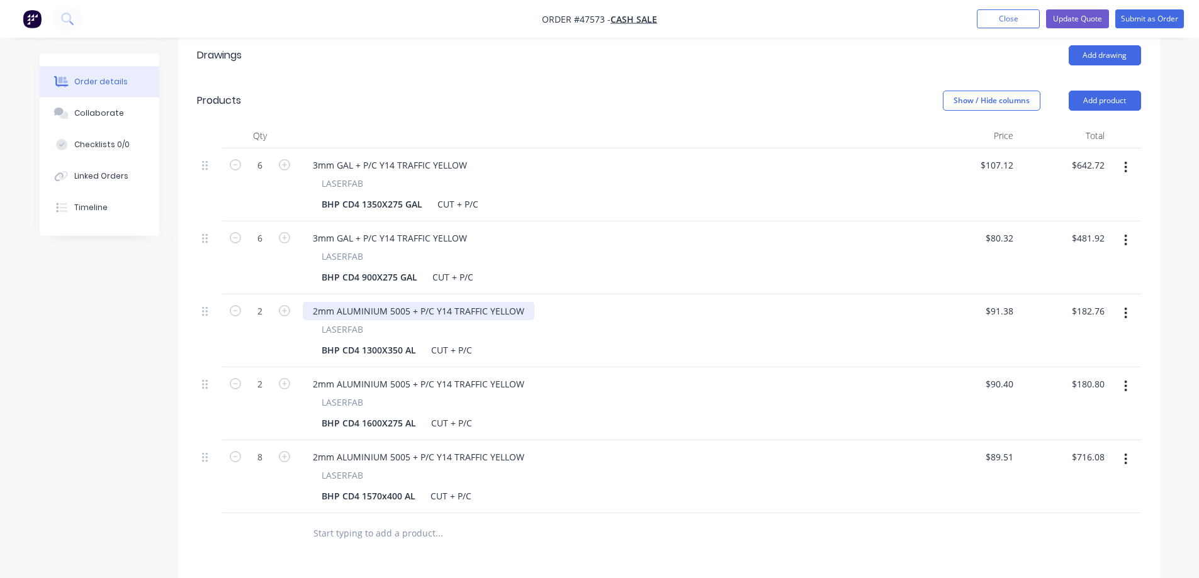
click at [522, 302] on div "2mm ALUMINIUM 5005 + P/C Y14 TRAFFIC YELLOW" at bounding box center [419, 311] width 232 height 18
drag, startPoint x: 520, startPoint y: 294, endPoint x: 436, endPoint y: 326, distance: 89.6
click at [436, 326] on div "2mm ALUMINIUM 5005 + P/C Y14 TRAFFIC YELLOW LASERFAB BHP CD4 1300X350 AL CUT + …" at bounding box center [612, 330] width 629 height 73
click at [439, 302] on div "2mm ALUMINIUM 5005 + P/C" at bounding box center [374, 311] width 142 height 18
drag, startPoint x: 453, startPoint y: 366, endPoint x: 514, endPoint y: 368, distance: 61.1
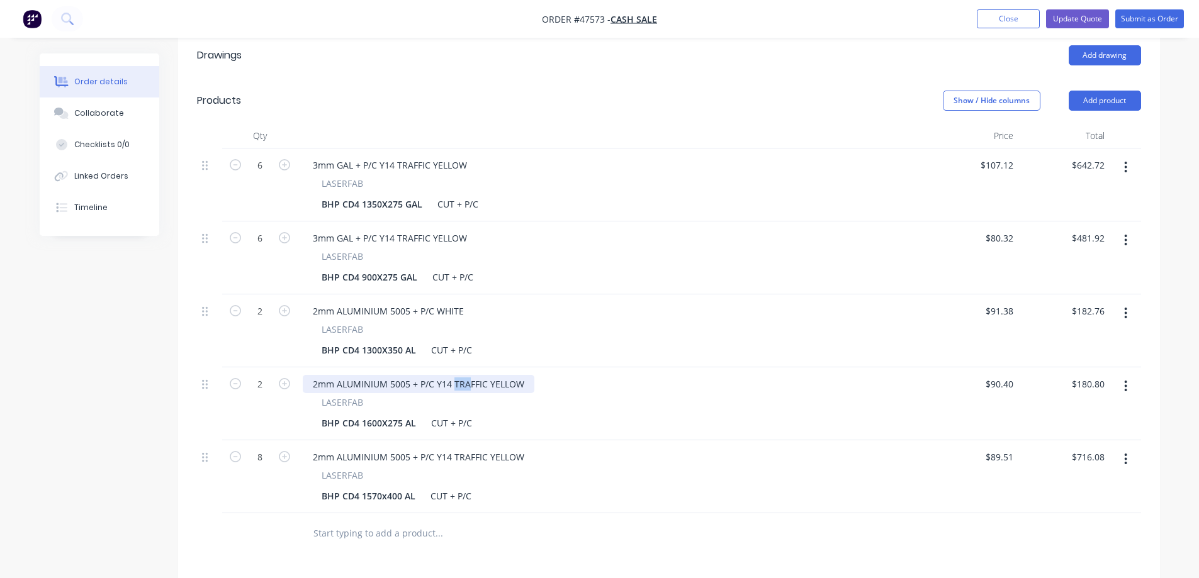
click at [514, 375] on div "2mm ALUMINIUM 5005 + P/C Y14 TRAFFIC YELLOW" at bounding box center [419, 384] width 232 height 18
click at [523, 375] on div "2mm ALUMINIUM 5005 + P/C Y14 TRAFFIC YELLOW" at bounding box center [419, 384] width 232 height 18
click at [116, 369] on div "Created by [PERSON_NAME] Created [DATE] Required Assigned to S Status Draft Con…" at bounding box center [600, 273] width 1120 height 1149
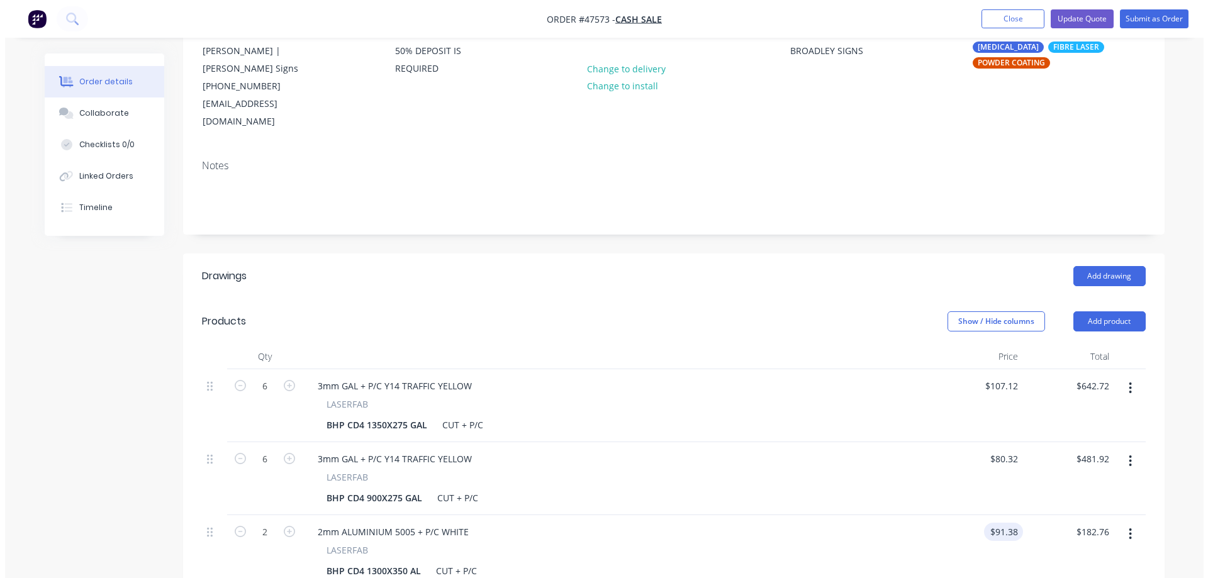
scroll to position [0, 0]
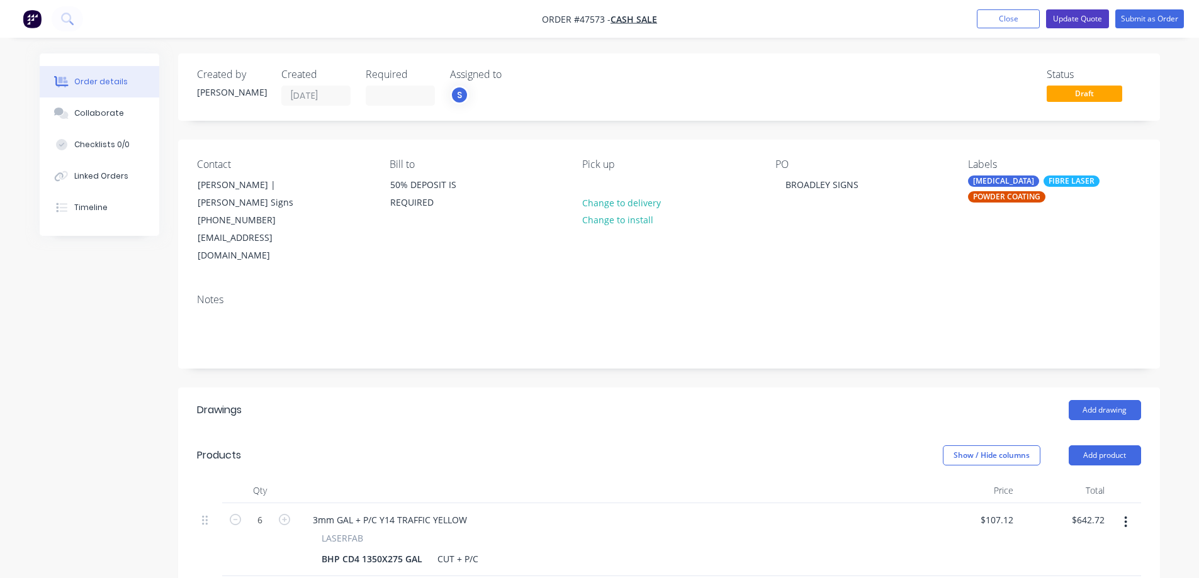
click at [1077, 17] on button "Update Quote" at bounding box center [1077, 18] width 63 height 19
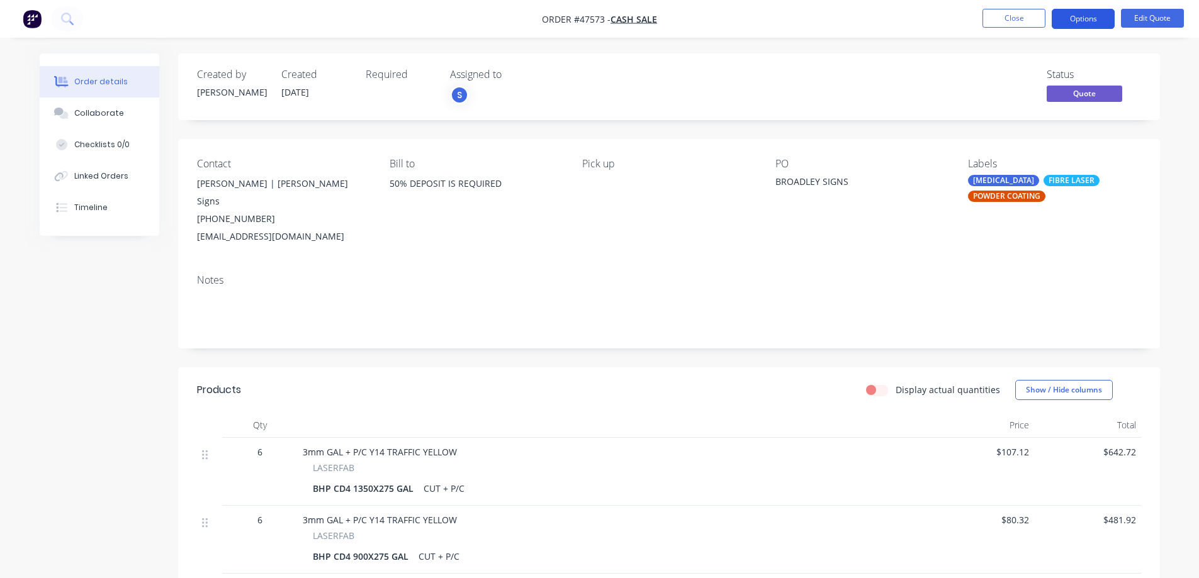
click at [1080, 18] on button "Options" at bounding box center [1082, 19] width 63 height 20
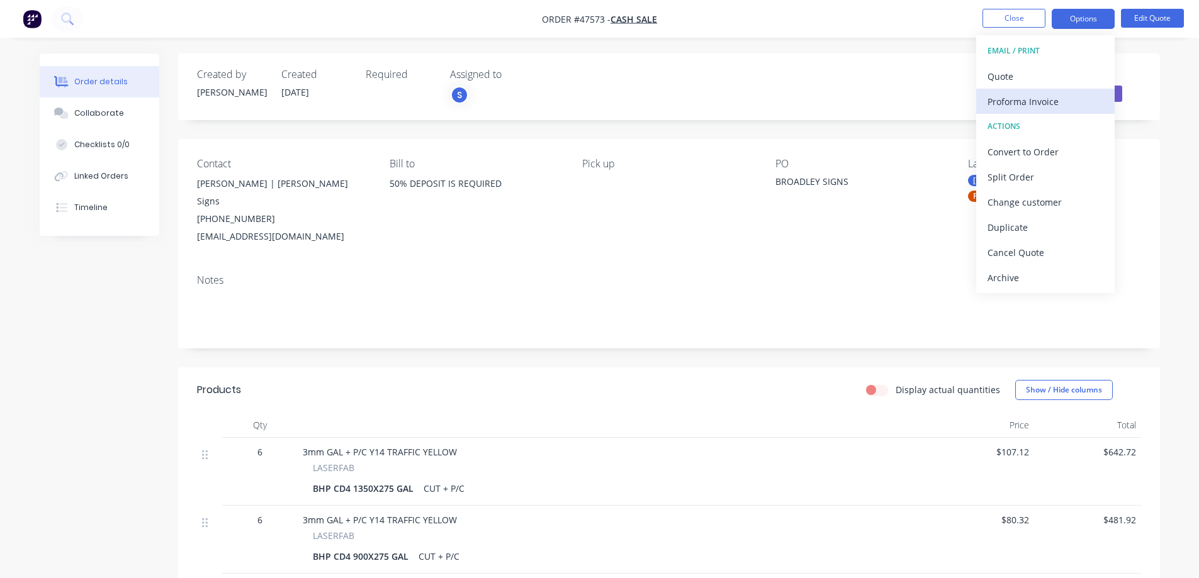
click at [1013, 104] on div "Proforma Invoice" at bounding box center [1045, 101] width 116 height 18
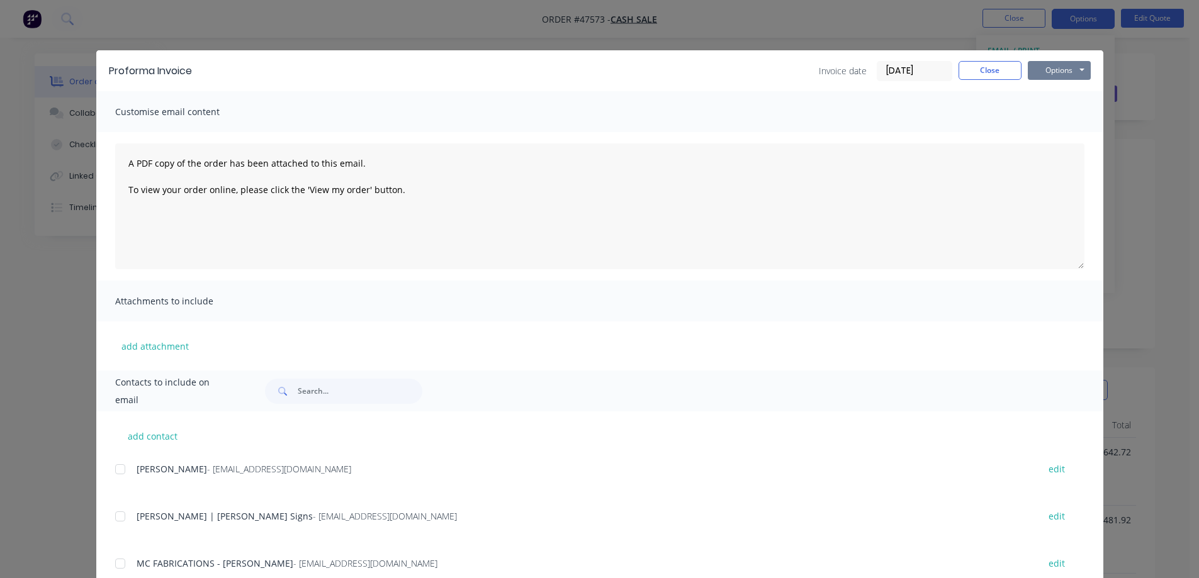
click at [1056, 73] on button "Options" at bounding box center [1058, 70] width 63 height 19
click at [1058, 112] on button "Print" at bounding box center [1067, 113] width 81 height 21
